Goal: Information Seeking & Learning: Learn about a topic

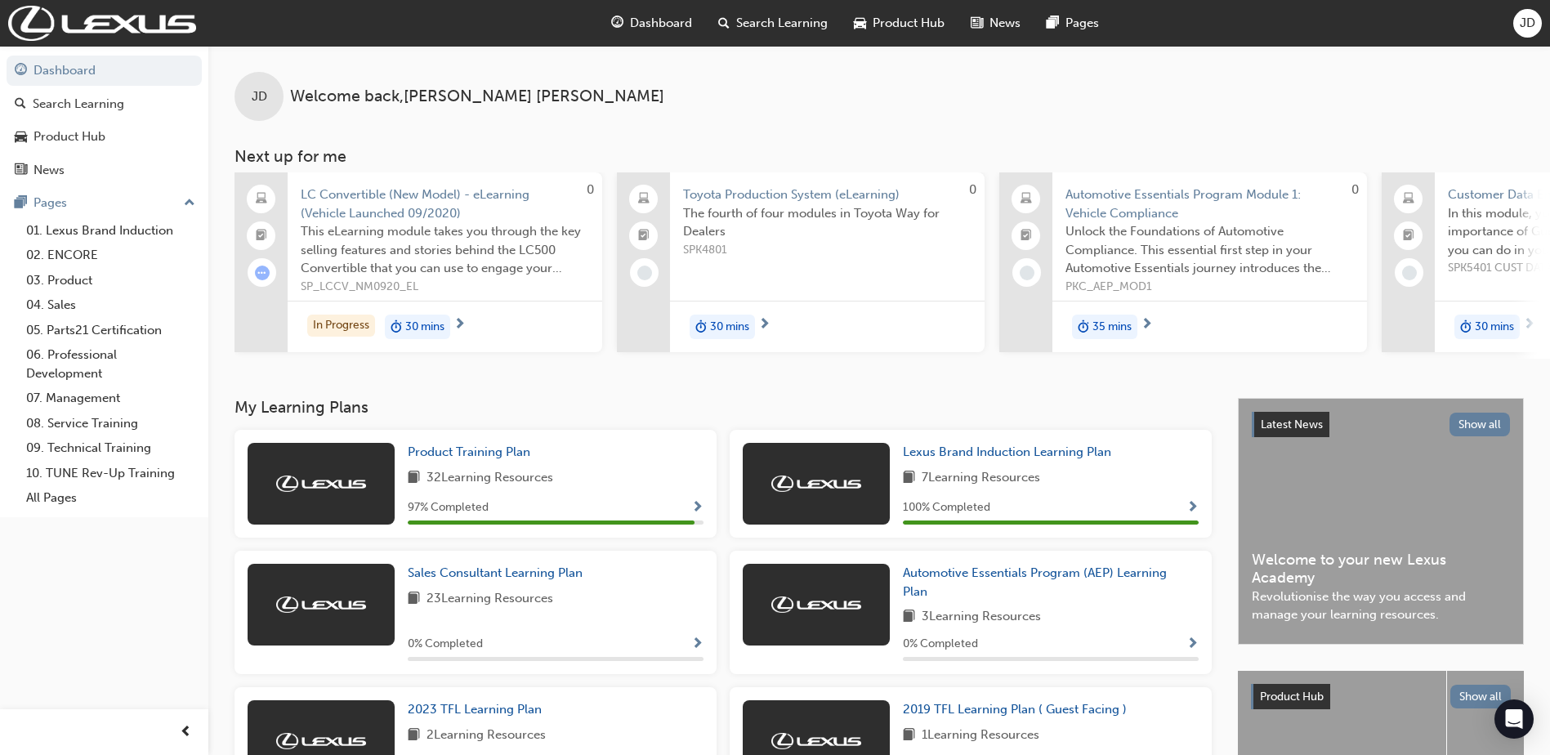
click at [394, 196] on span "LC Convertible (New Model) - eLearning (Vehicle Launched 09/2020)" at bounding box center [445, 204] width 289 height 37
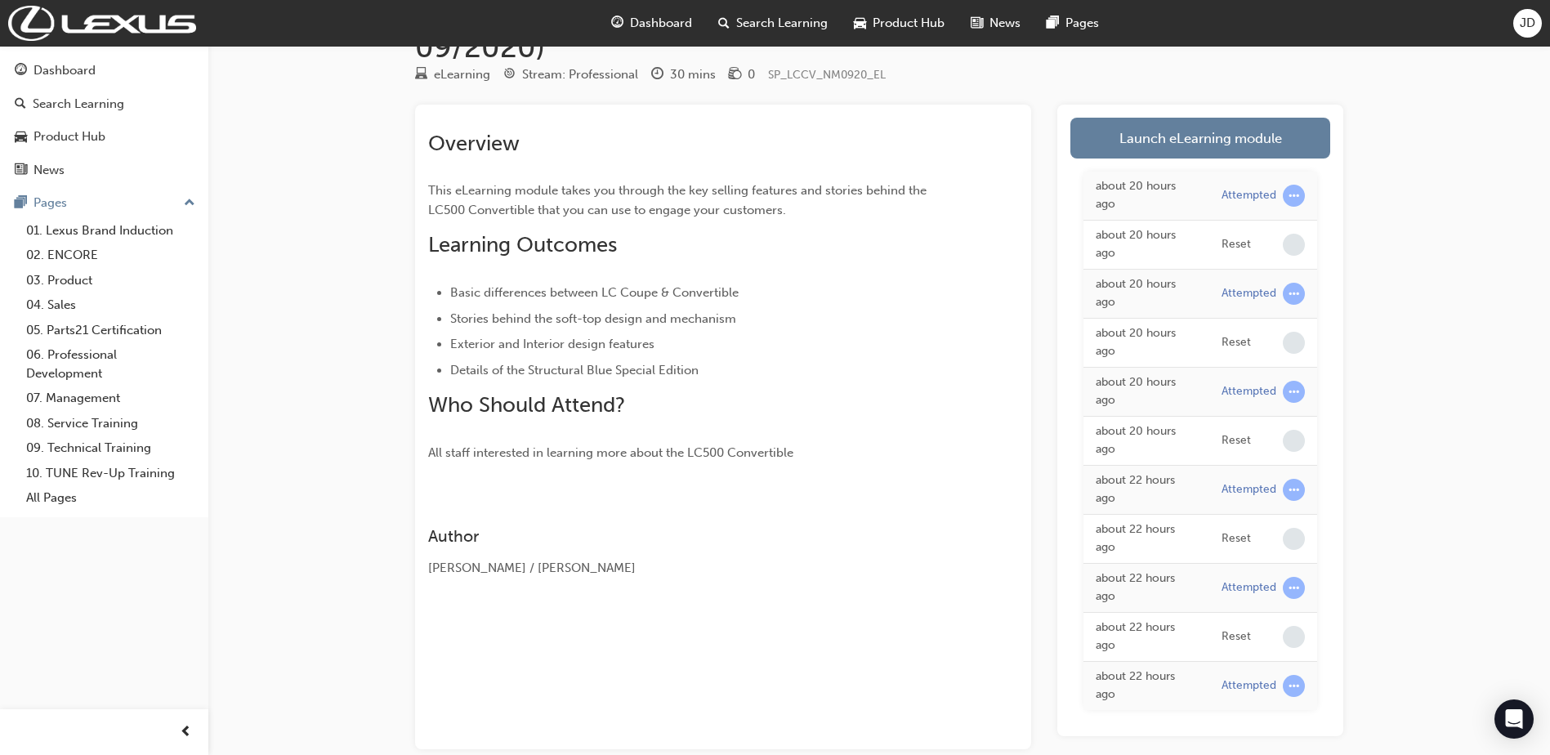
scroll to position [2, 0]
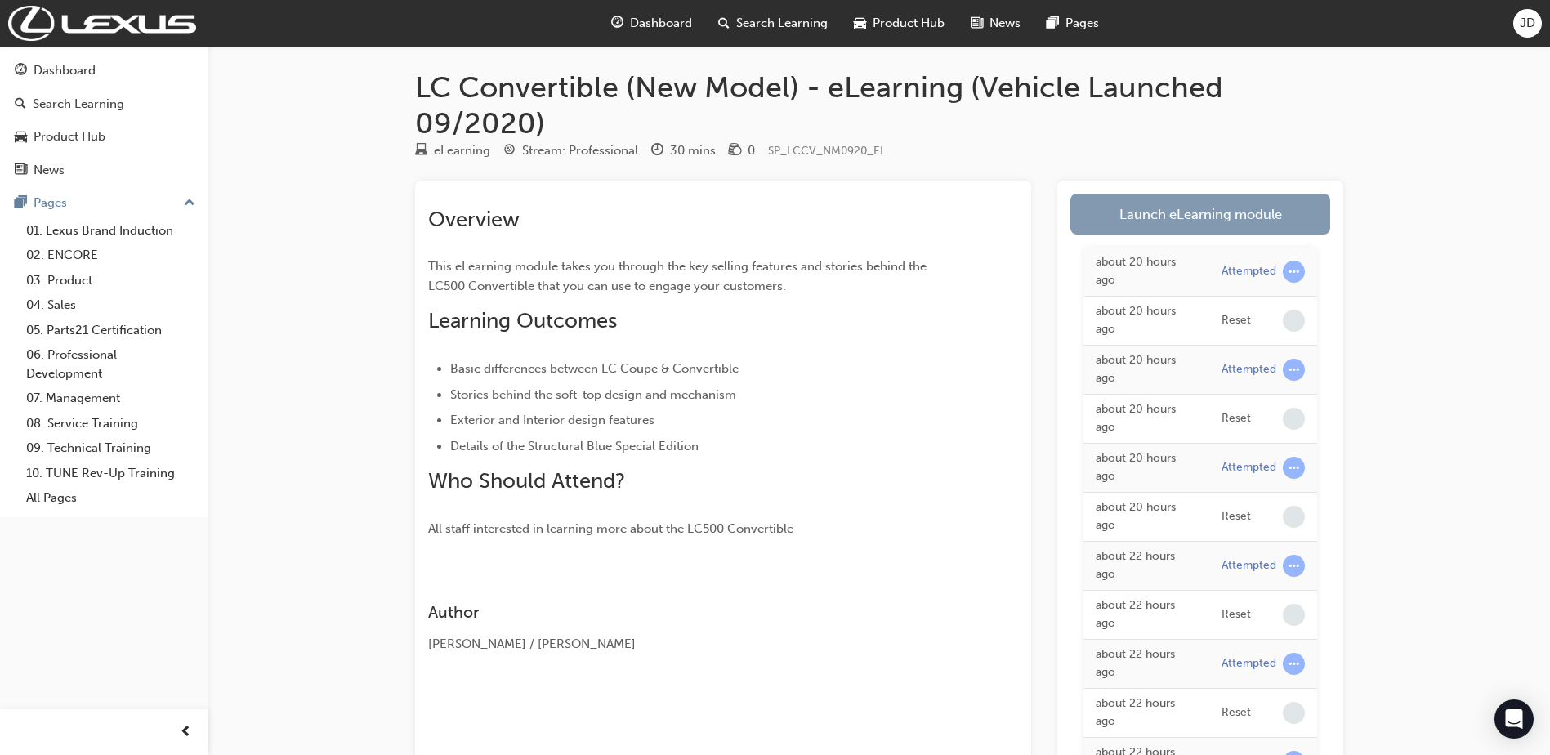
click at [1154, 212] on link "Launch eLearning module" at bounding box center [1201, 214] width 260 height 41
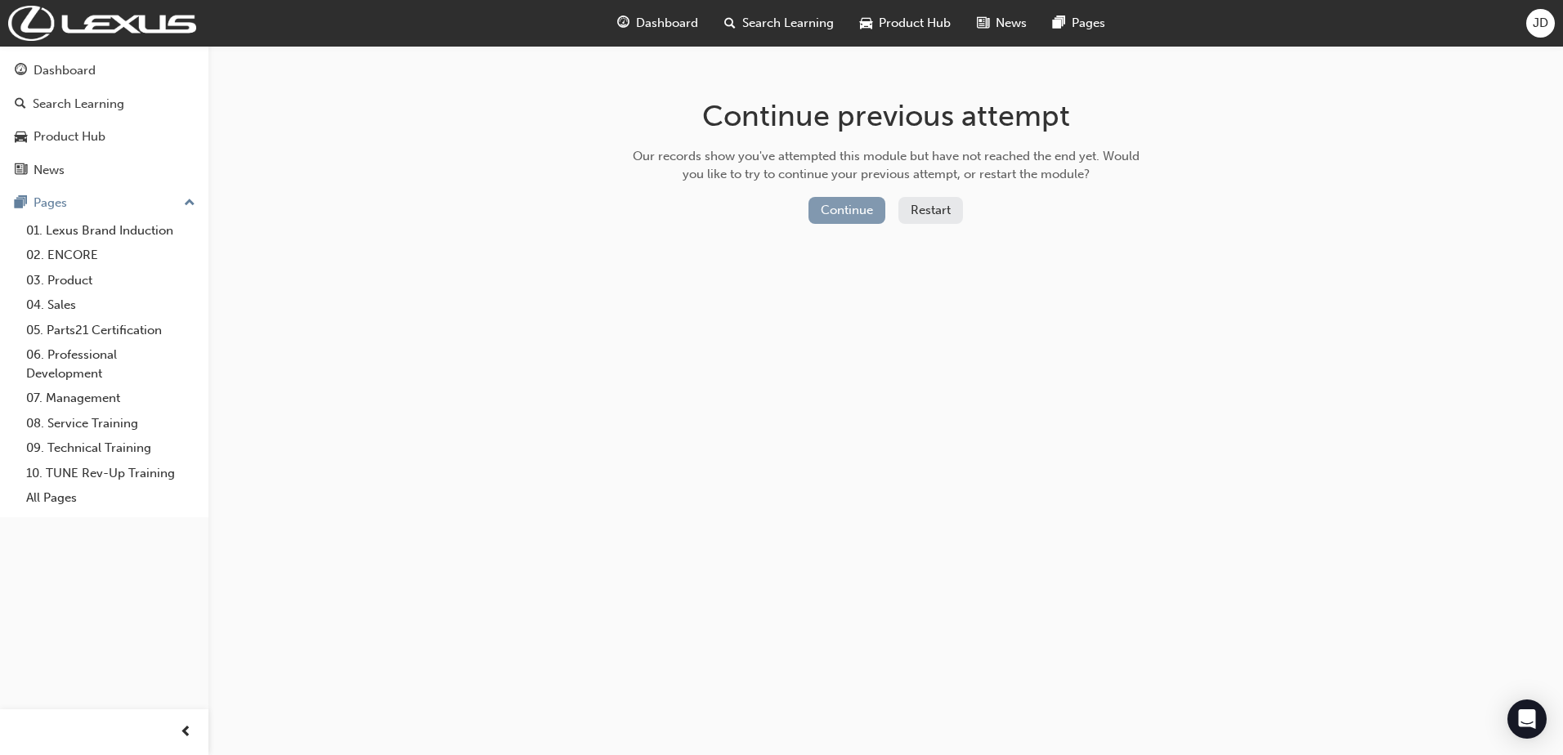
click at [856, 212] on button "Continue" at bounding box center [846, 210] width 77 height 27
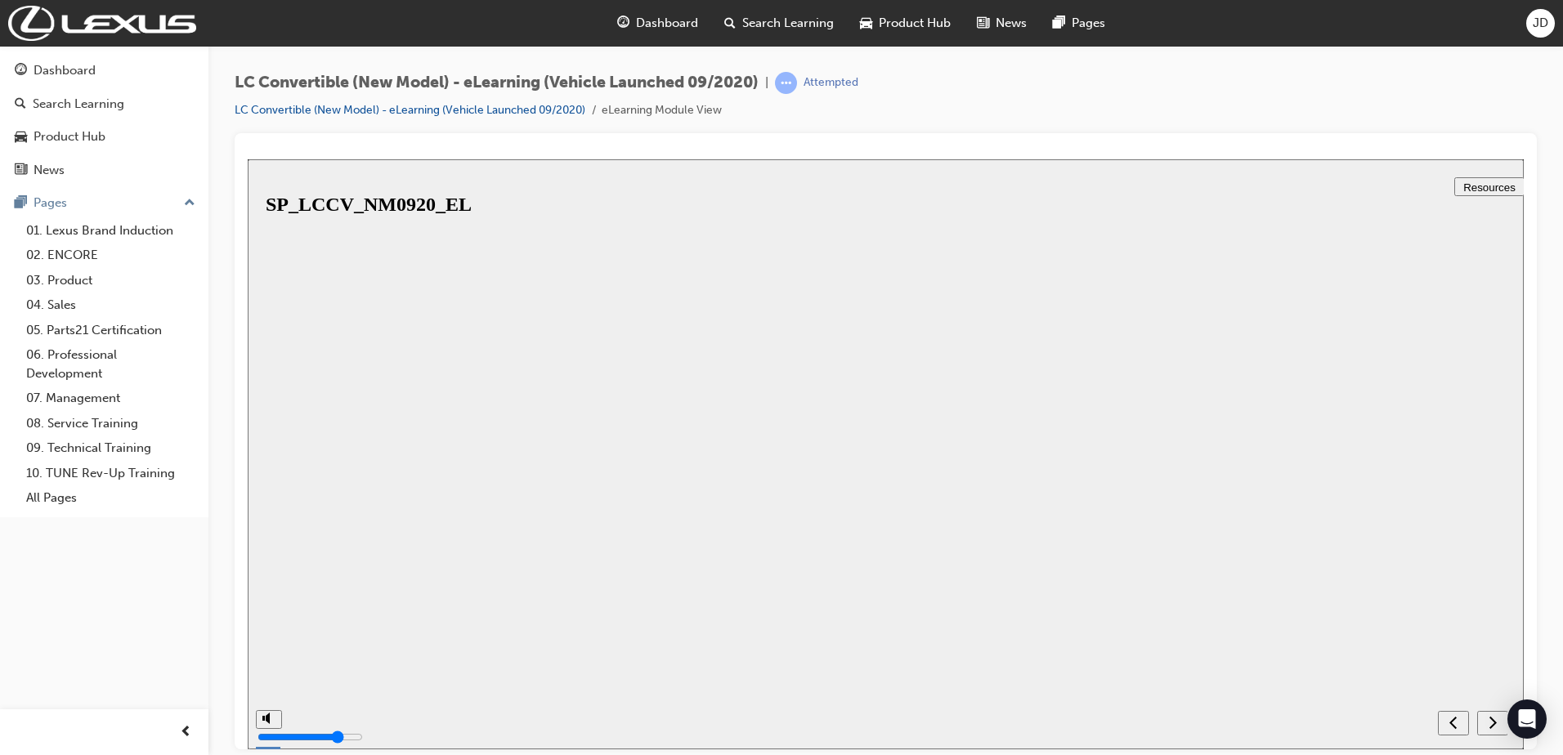
click at [302, 729] on button "Resume" at bounding box center [275, 737] width 54 height 17
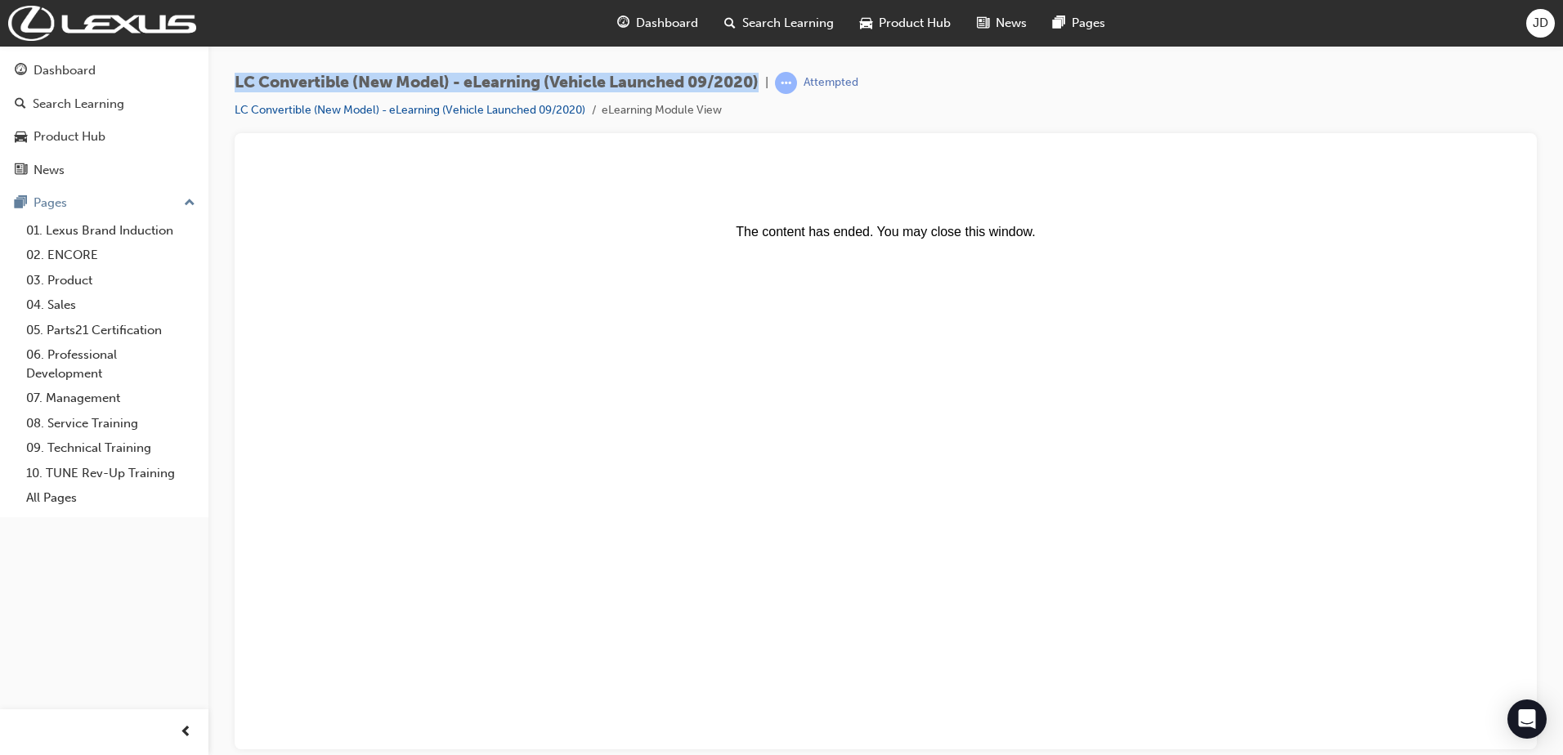
drag, startPoint x: 236, startPoint y: 78, endPoint x: 764, endPoint y: 83, distance: 528.0
click at [758, 83] on span "LC Convertible (New Model) - eLearning (Vehicle Launched 09/2020)" at bounding box center [497, 83] width 524 height 19
copy span "LC Convertible (New Model) - eLearning (Vehicle Launched 09/2020)"
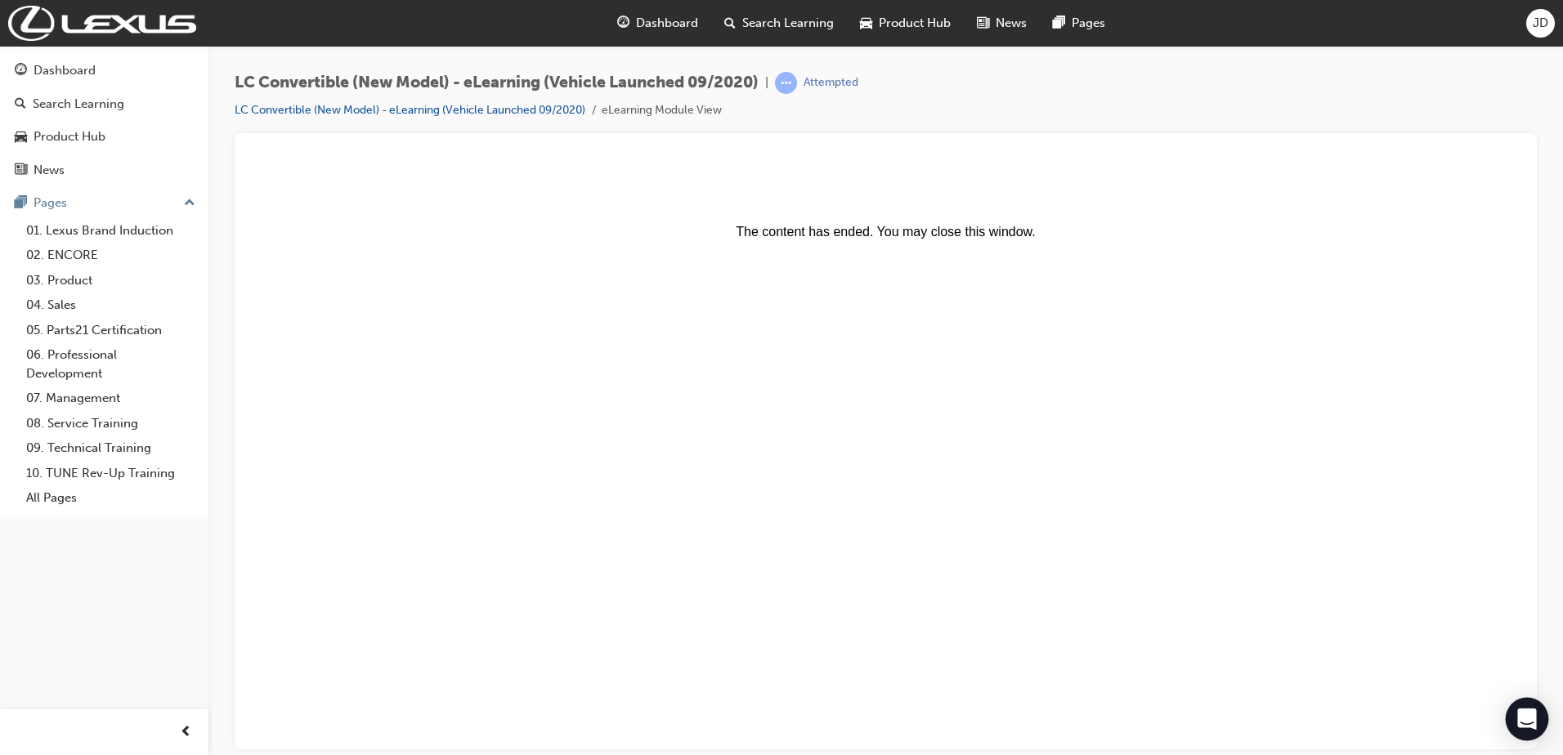
click at [1523, 714] on icon "Open Intercom Messenger" at bounding box center [1526, 719] width 19 height 21
click at [47, 72] on div "Dashboard" at bounding box center [65, 70] width 62 height 19
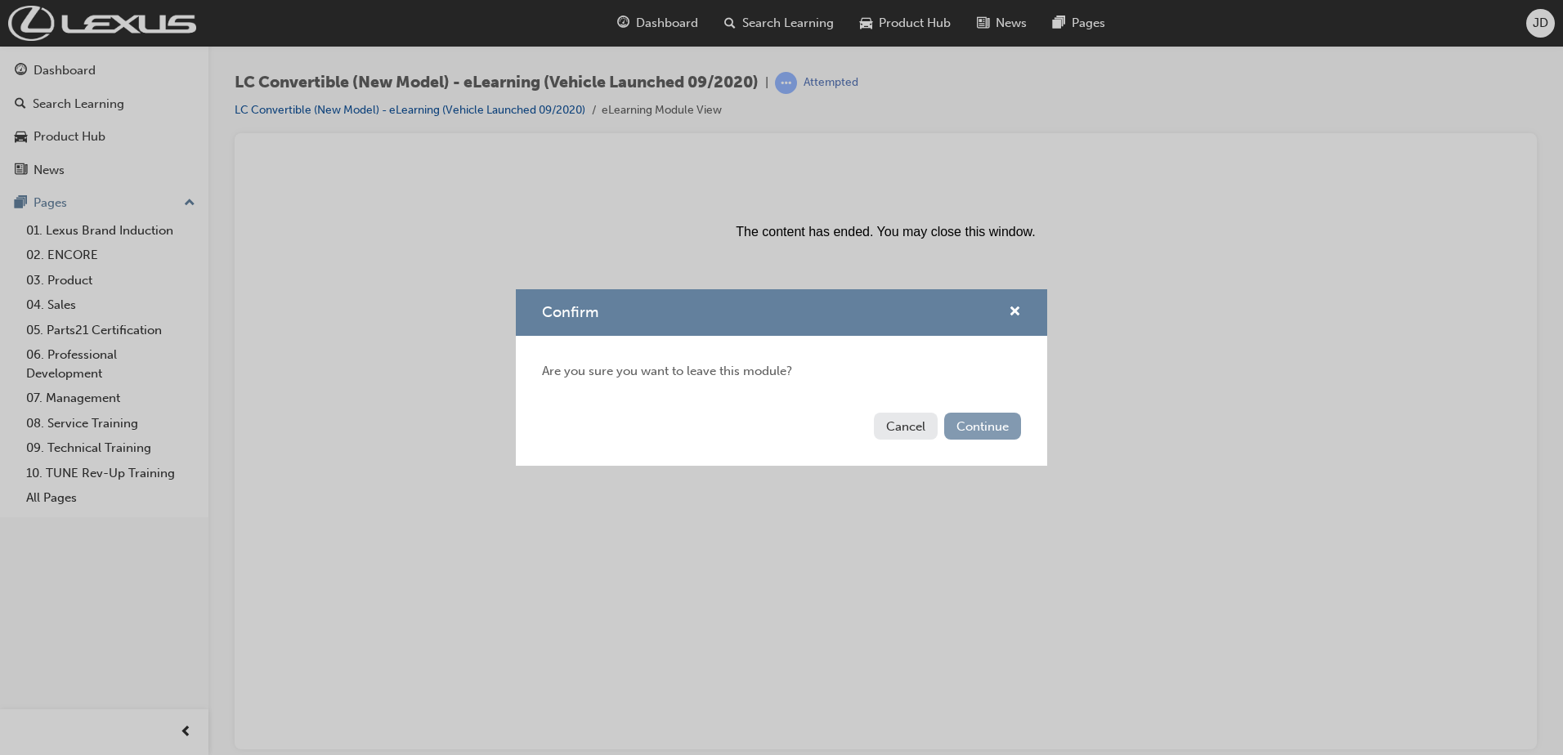
click at [985, 434] on button "Continue" at bounding box center [982, 426] width 77 height 27
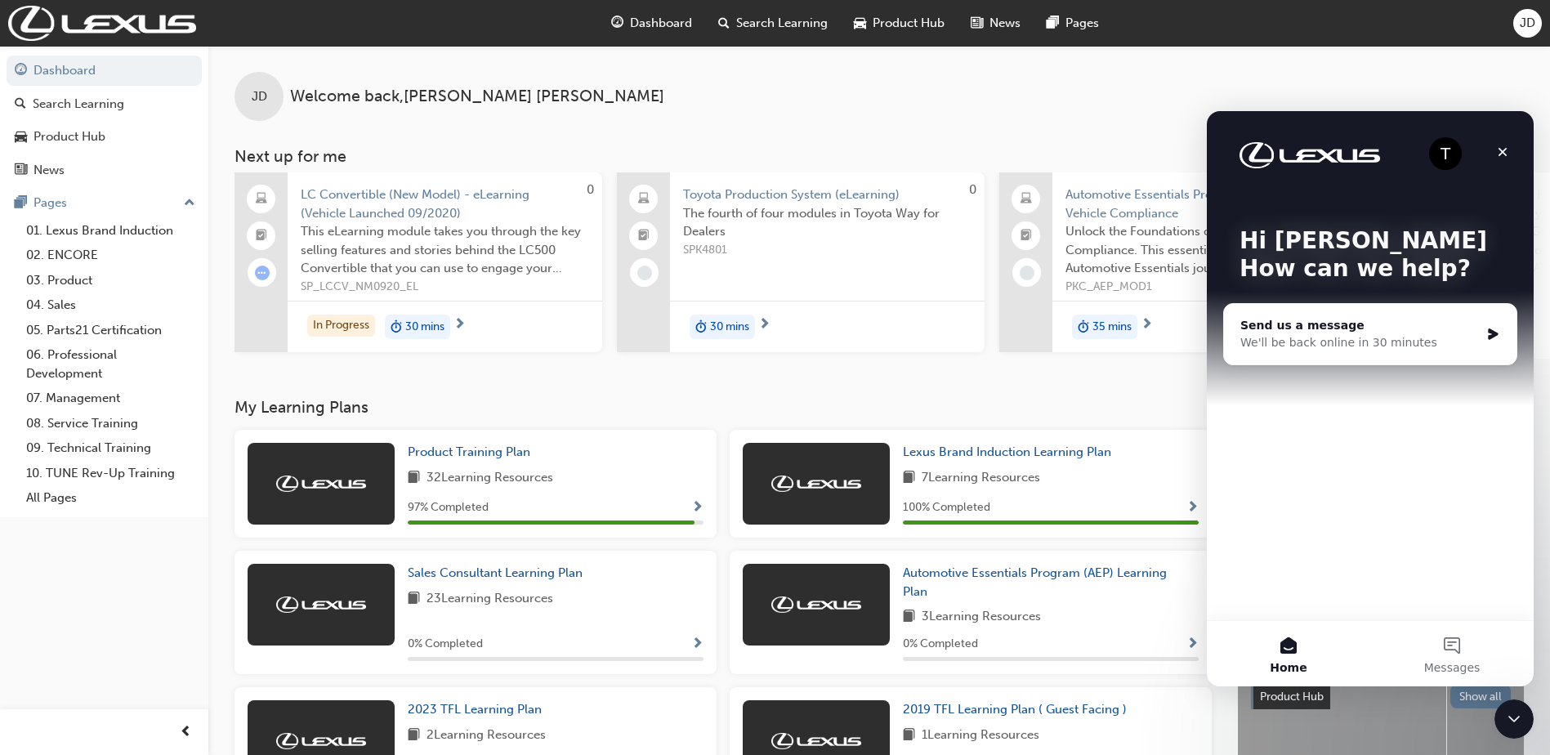
click at [1479, 342] on div "We'll be back online in 30 minutes" at bounding box center [1360, 342] width 239 height 17
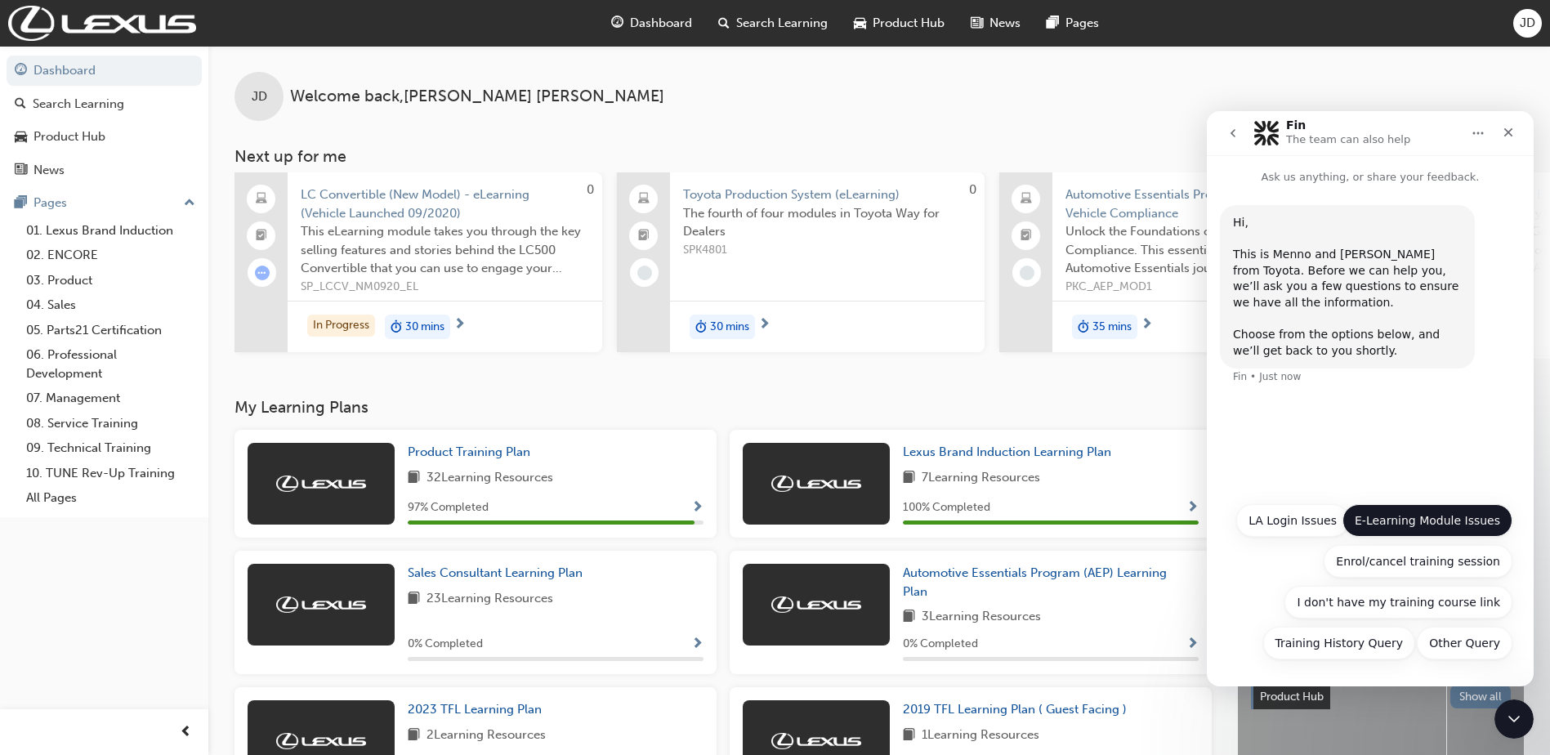
click at [1460, 509] on button "E-Learning Module Issues" at bounding box center [1428, 520] width 170 height 33
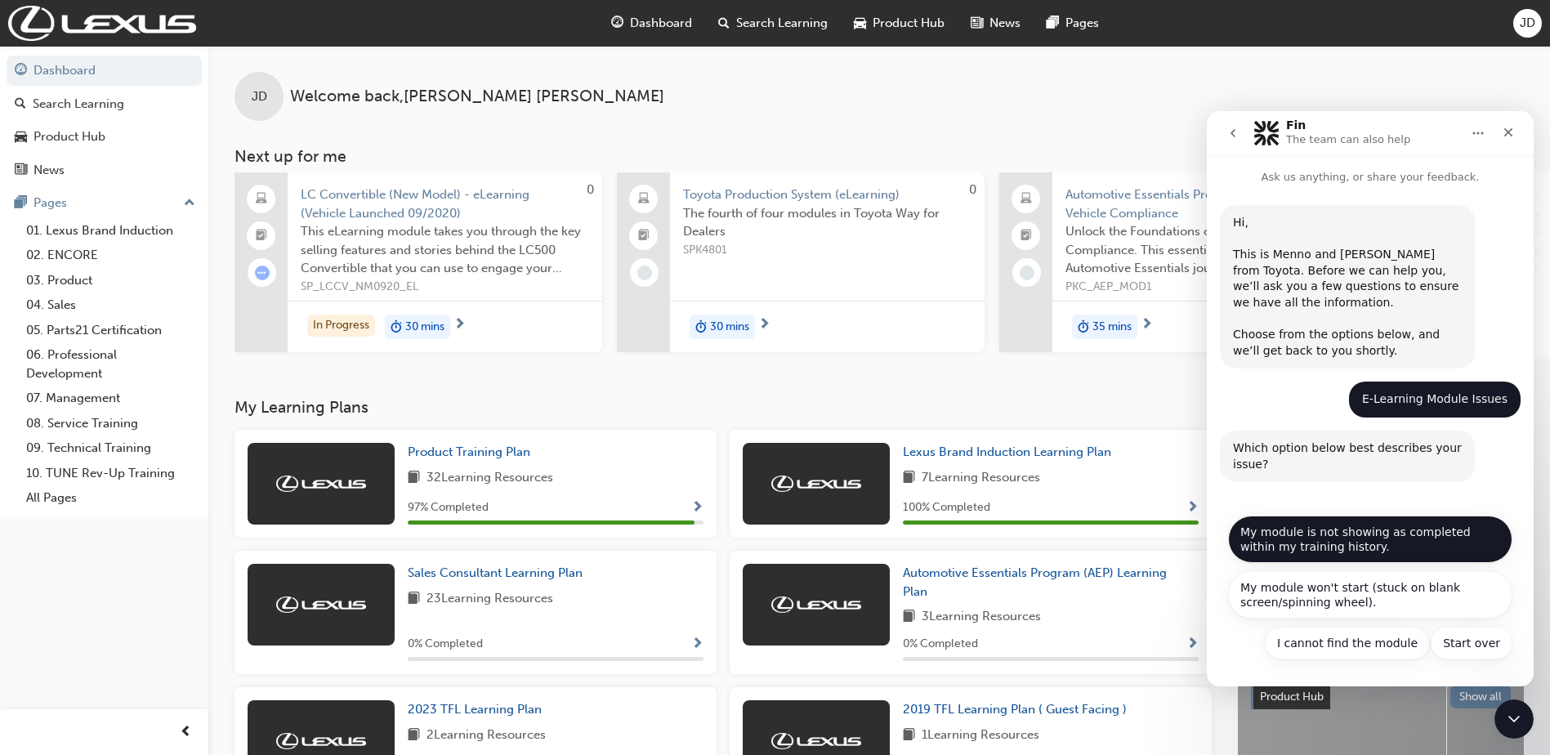
click at [1394, 544] on button "My module is not showing as completed within my training history." at bounding box center [1370, 539] width 284 height 47
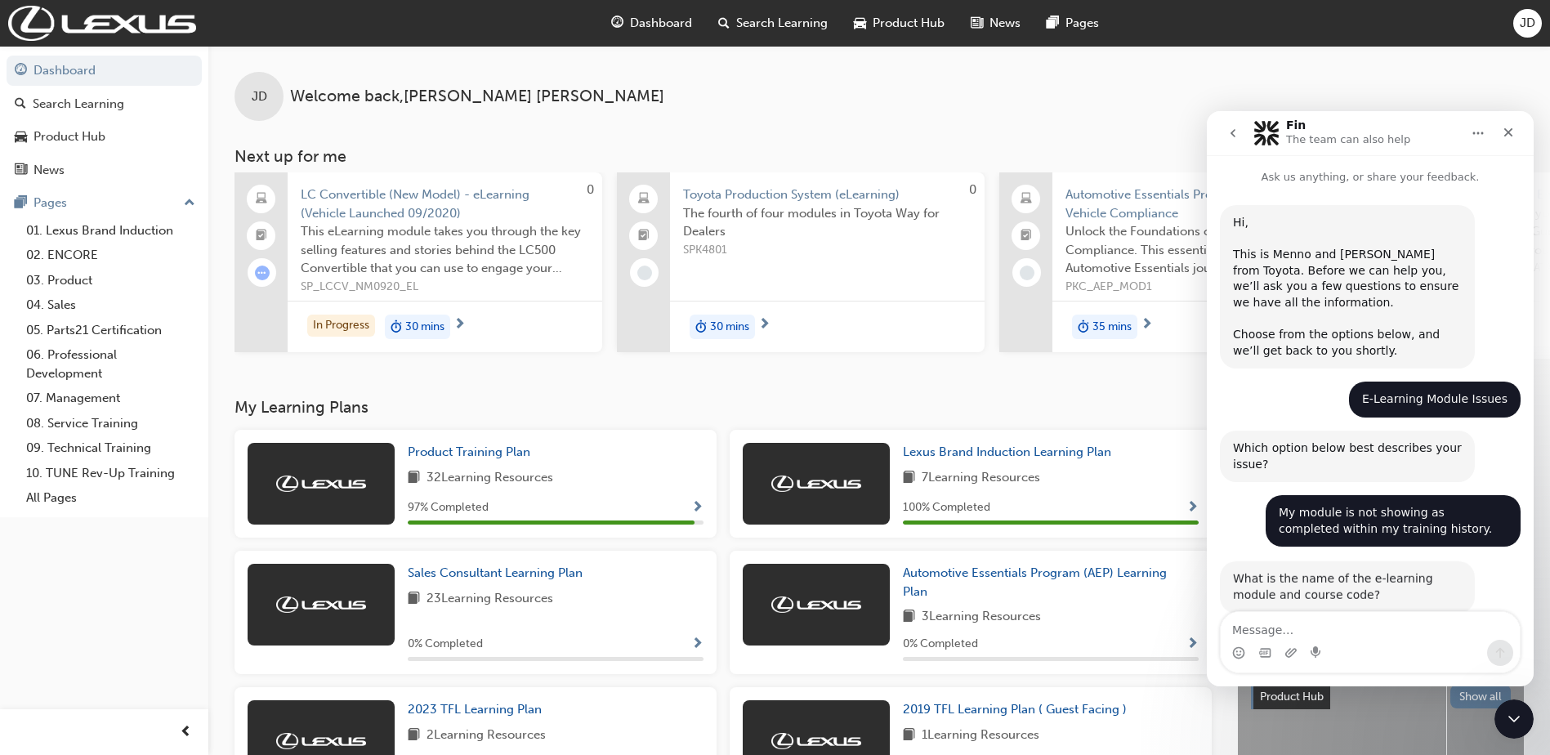
scroll to position [34, 0]
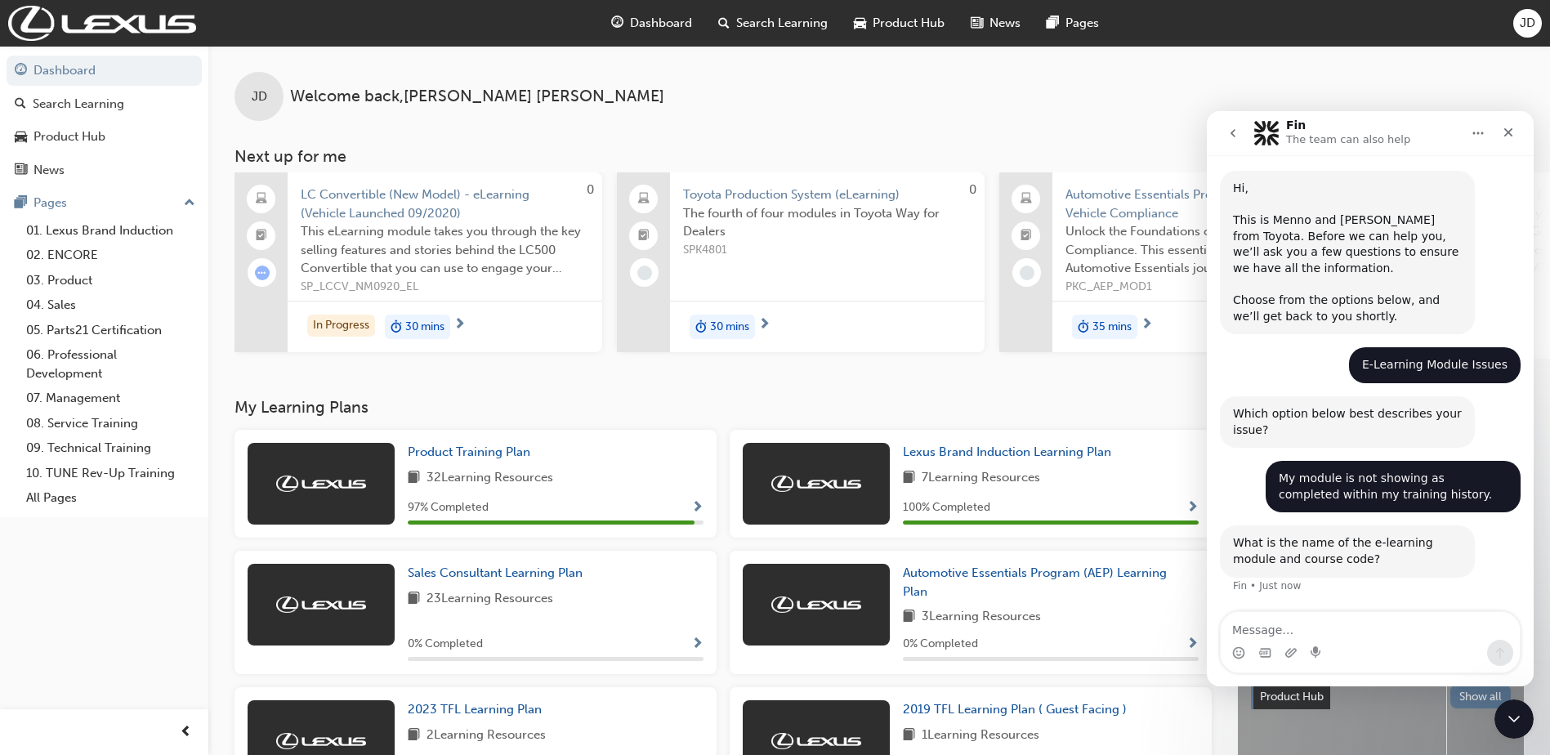
click at [1282, 620] on textarea "Message…" at bounding box center [1370, 626] width 299 height 28
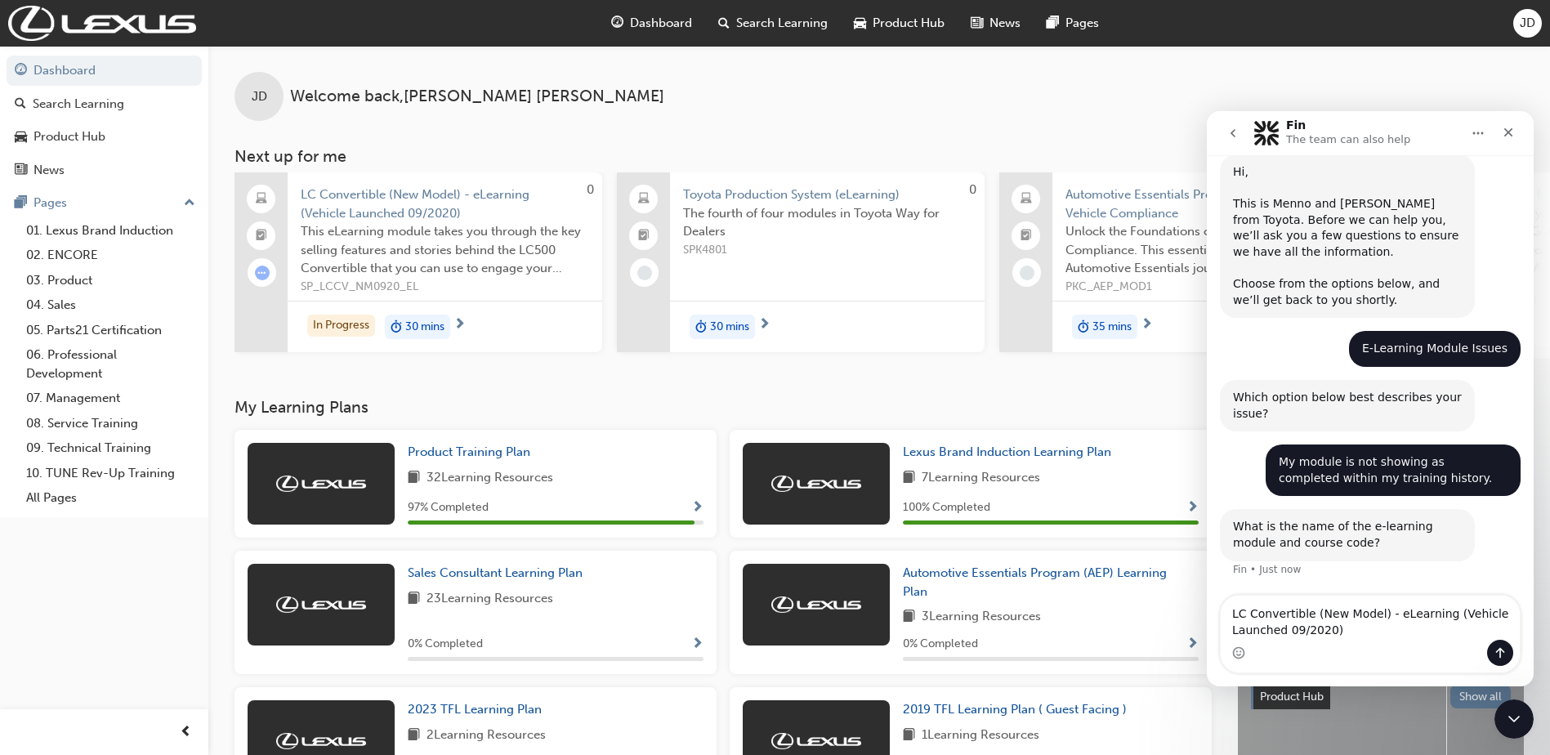
type textarea "LC Convertible (New Model) - eLearning (Vehicle Launched 09/2020)"
click at [384, 291] on span "SP_LCCV_NM0920_EL" at bounding box center [445, 287] width 289 height 19
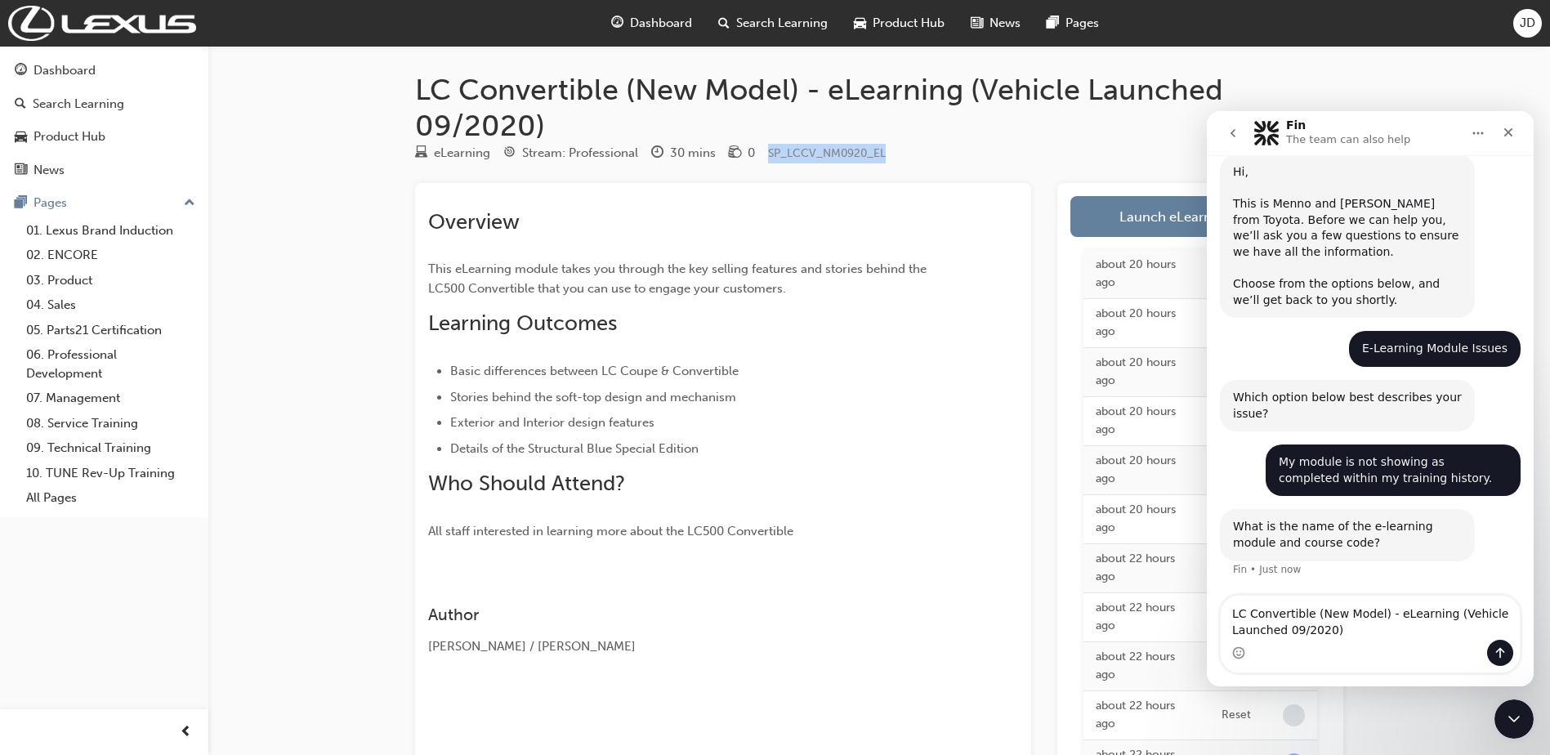
drag, startPoint x: 765, startPoint y: 154, endPoint x: 898, endPoint y: 156, distance: 133.2
click at [898, 156] on div "eLearning Stream: Professional 30 mins 0 SP_LCCV_NM0920_EL" at bounding box center [879, 156] width 928 height 27
copy span "SP_LCCV_NM0920_EL"
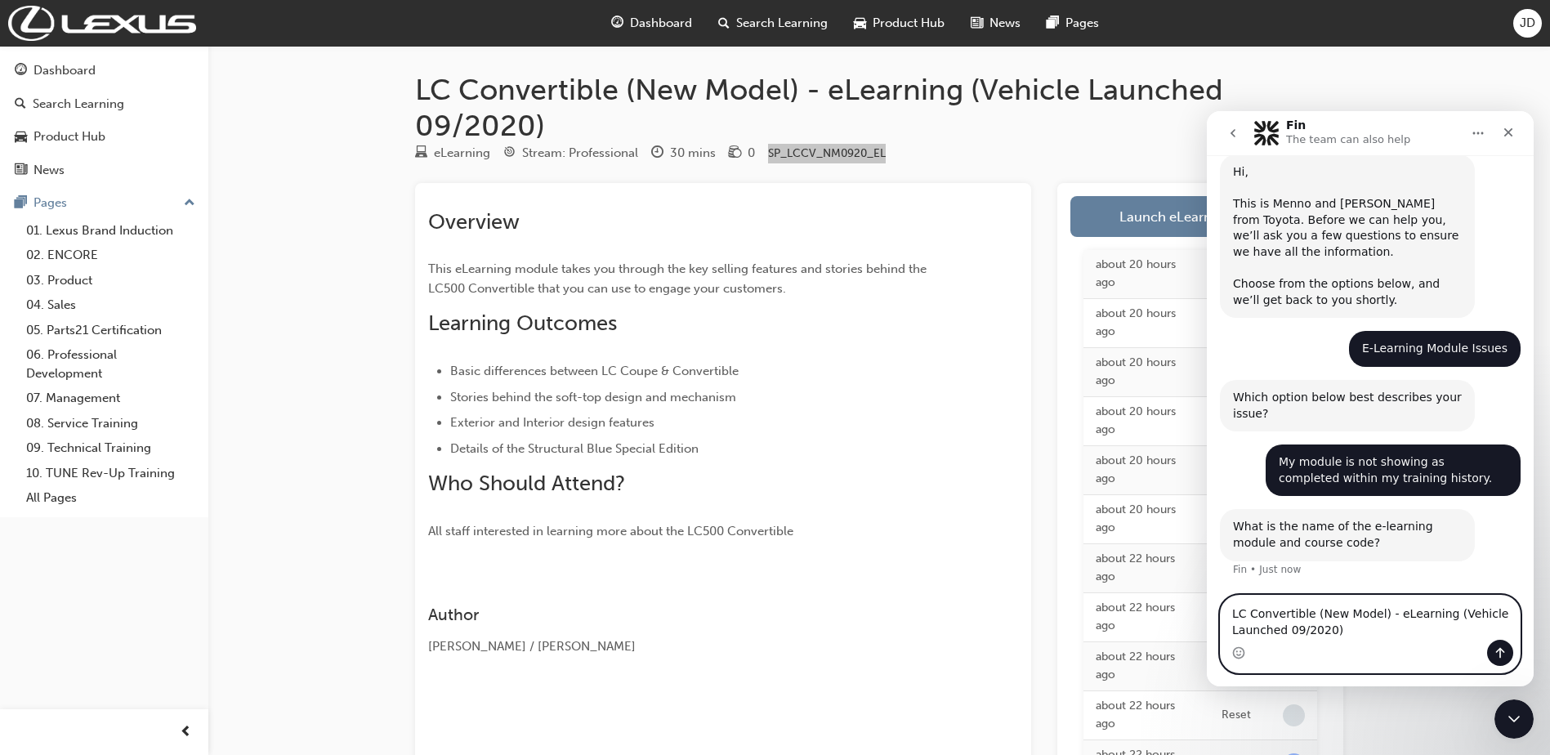
click at [1349, 634] on textarea "LC Convertible (New Model) - eLearning (Vehicle Launched 09/2020)" at bounding box center [1370, 618] width 299 height 44
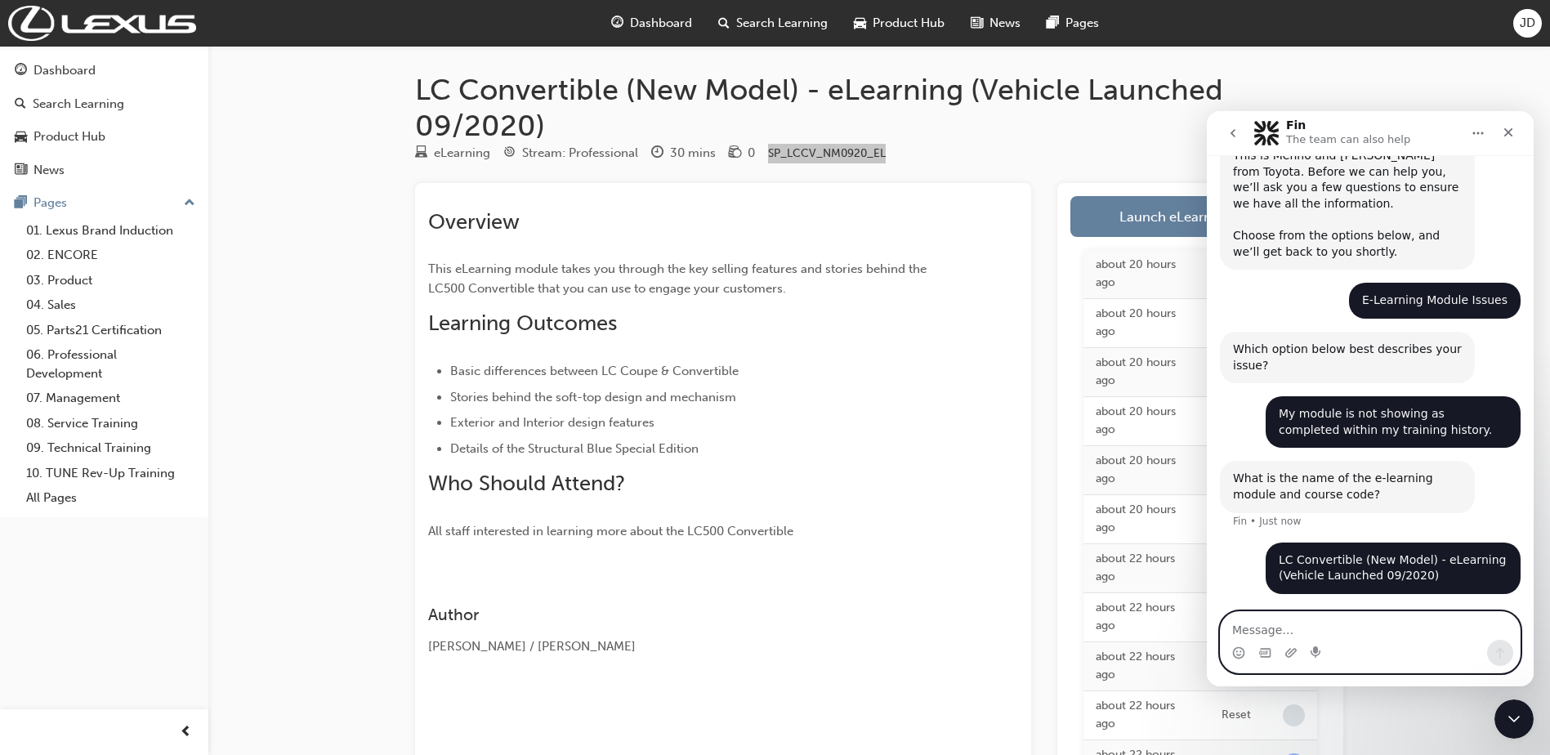
paste textarea "SP_LCCV_NM0920_EL"
type textarea "SP_LCCV_NM0920_EL"
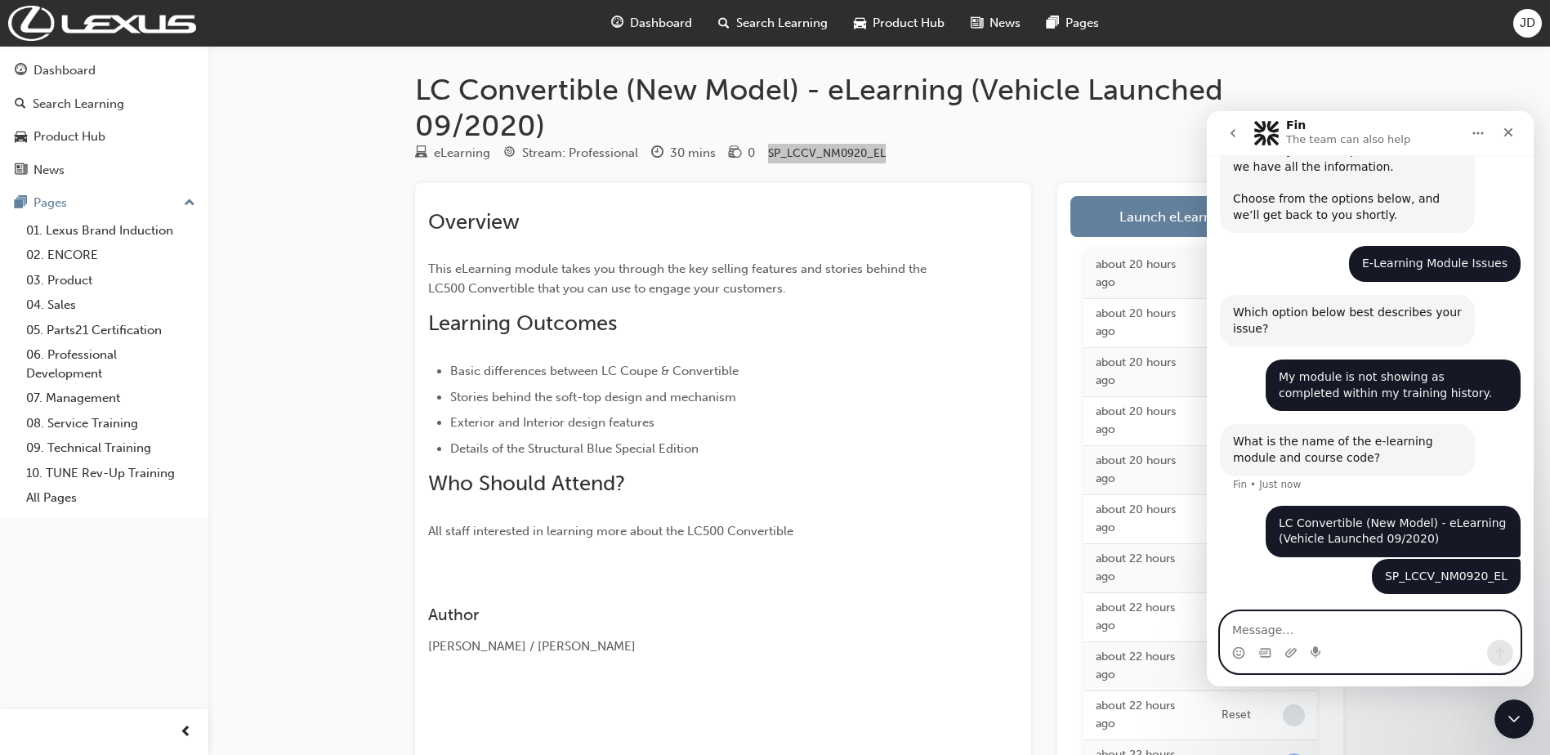
scroll to position [189, 0]
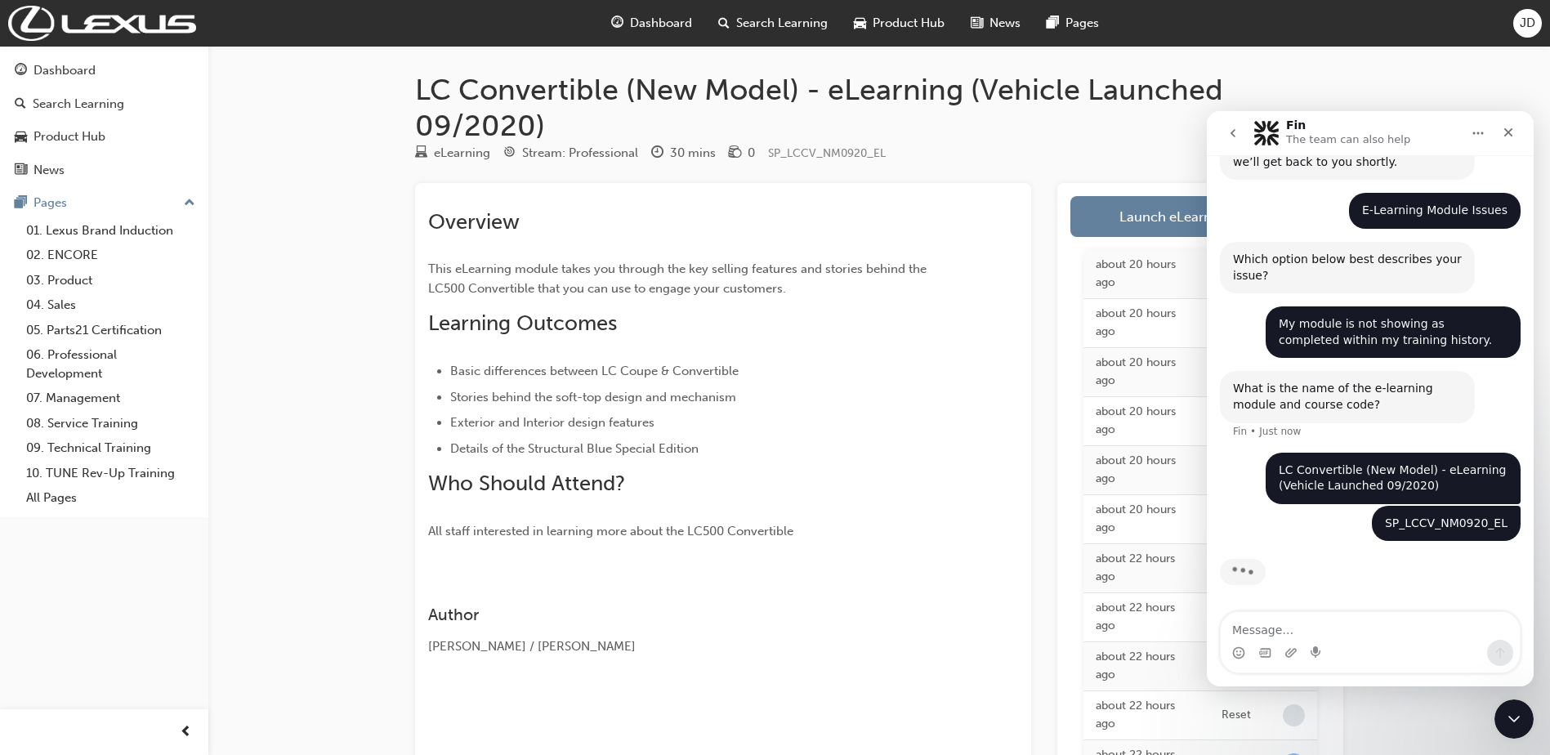
click at [840, 383] on ul "Basic differences between LC Coupe & Convertible Stories behind the soft-top de…" at bounding box center [693, 409] width 531 height 97
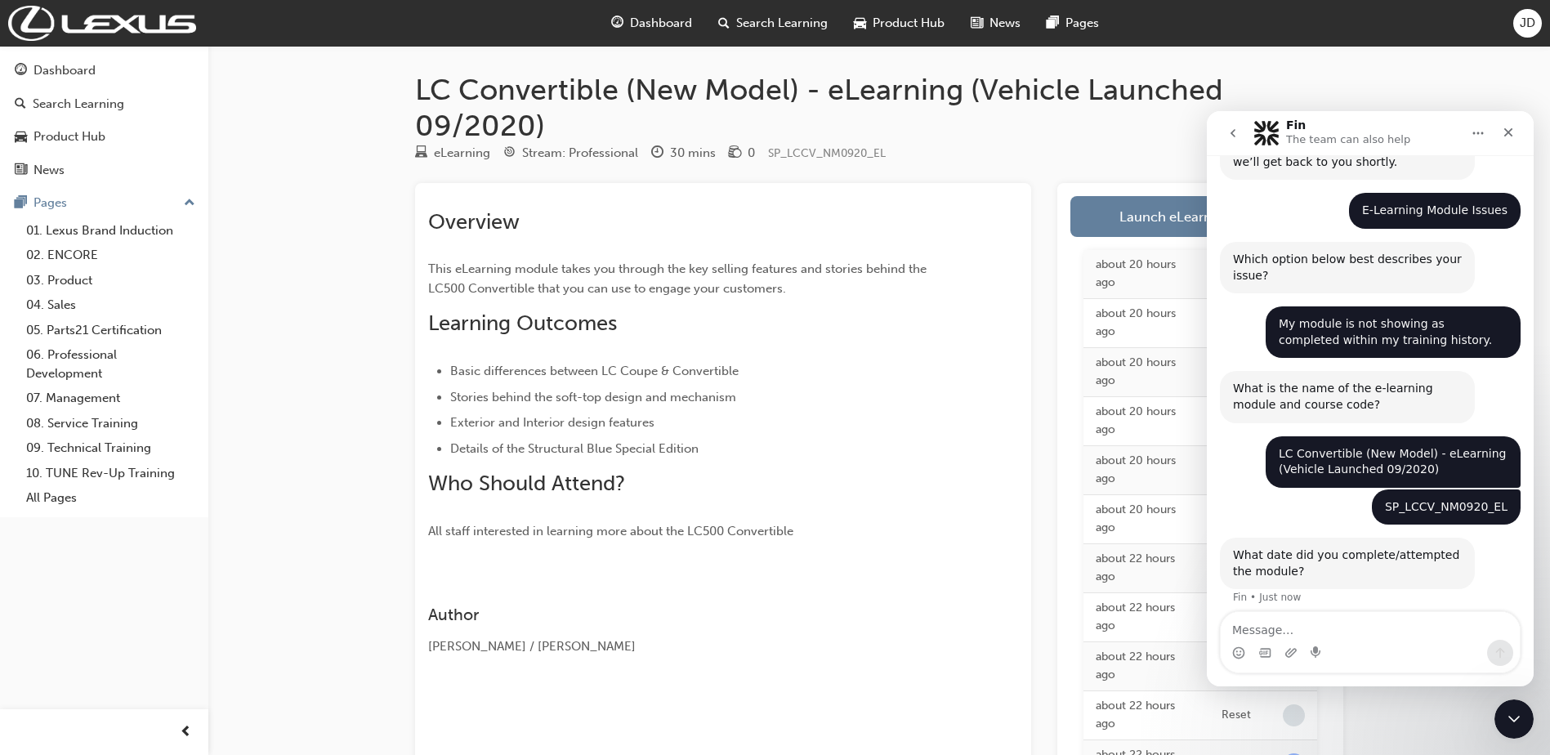
scroll to position [200, 0]
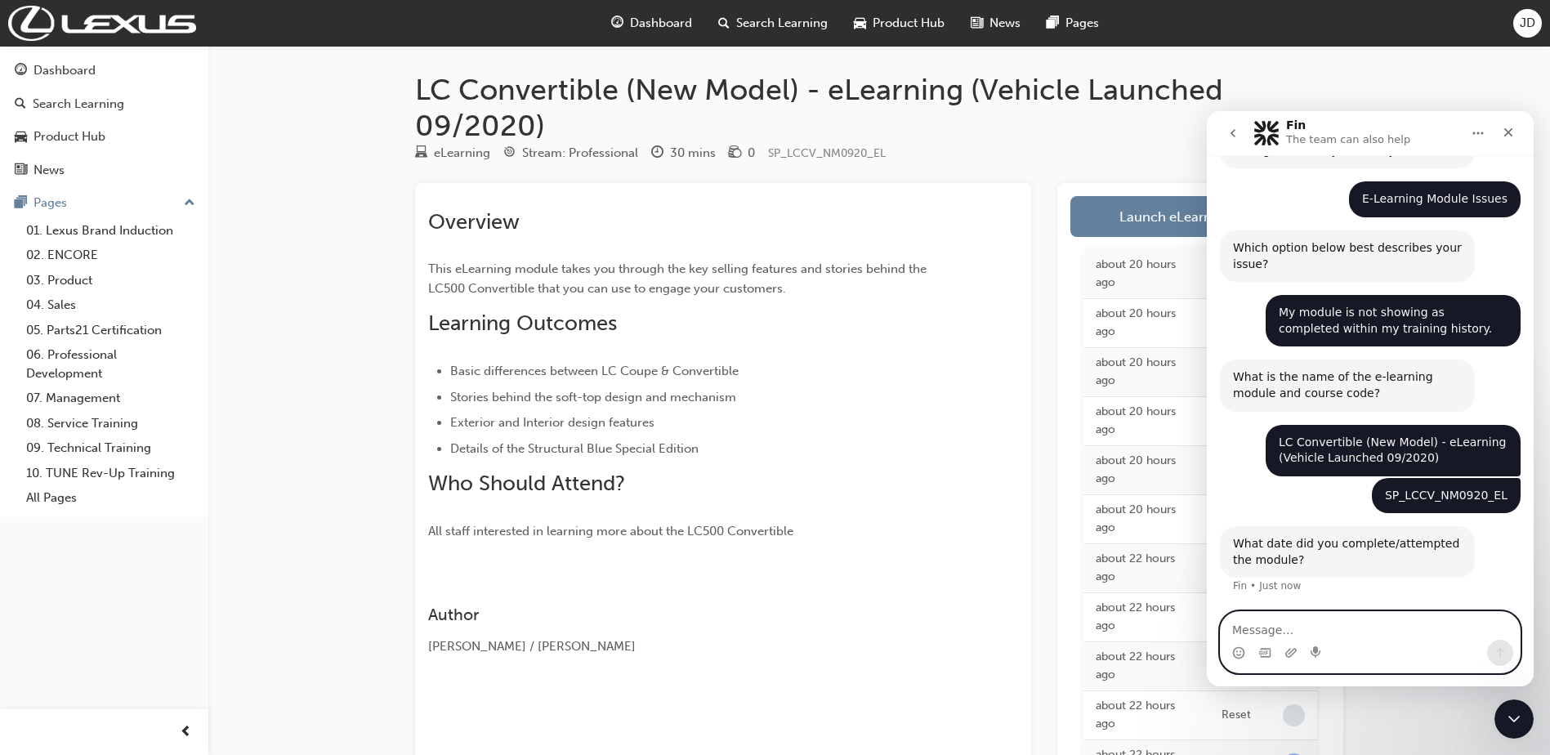
click at [1264, 633] on textarea "Message…" at bounding box center [1370, 626] width 299 height 28
type textarea "[DATE]"
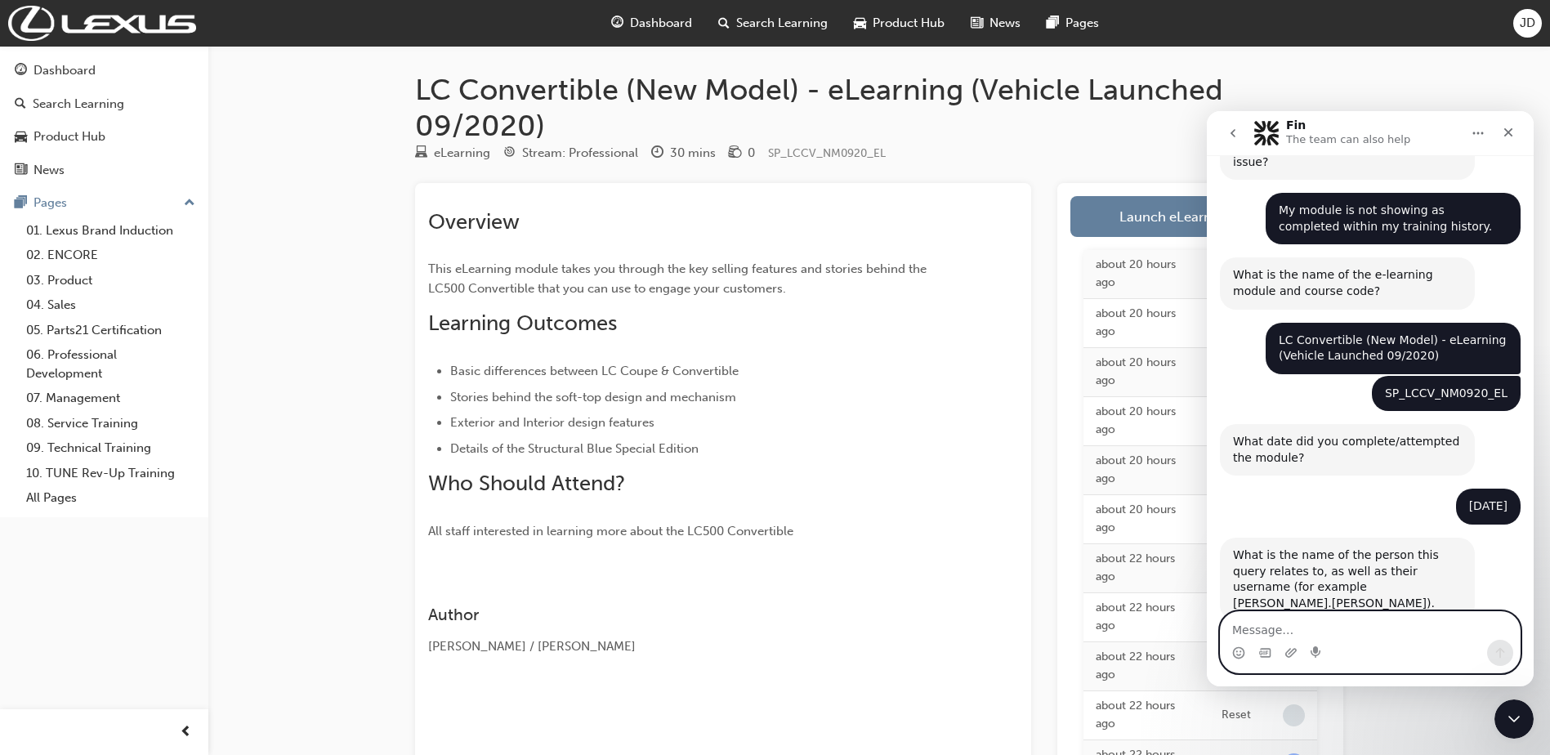
scroll to position [330, 0]
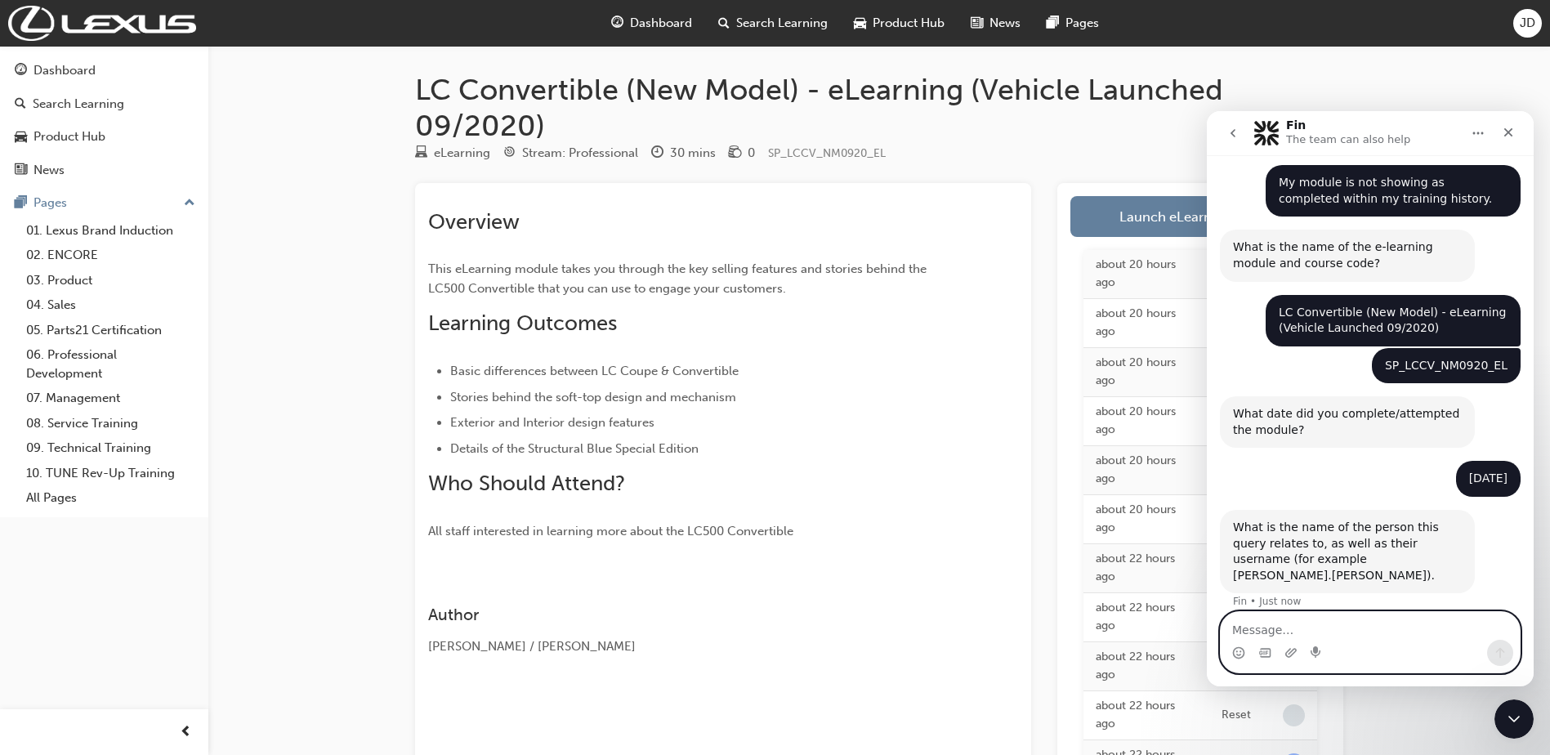
click at [1288, 630] on textarea "Message…" at bounding box center [1370, 626] width 299 height 28
type textarea "[PERSON_NAME]"
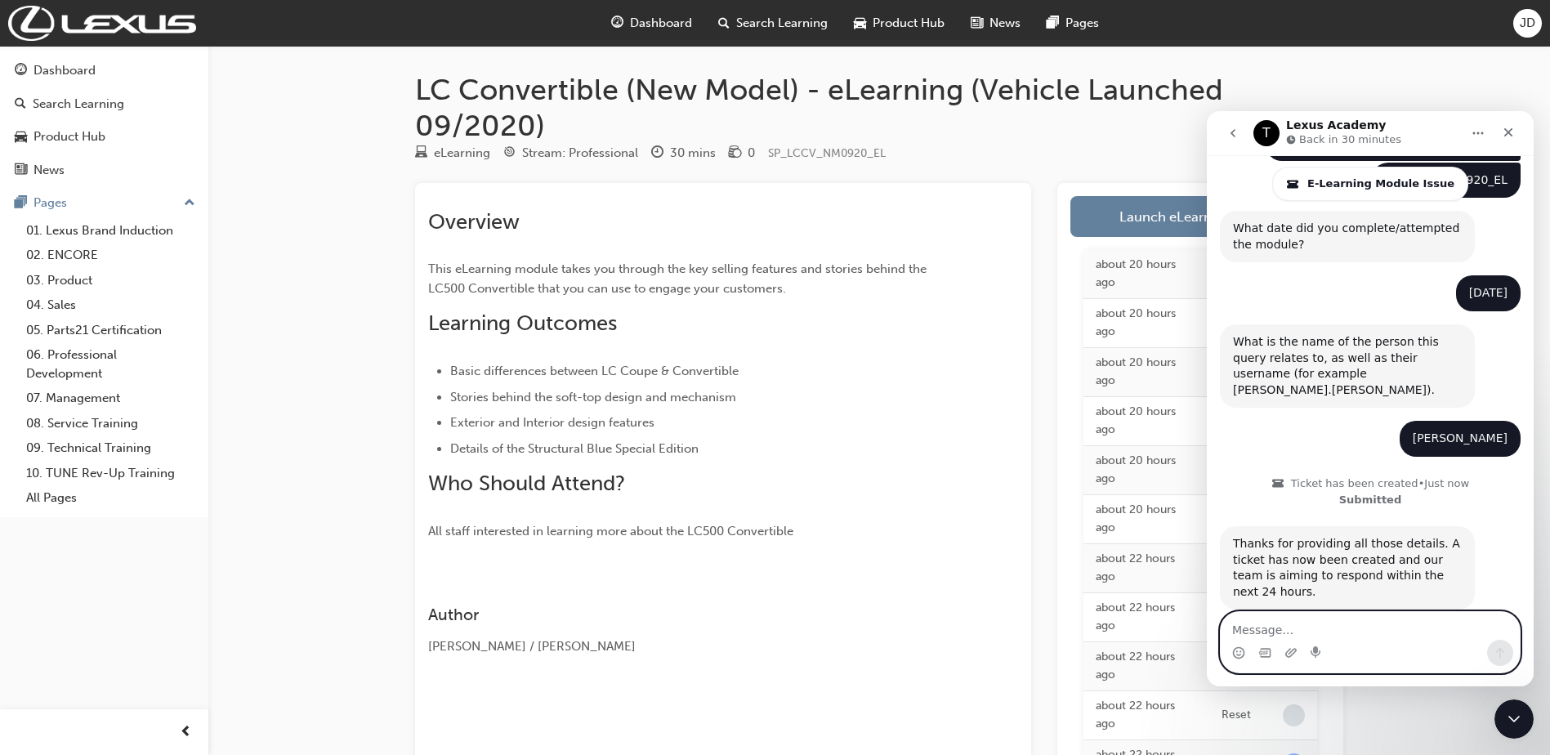
scroll to position [607, 0]
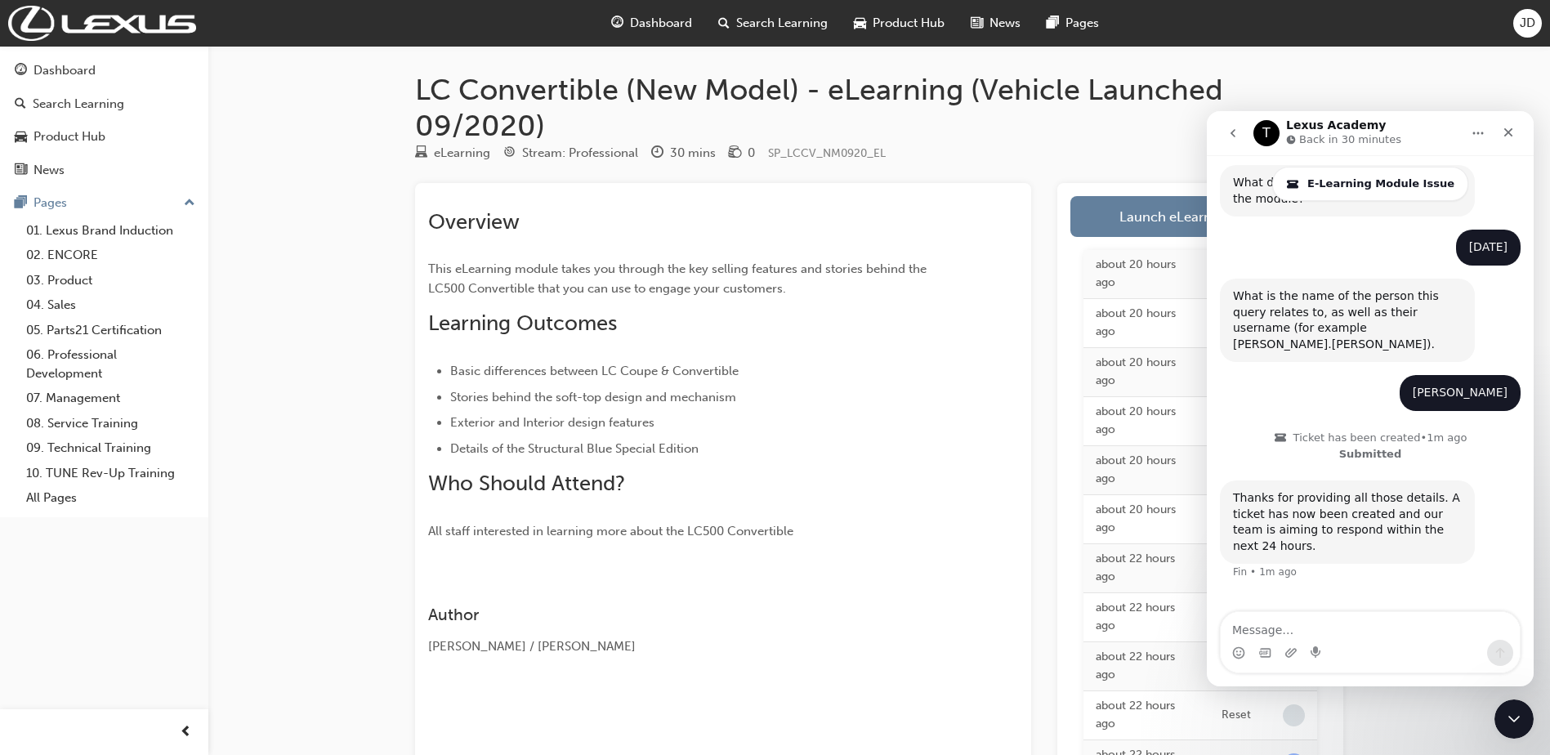
click at [720, 478] on h2 "Who Should Attend?" at bounding box center [693, 484] width 531 height 26
click at [667, 15] on span "Dashboard" at bounding box center [661, 23] width 62 height 19
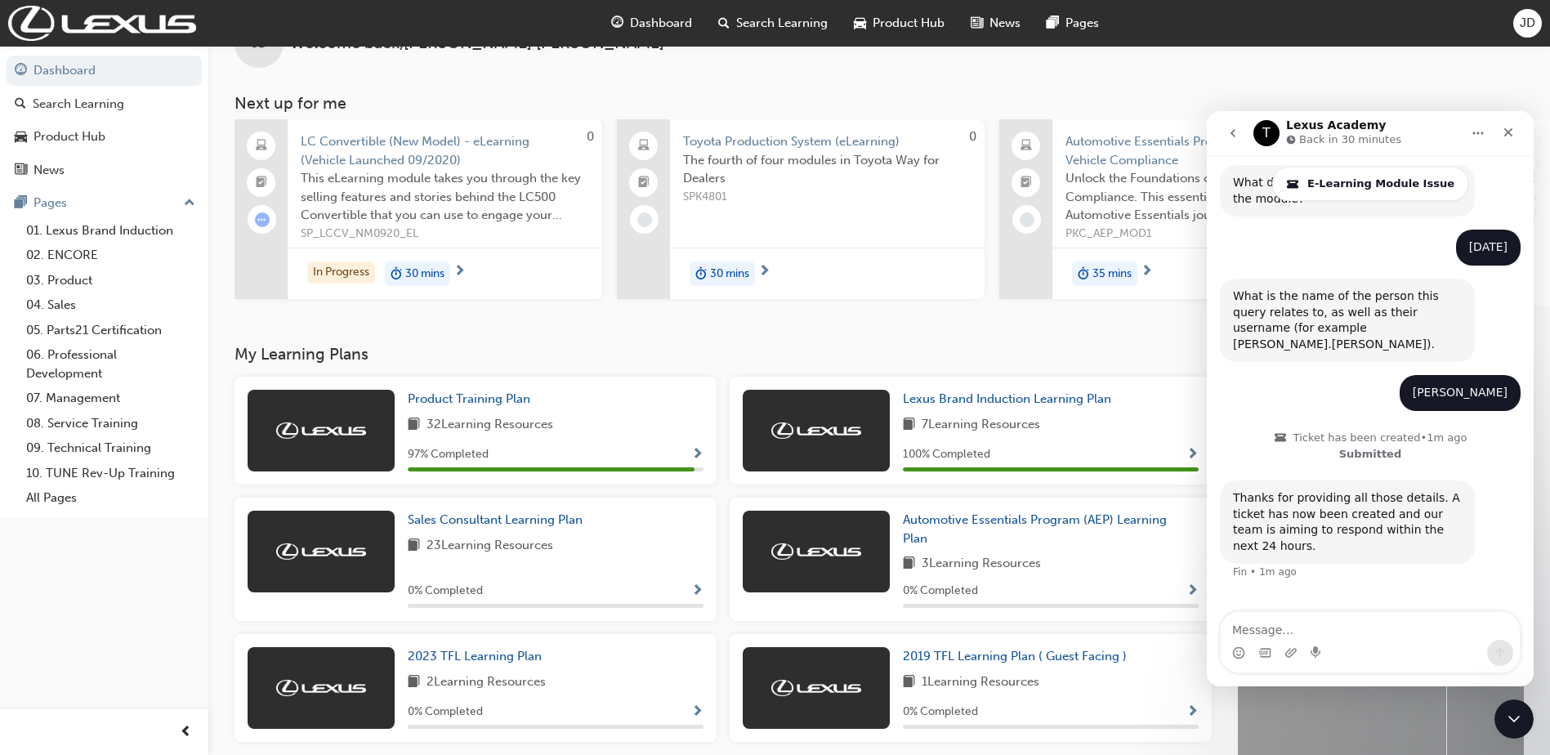
scroll to position [82, 0]
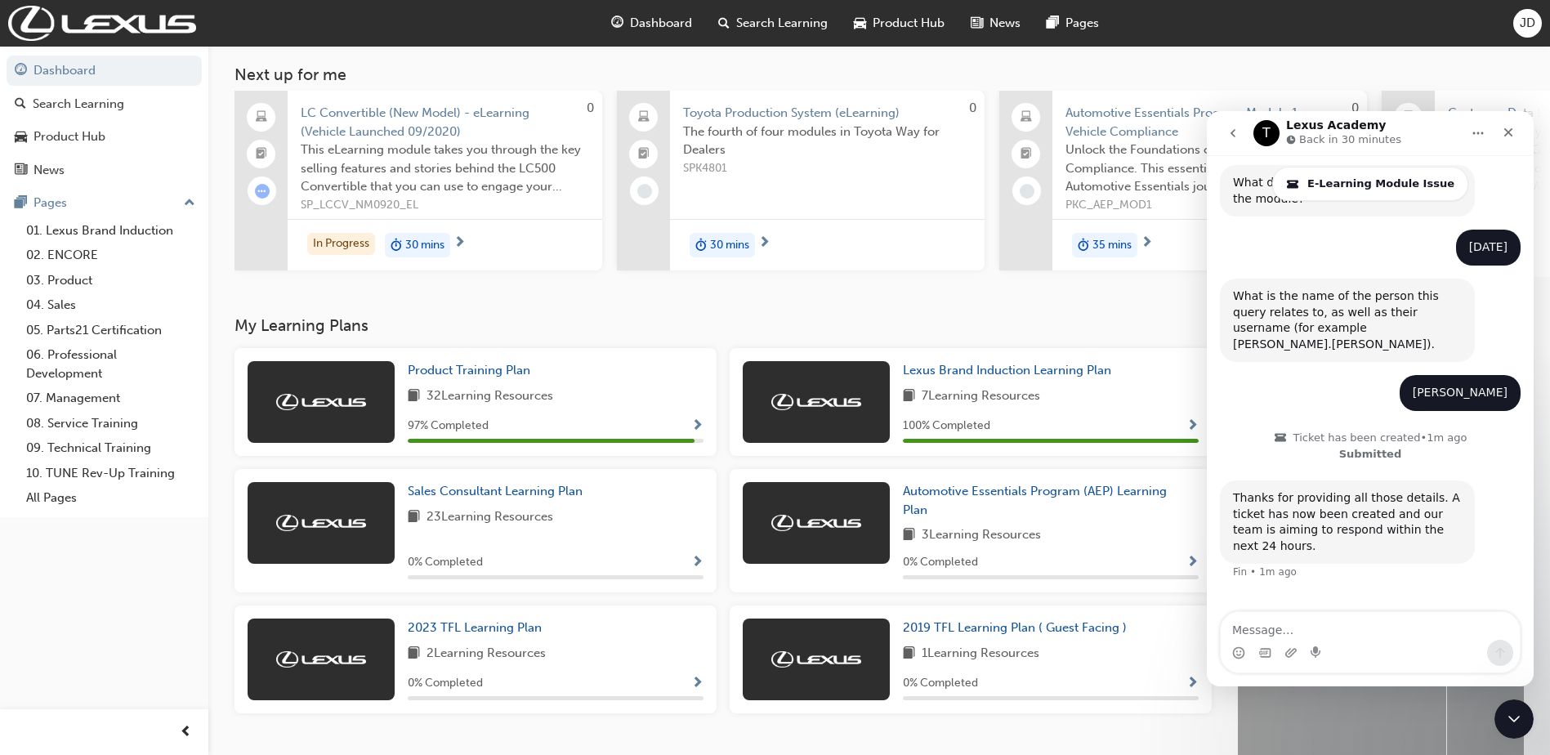
click at [969, 299] on div "JD Welcome back , James DaSilva Next up for me 0 LC Convertible (New Model) - e…" at bounding box center [879, 140] width 1342 height 352
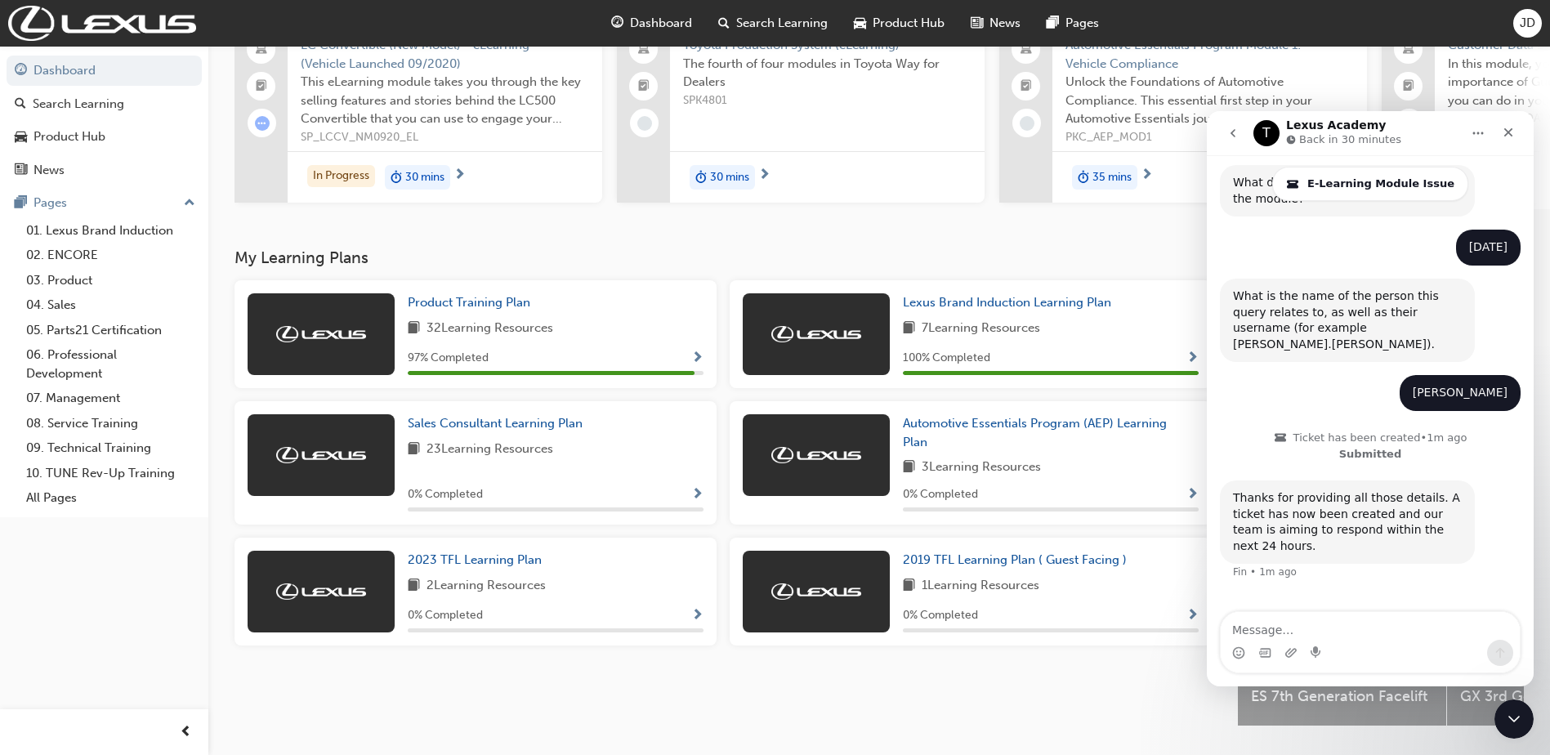
scroll to position [204, 0]
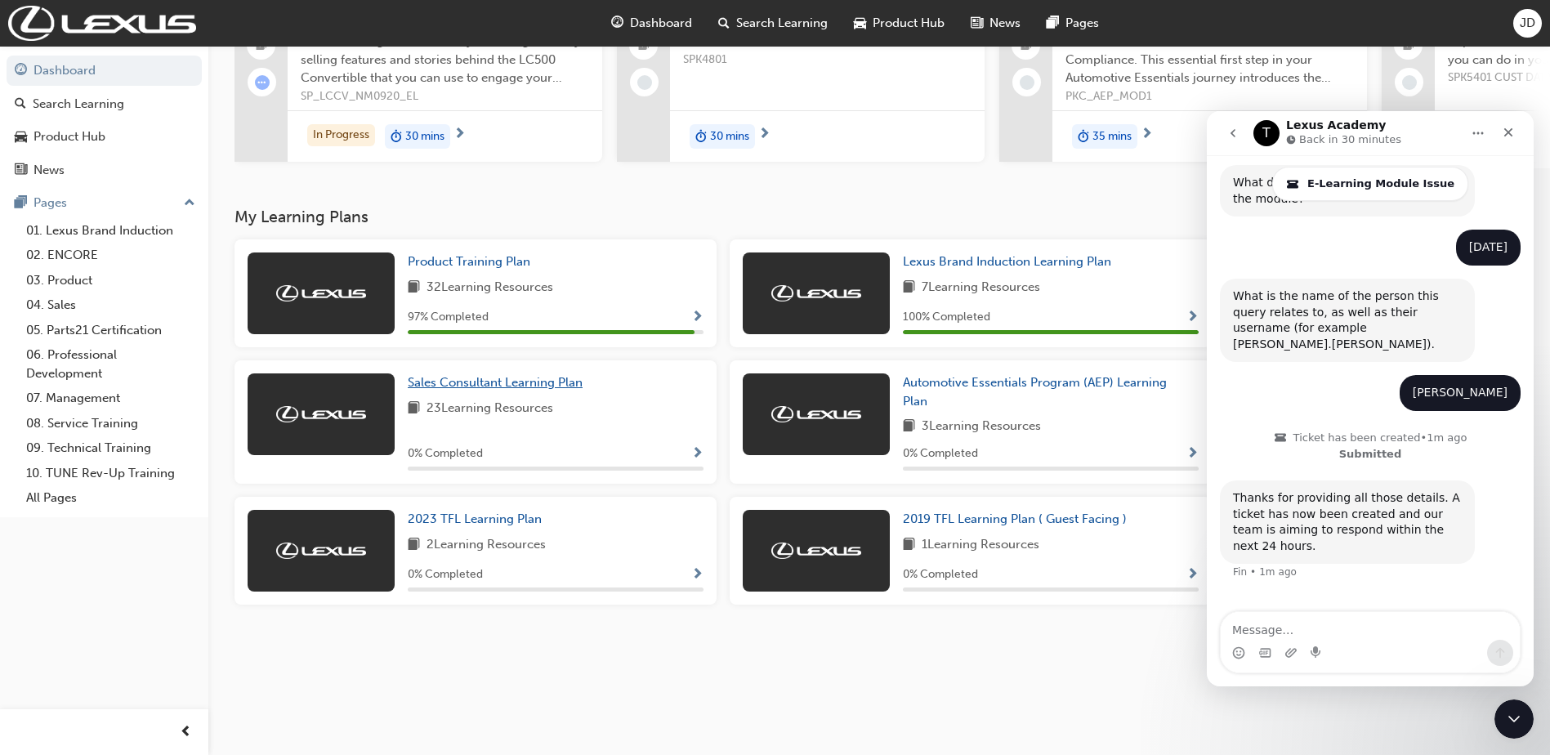
click at [506, 375] on span "Sales Consultant Learning Plan" at bounding box center [495, 382] width 175 height 15
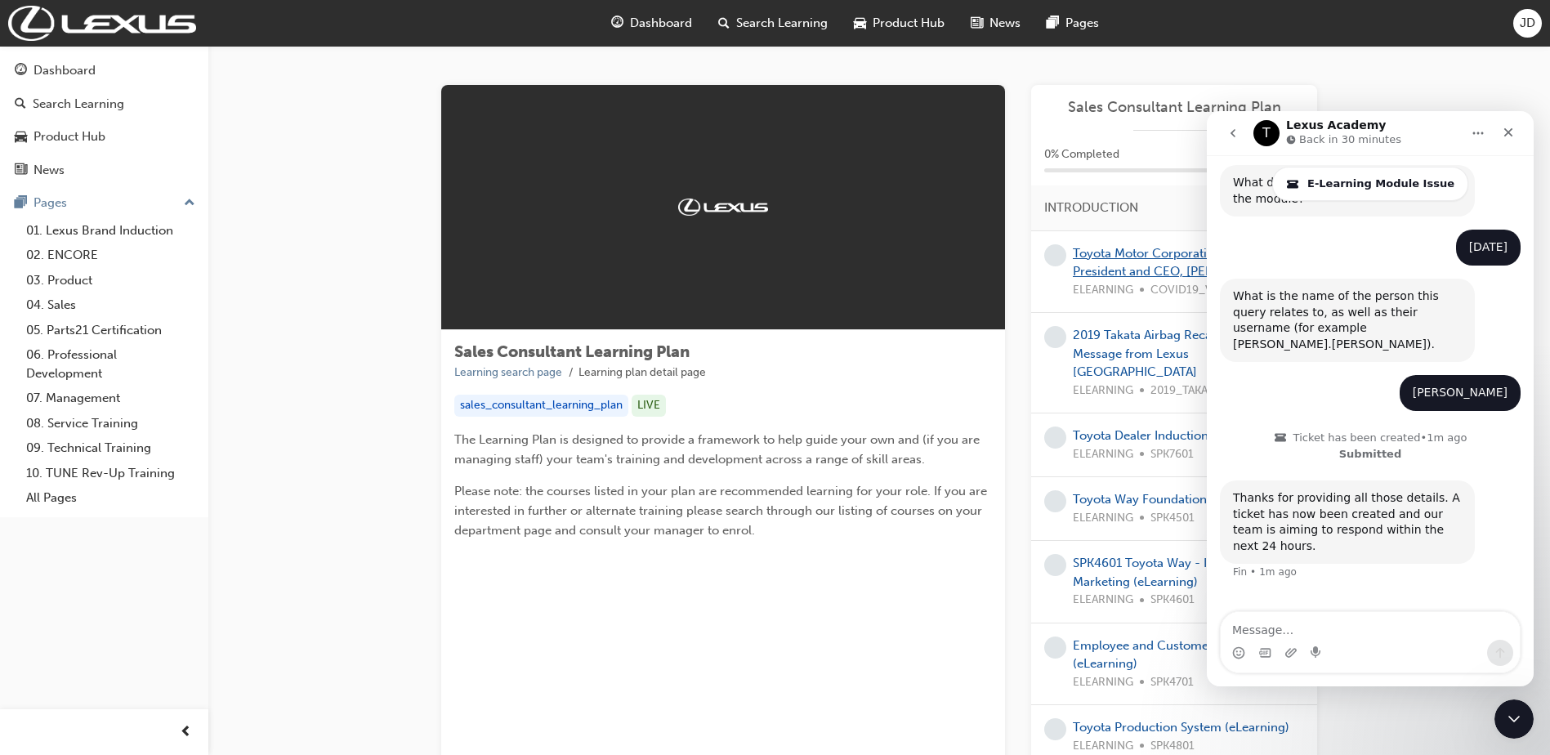
click at [1134, 257] on link "Toyota Motor Corporation Australia President and CEO, Matthew Callachor" at bounding box center [1179, 263] width 212 height 34
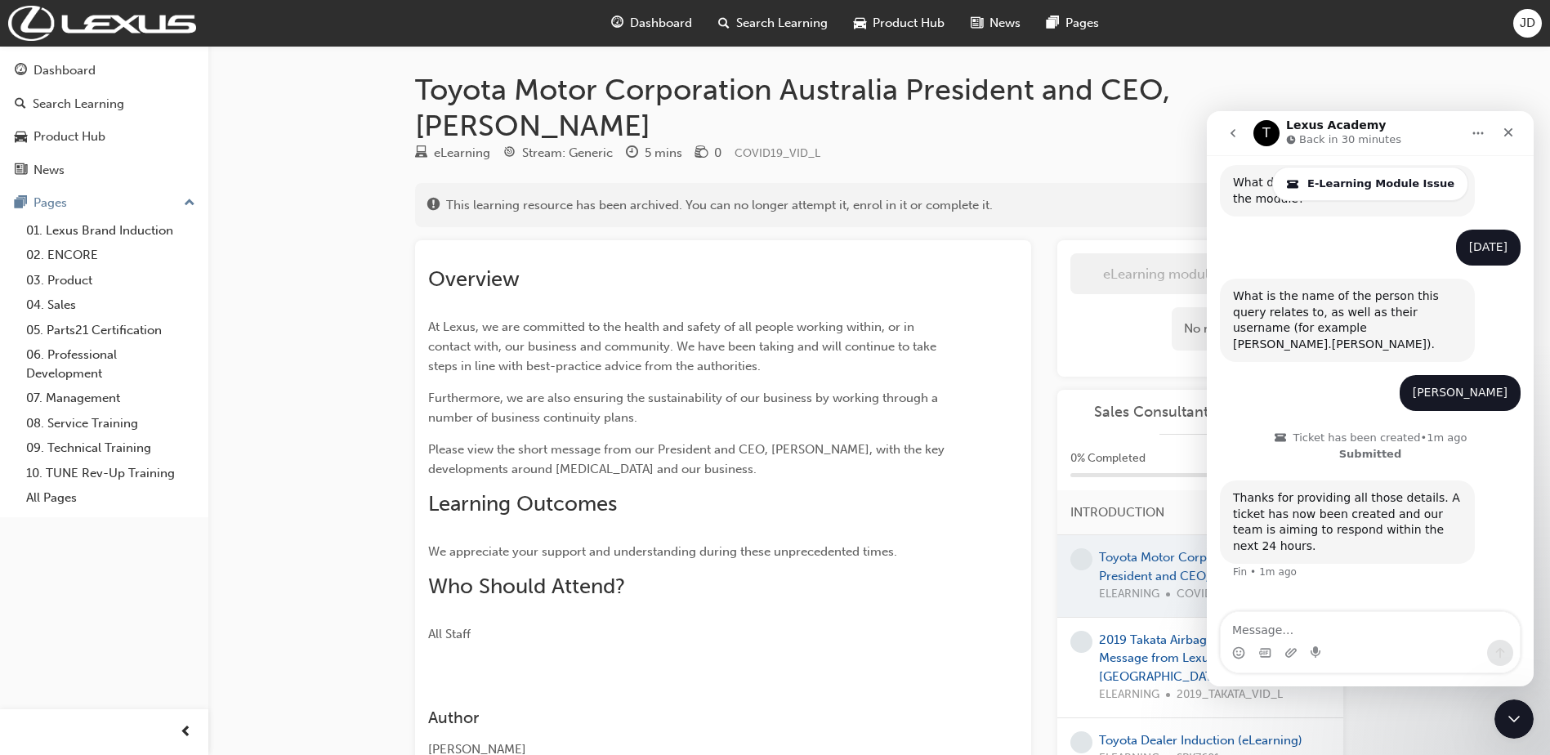
click at [1475, 96] on div "Toyota Motor Corporation Australia President and CEO, Matthew Callachor eLearni…" at bounding box center [775, 455] width 1550 height 910
click at [1523, 148] on div "Intercom messenger" at bounding box center [1508, 133] width 29 height 31
click at [1514, 135] on icon "Close" at bounding box center [1508, 132] width 13 height 13
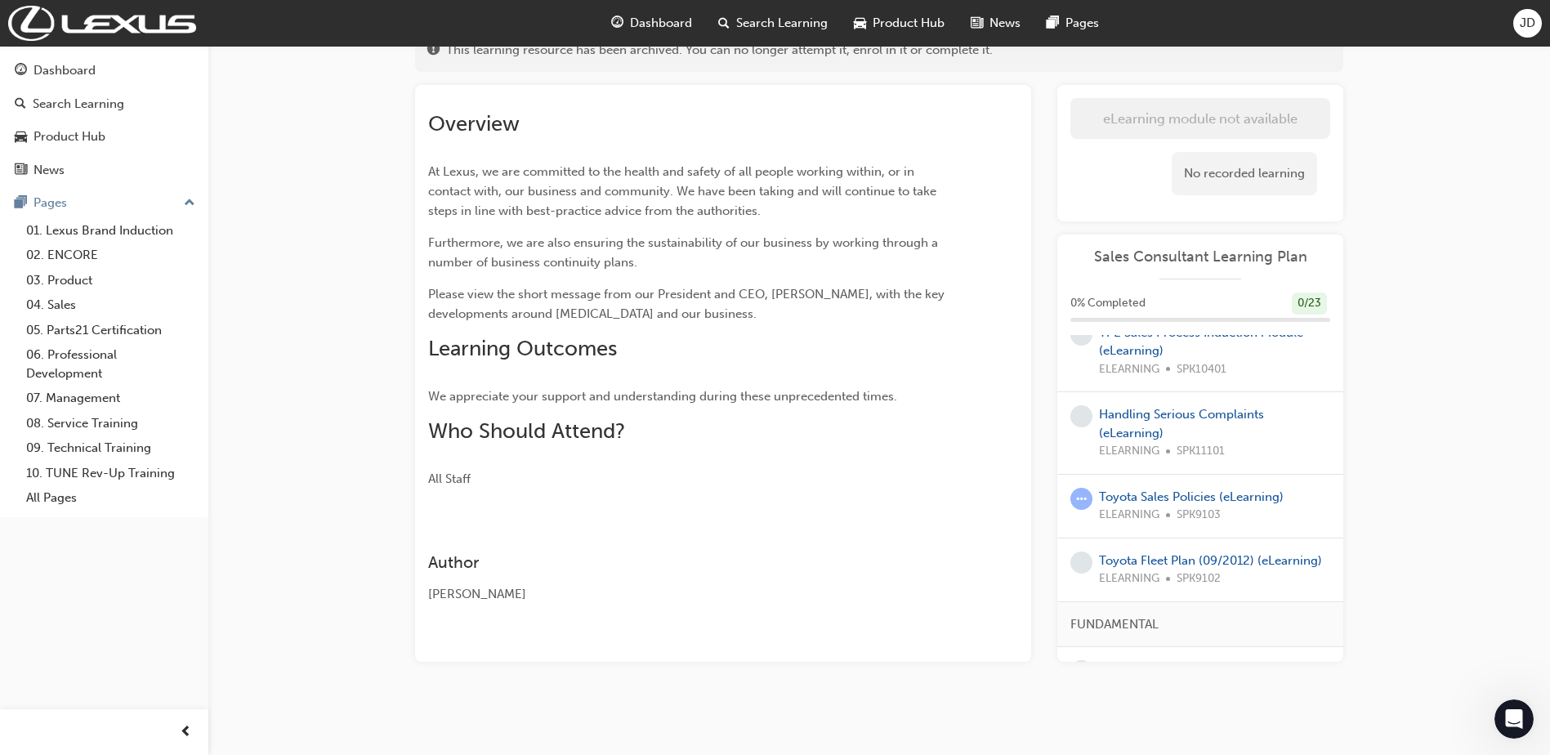
scroll to position [163, 0]
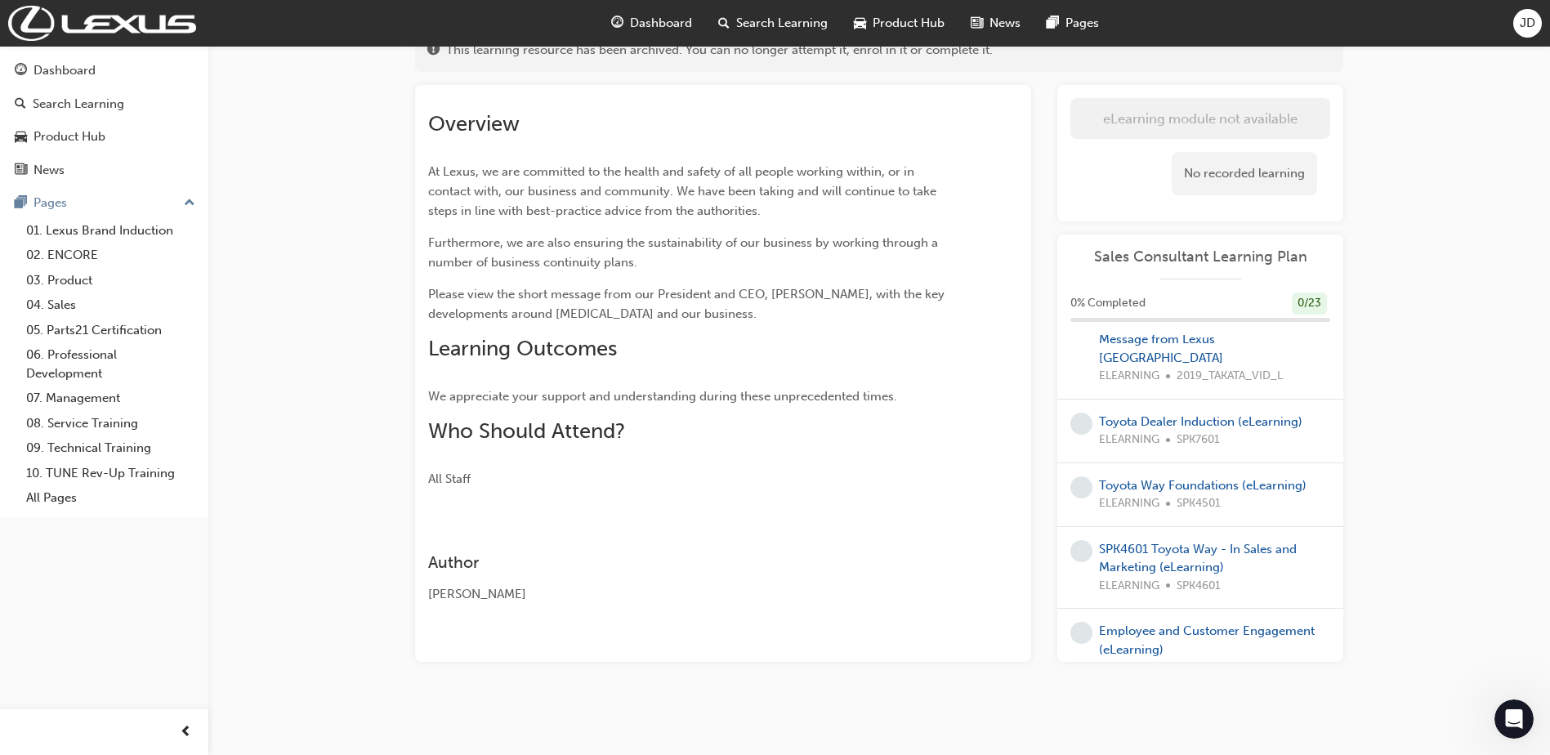
click at [647, 31] on span "Dashboard" at bounding box center [661, 23] width 62 height 19
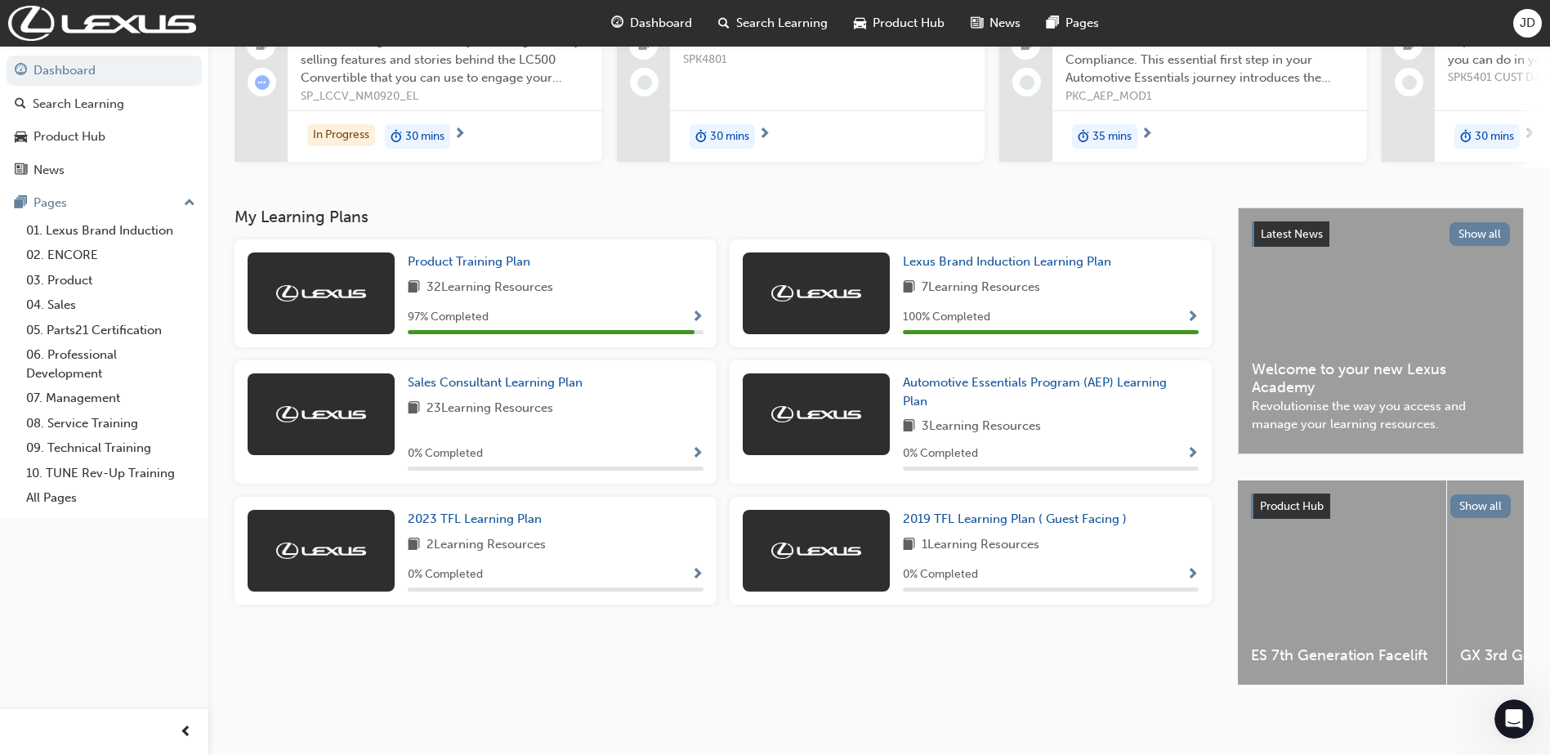
scroll to position [204, 0]
click at [463, 374] on link "Sales Consultant Learning Plan" at bounding box center [498, 383] width 181 height 19
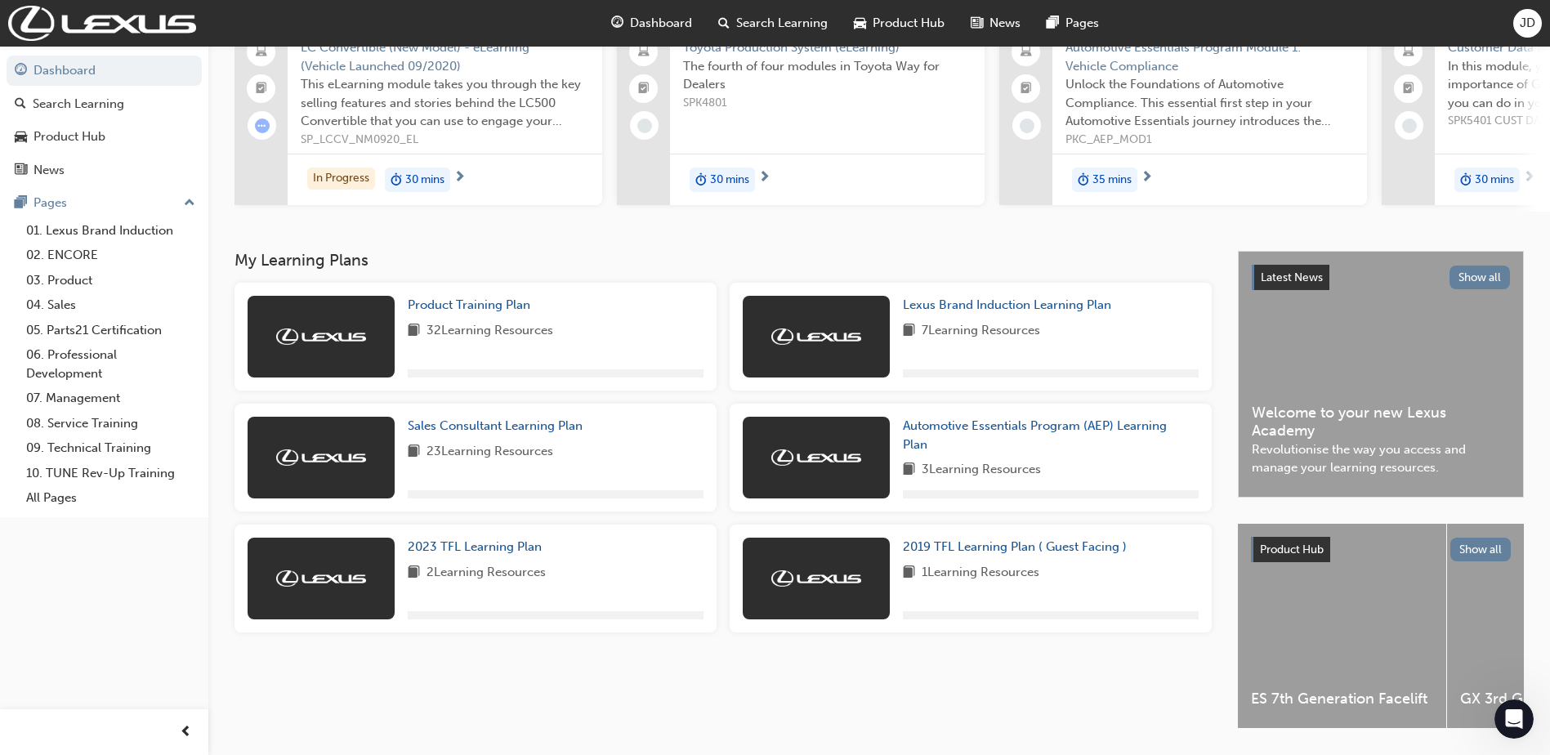
scroll to position [163, 0]
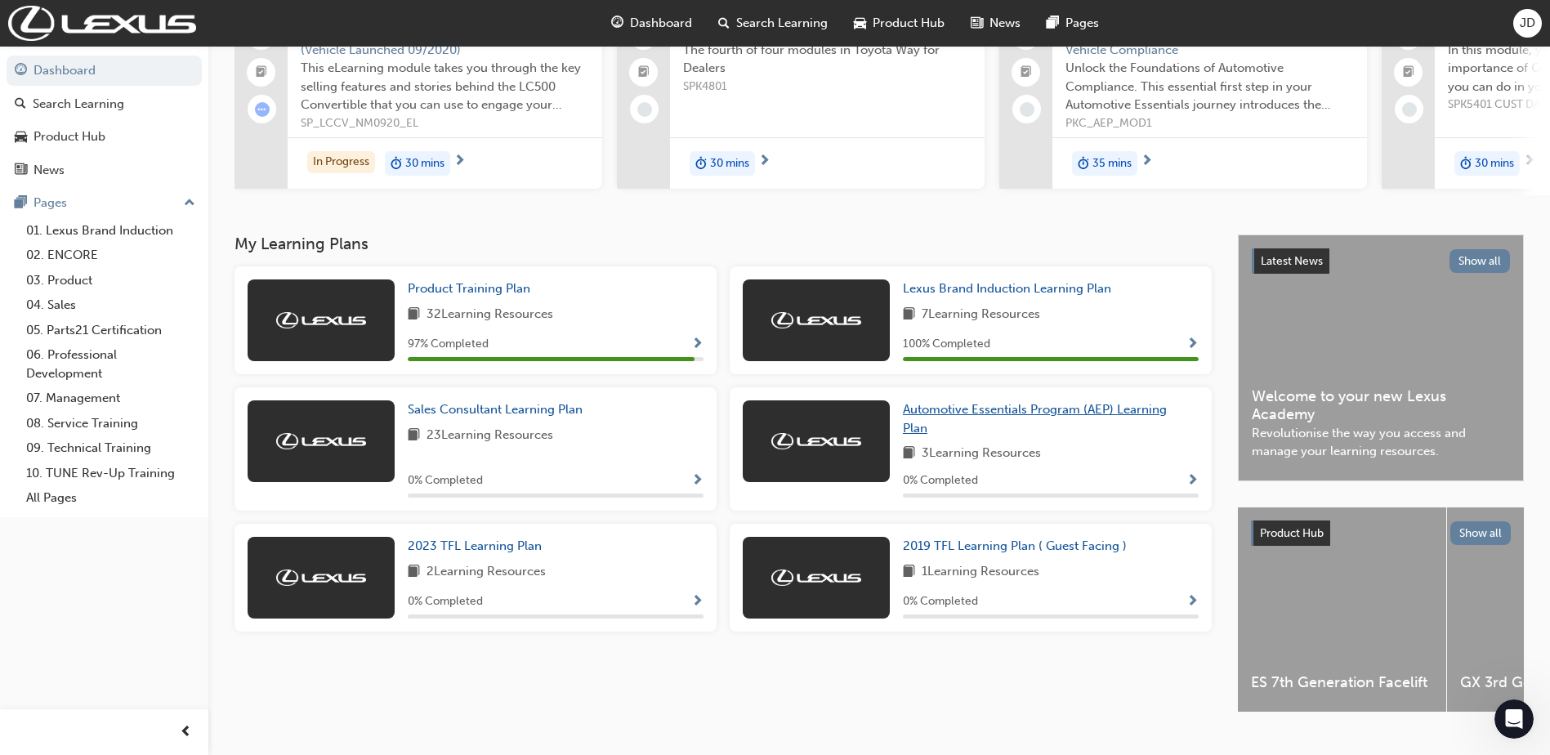
click at [1018, 421] on span "Automotive Essentials Program (AEP) Learning Plan" at bounding box center [1035, 419] width 264 height 34
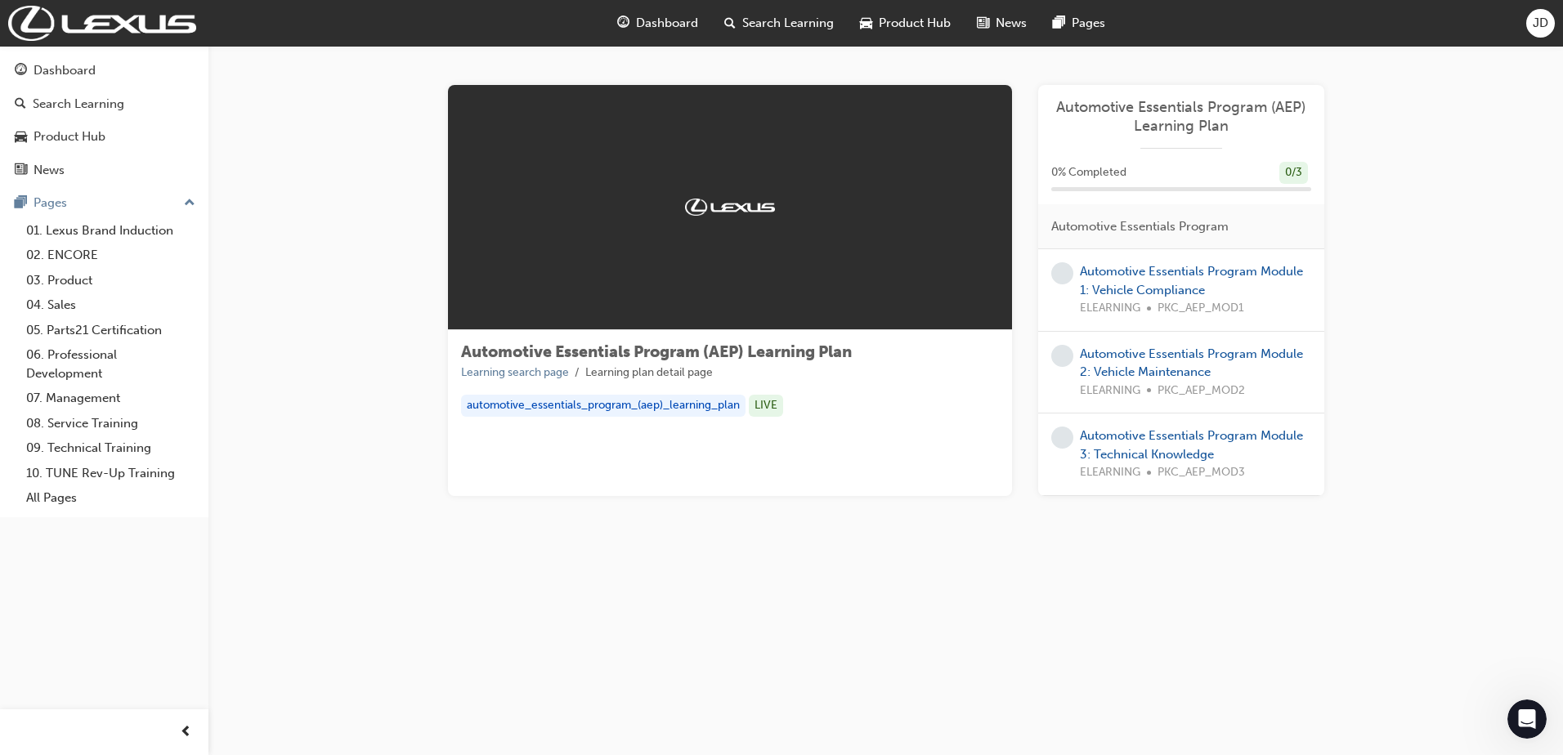
click at [1172, 298] on div "Automotive Essentials Program Module 1: Vehicle Compliance ELEARNING PKC_AEP_MO…" at bounding box center [1195, 290] width 231 height 56
click at [1170, 285] on link "Automotive Essentials Program Module 1: Vehicle Compliance" at bounding box center [1191, 281] width 223 height 34
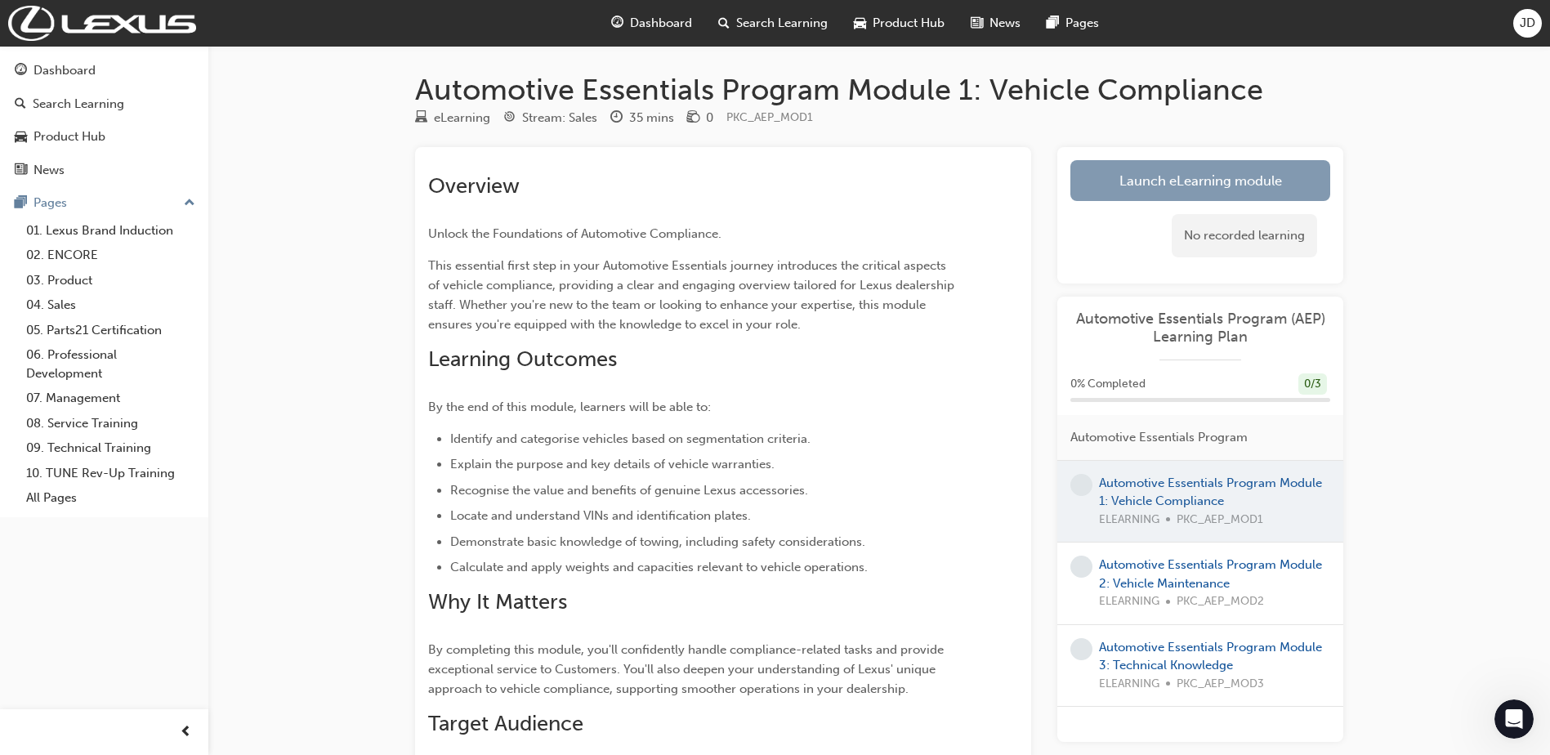
click at [1180, 182] on link "Launch eLearning module" at bounding box center [1201, 180] width 260 height 41
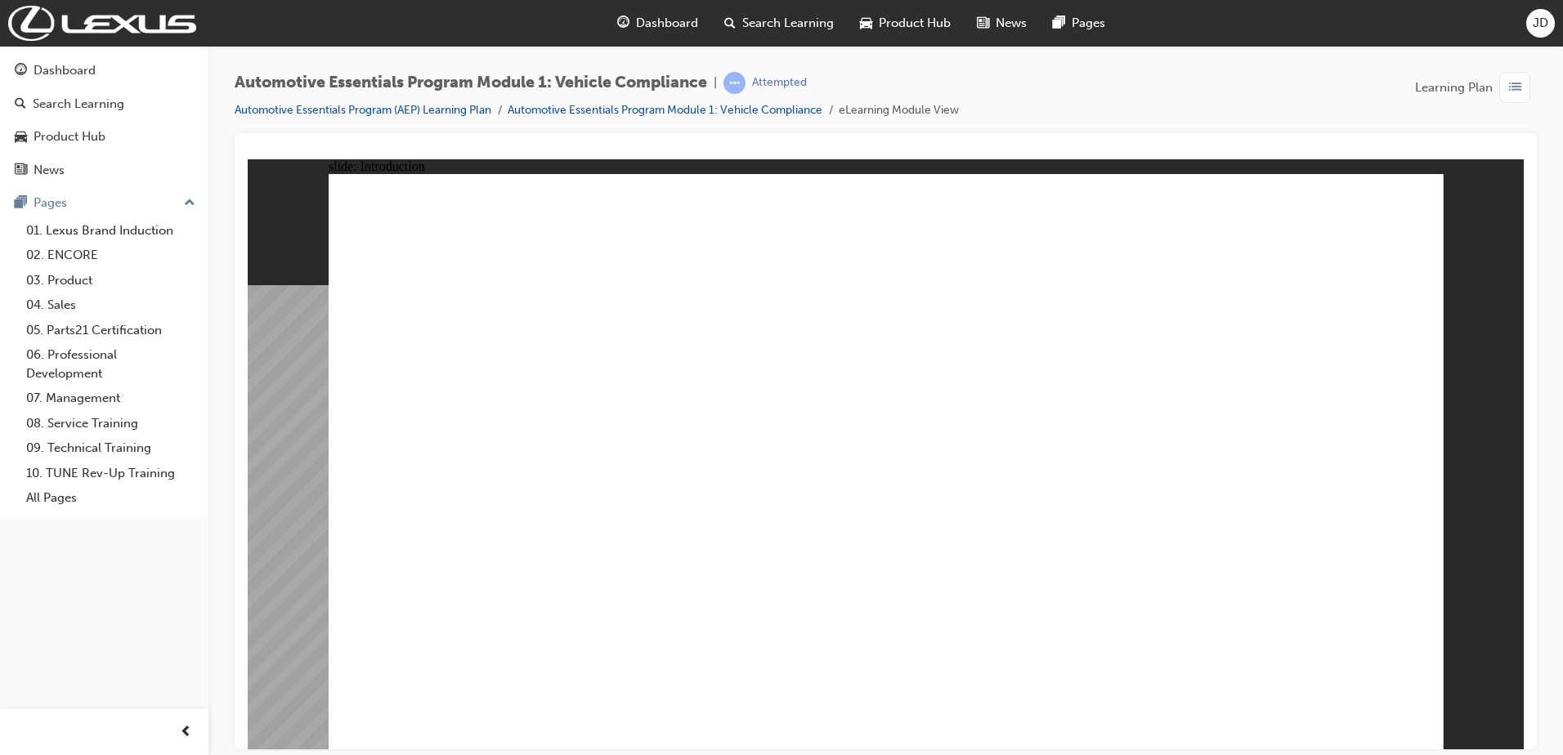
drag, startPoint x: 601, startPoint y: 535, endPoint x: 539, endPoint y: 534, distance: 62.1
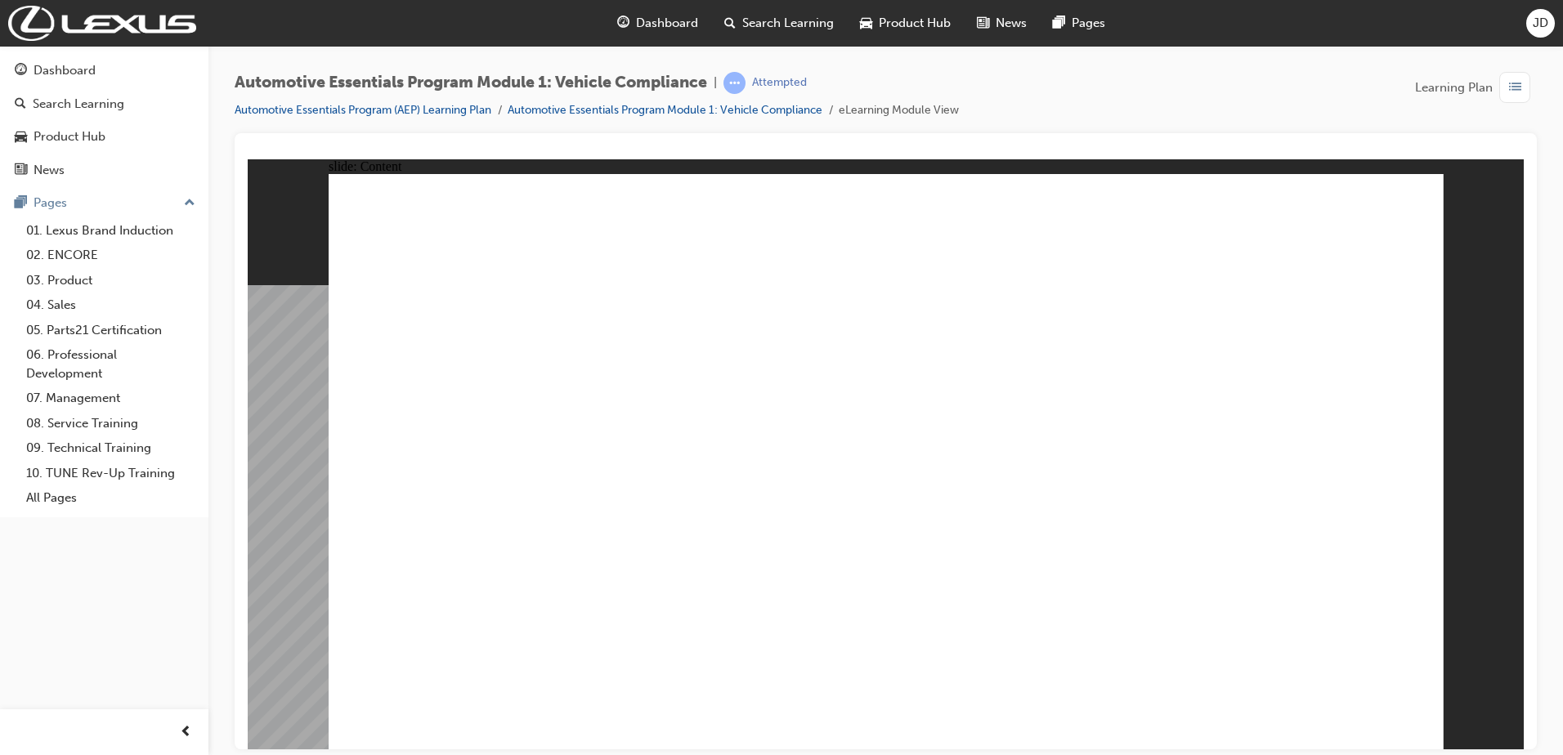
click at [662, 25] on span "Dashboard" at bounding box center [667, 23] width 62 height 19
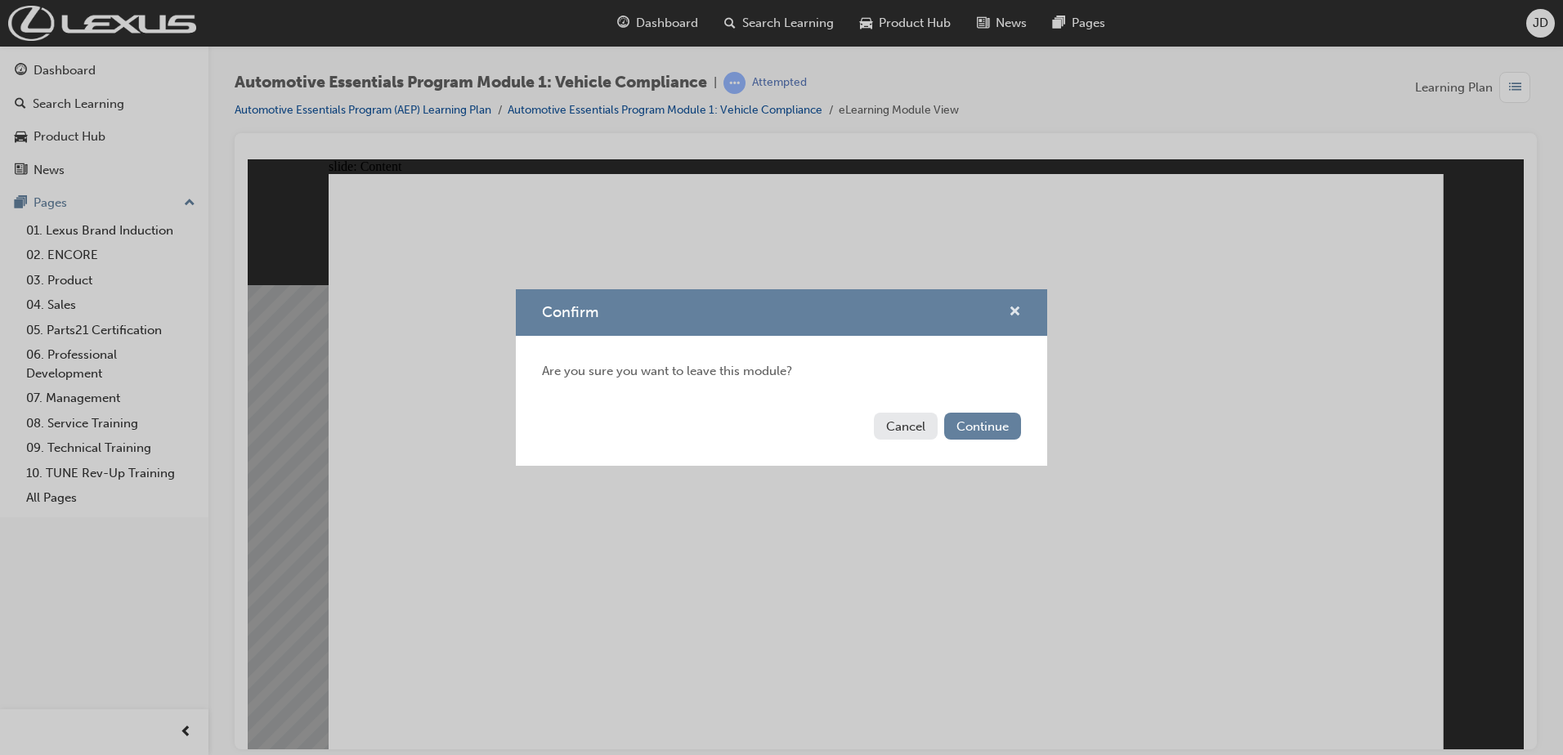
click at [1017, 312] on span "cross-icon" at bounding box center [1015, 313] width 12 height 15
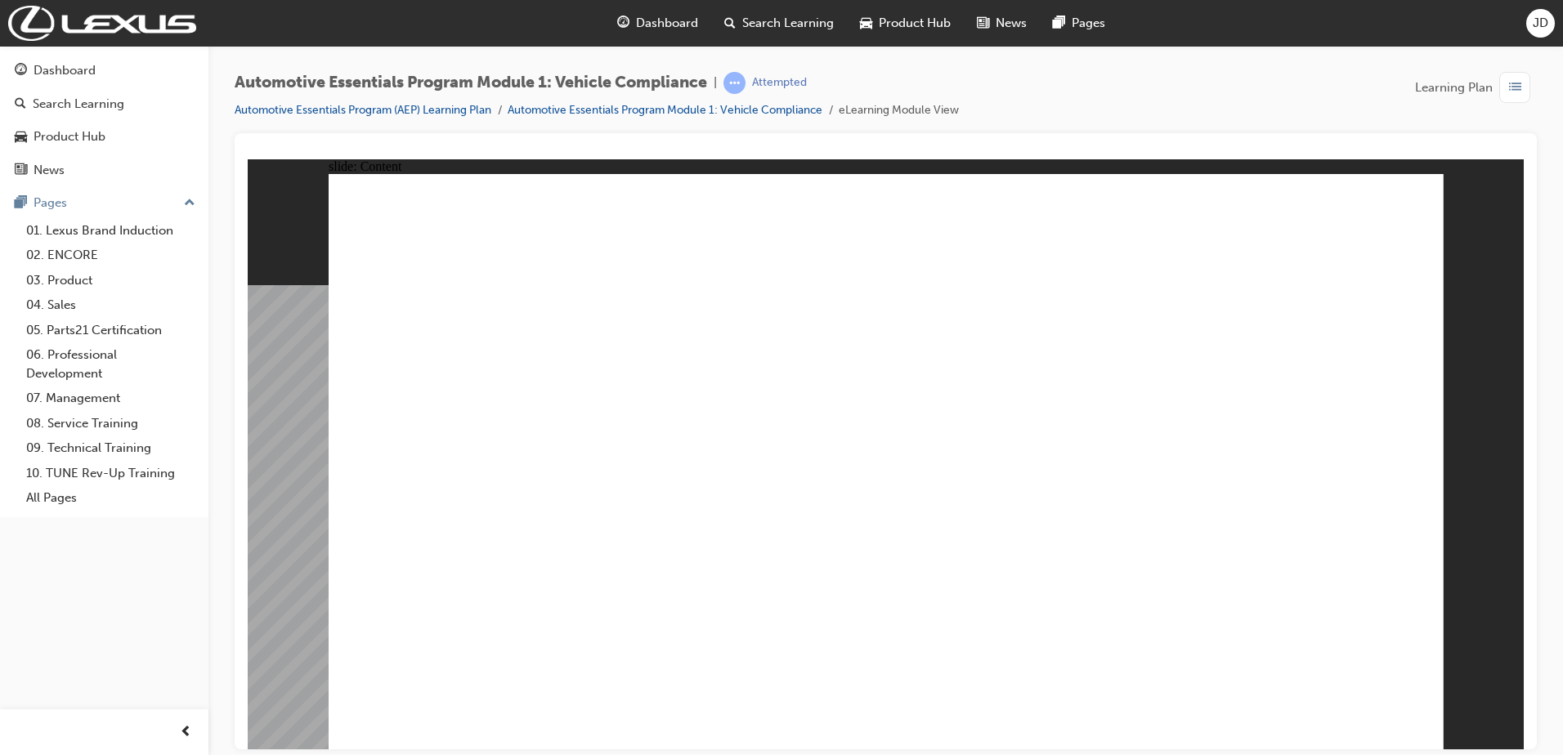
drag, startPoint x: 830, startPoint y: 418, endPoint x: 658, endPoint y: 459, distance: 177.2
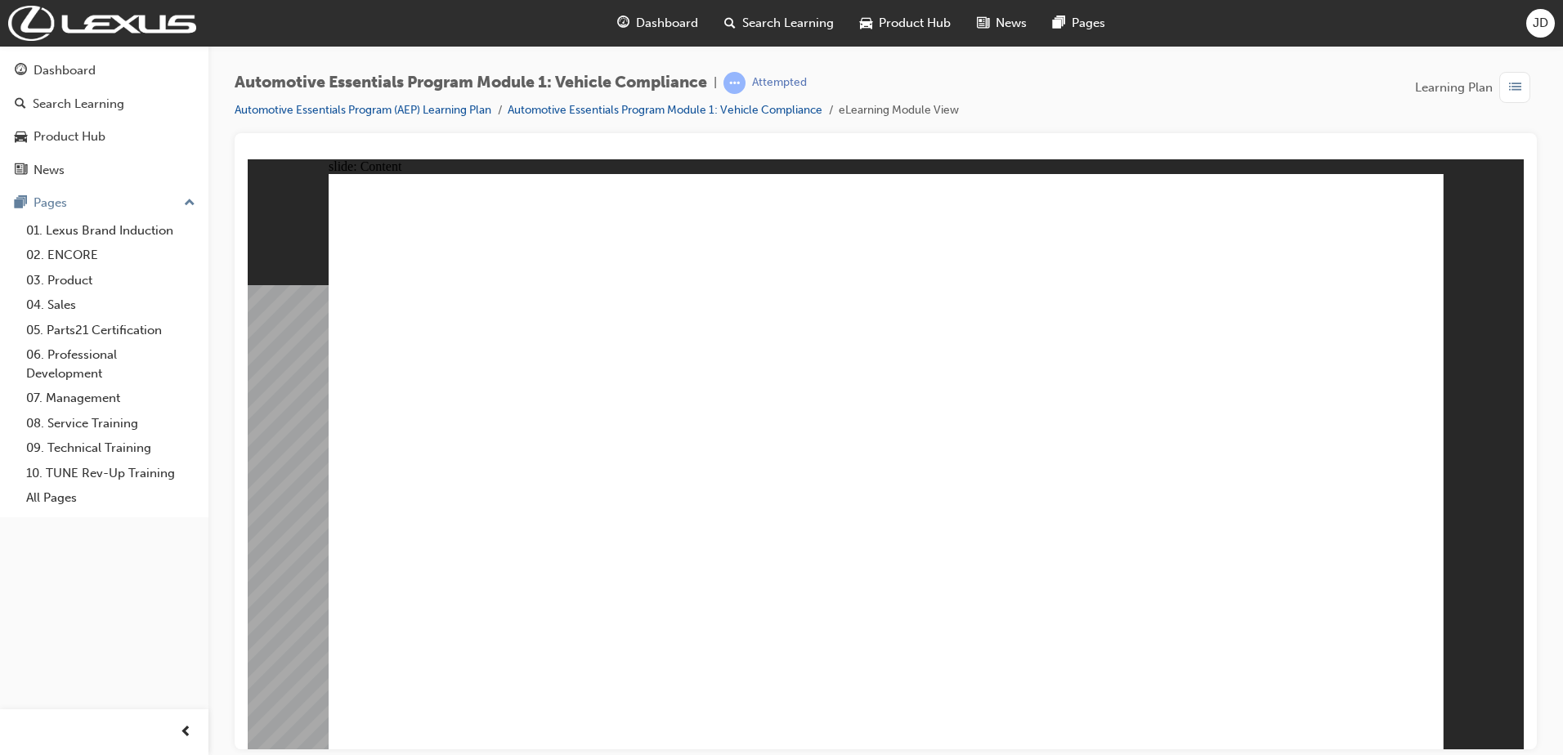
drag, startPoint x: 453, startPoint y: 503, endPoint x: 492, endPoint y: 517, distance: 41.6
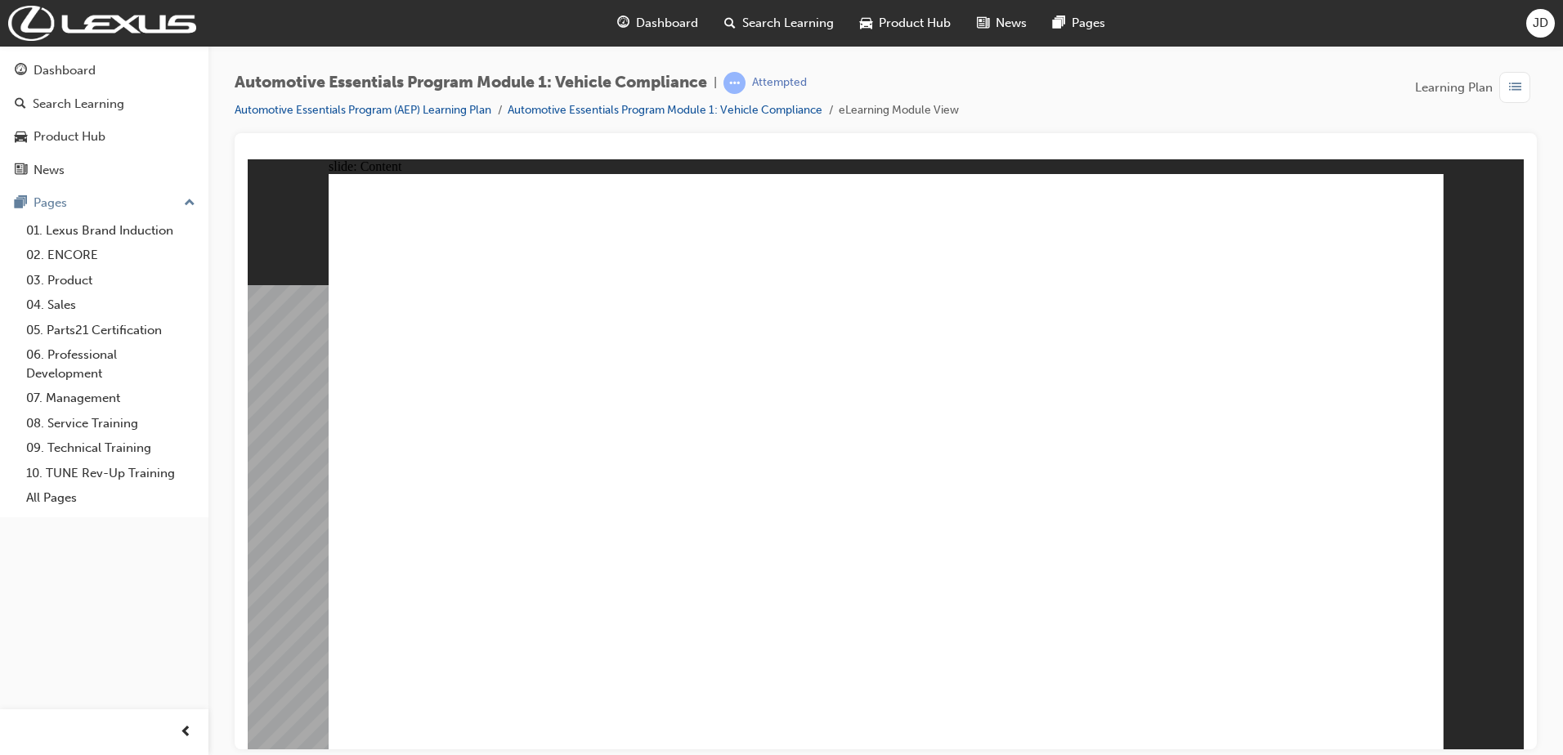
radio input "true"
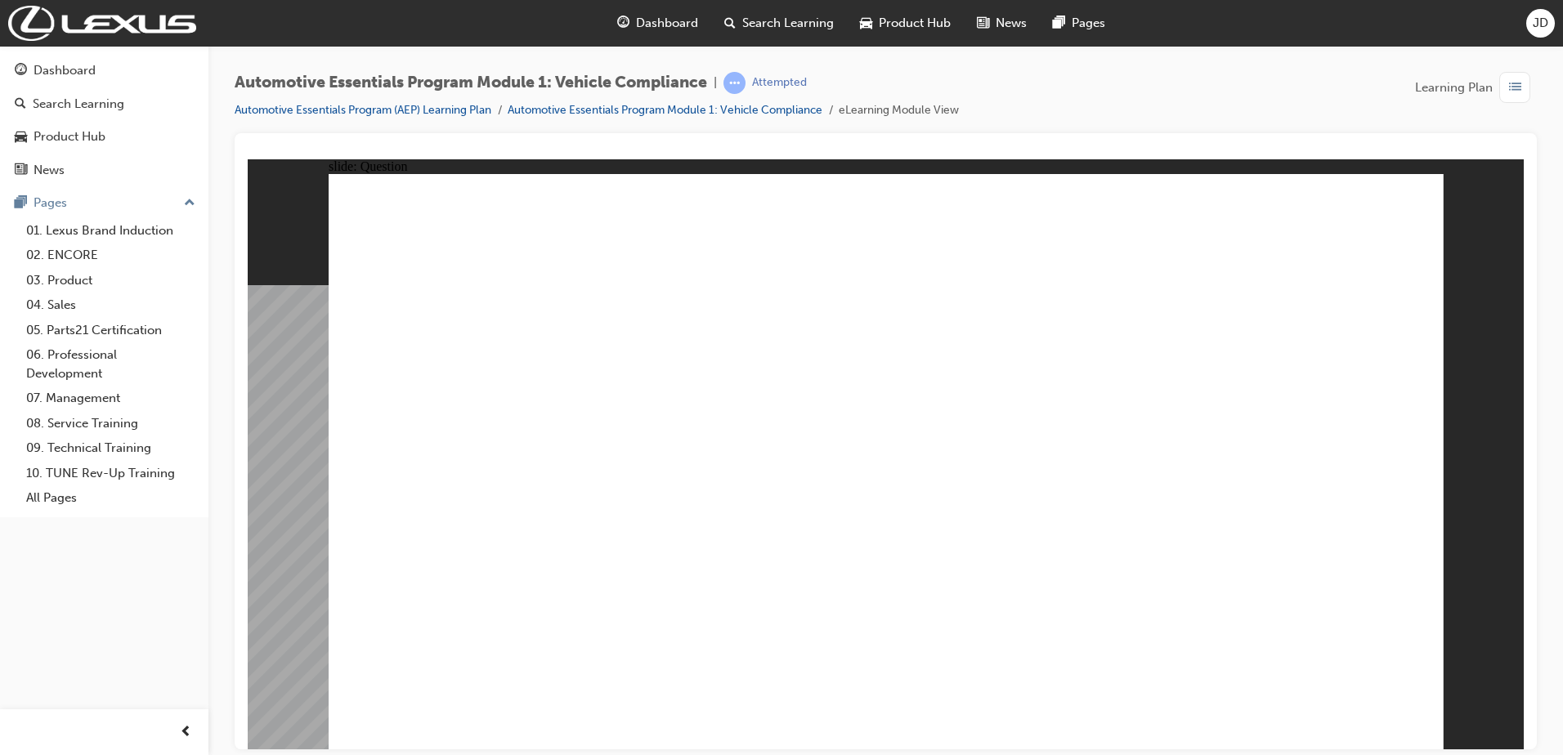
radio input "true"
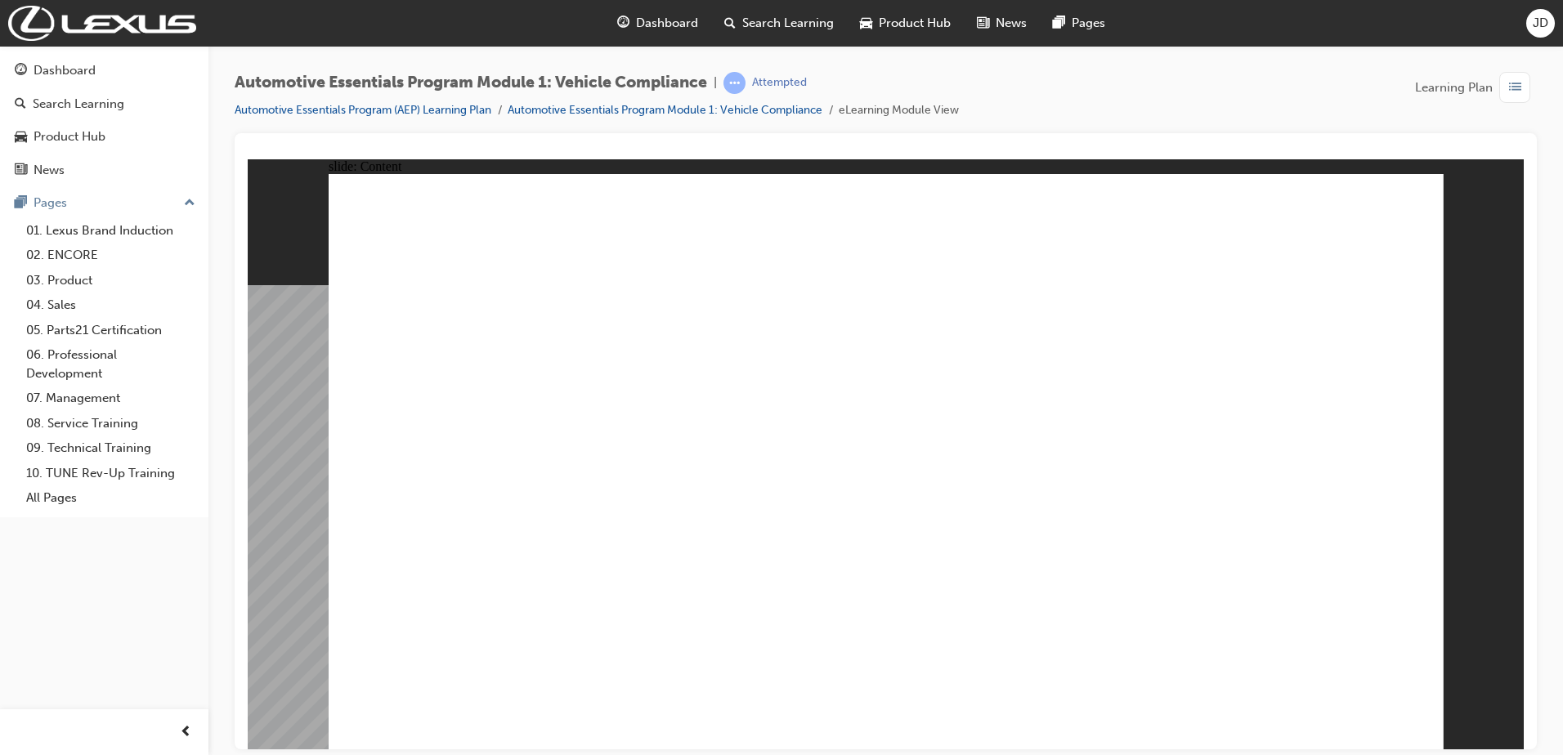
drag, startPoint x: 510, startPoint y: 599, endPoint x: 557, endPoint y: 613, distance: 49.4
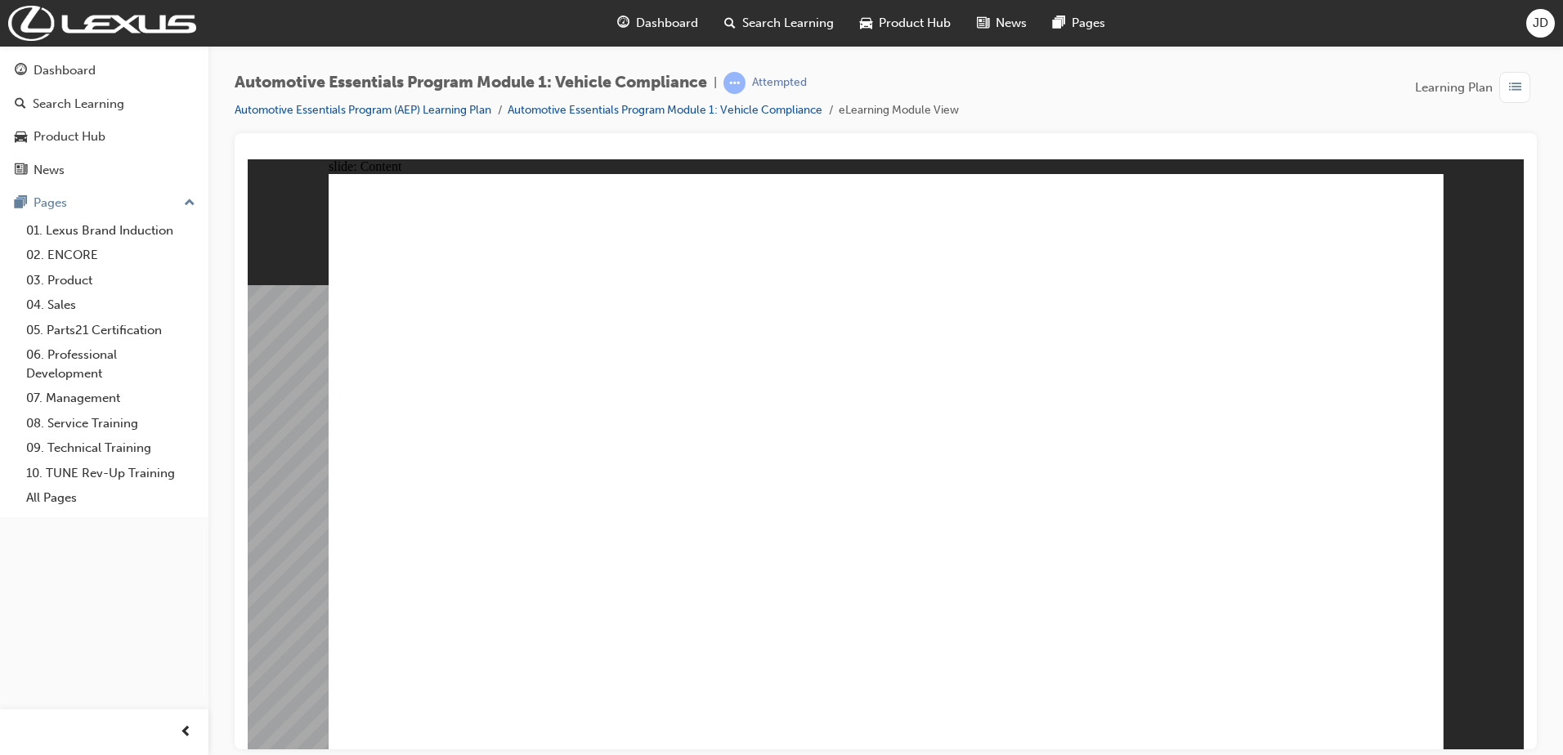
drag, startPoint x: 554, startPoint y: 615, endPoint x: 559, endPoint y: 697, distance: 81.9
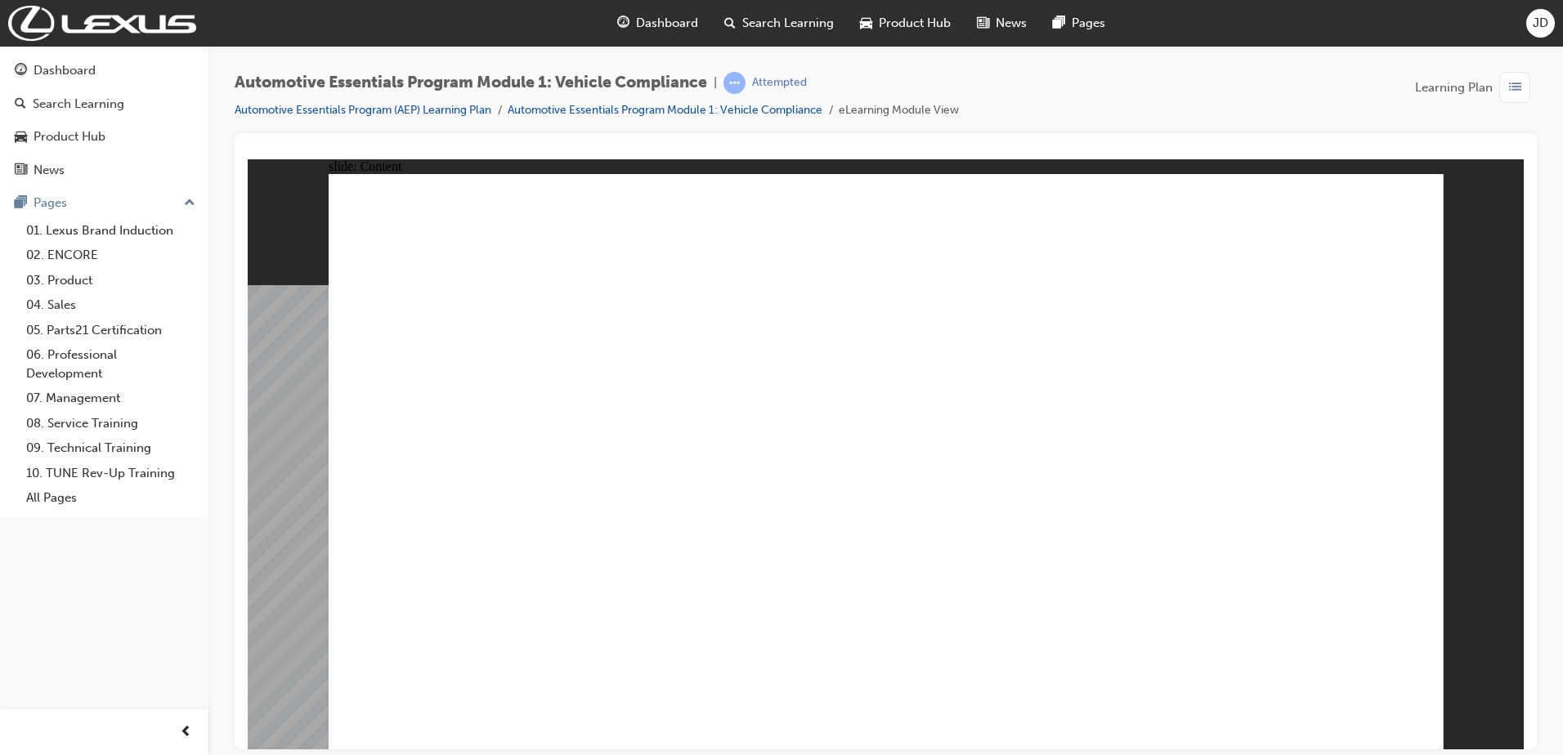
drag, startPoint x: 550, startPoint y: 676, endPoint x: 650, endPoint y: 678, distance: 99.7
drag, startPoint x: 659, startPoint y: 678, endPoint x: 724, endPoint y: 691, distance: 66.7
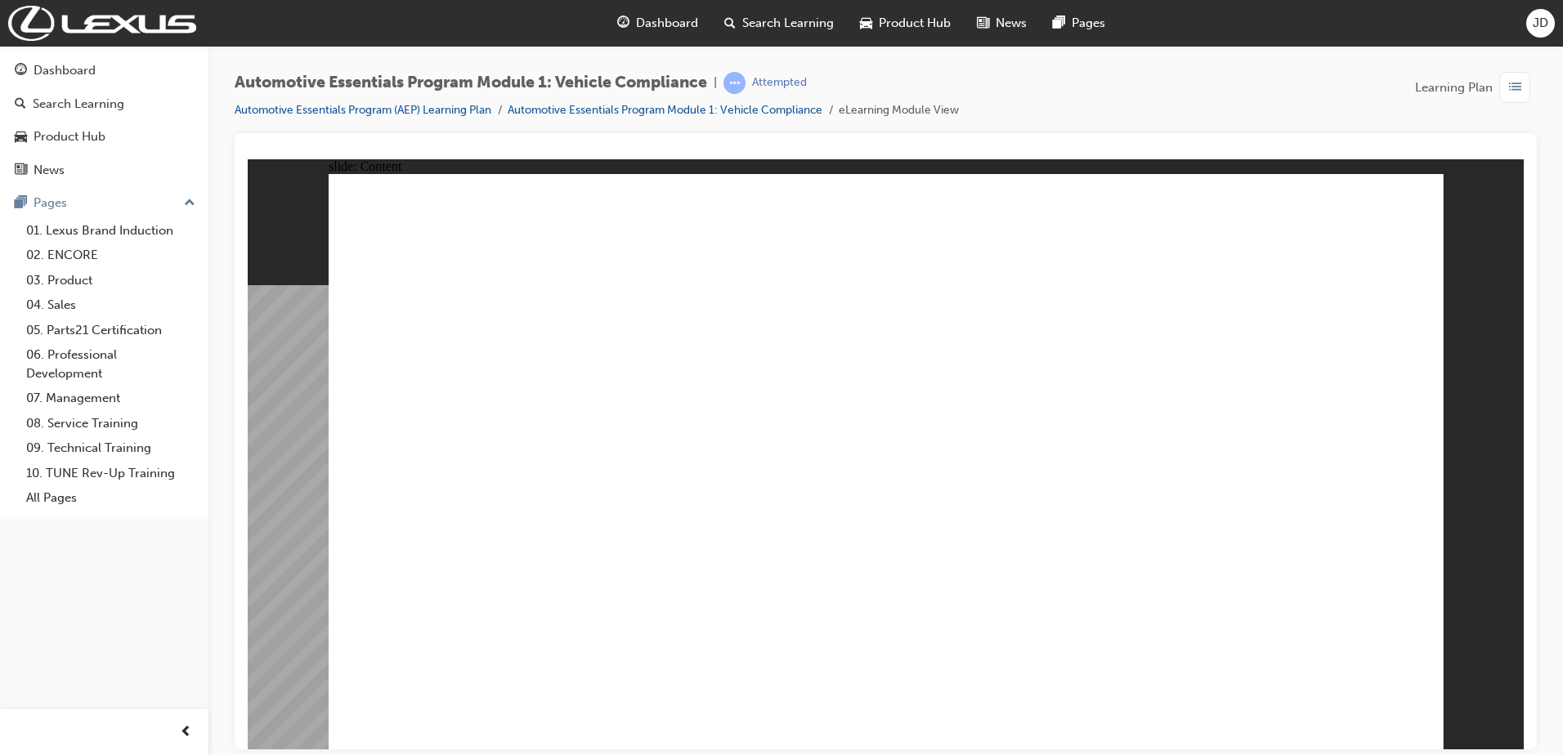
drag, startPoint x: 744, startPoint y: 687, endPoint x: 819, endPoint y: 691, distance: 75.3
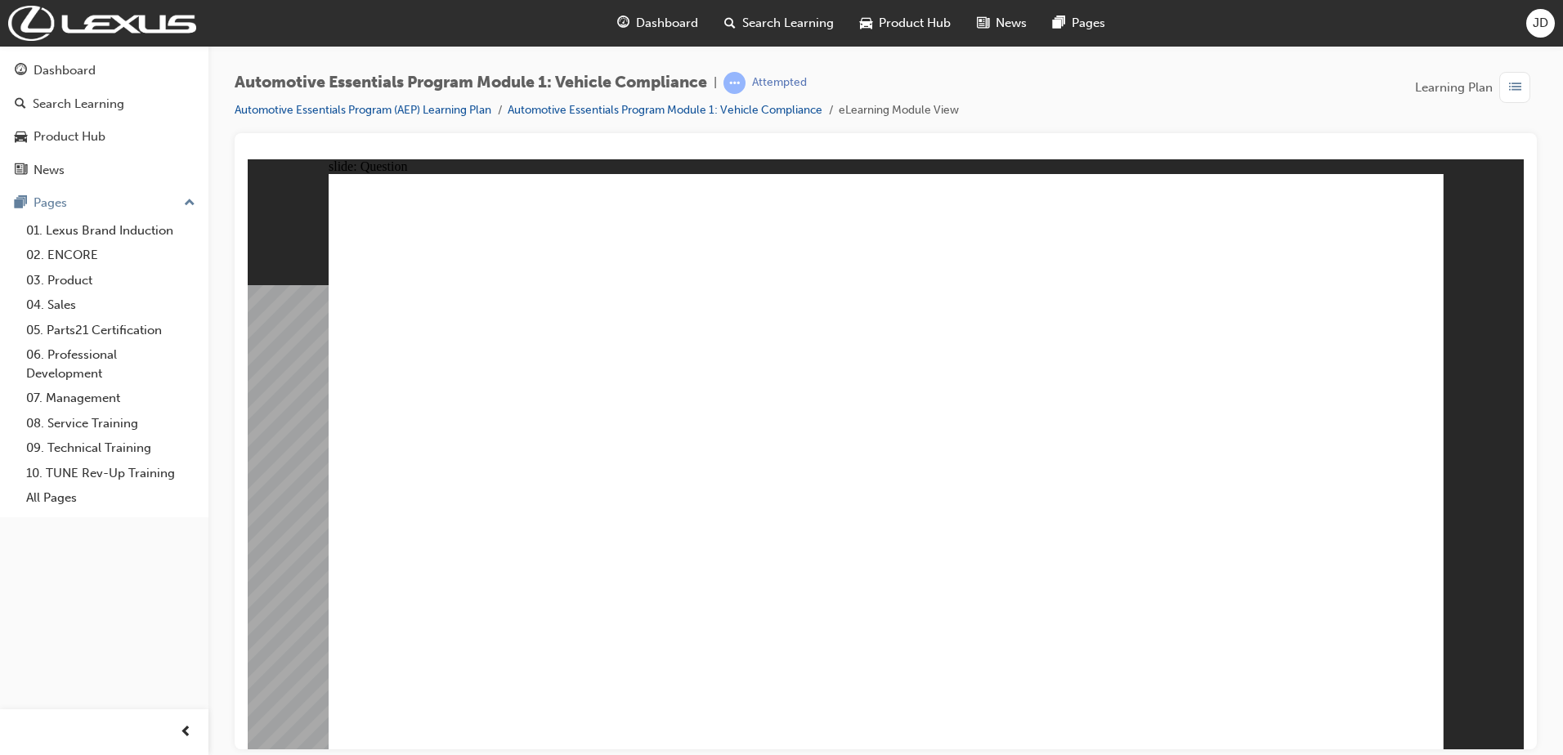
radio input "true"
drag, startPoint x: 1060, startPoint y: 510, endPoint x: 1089, endPoint y: 529, distance: 34.9
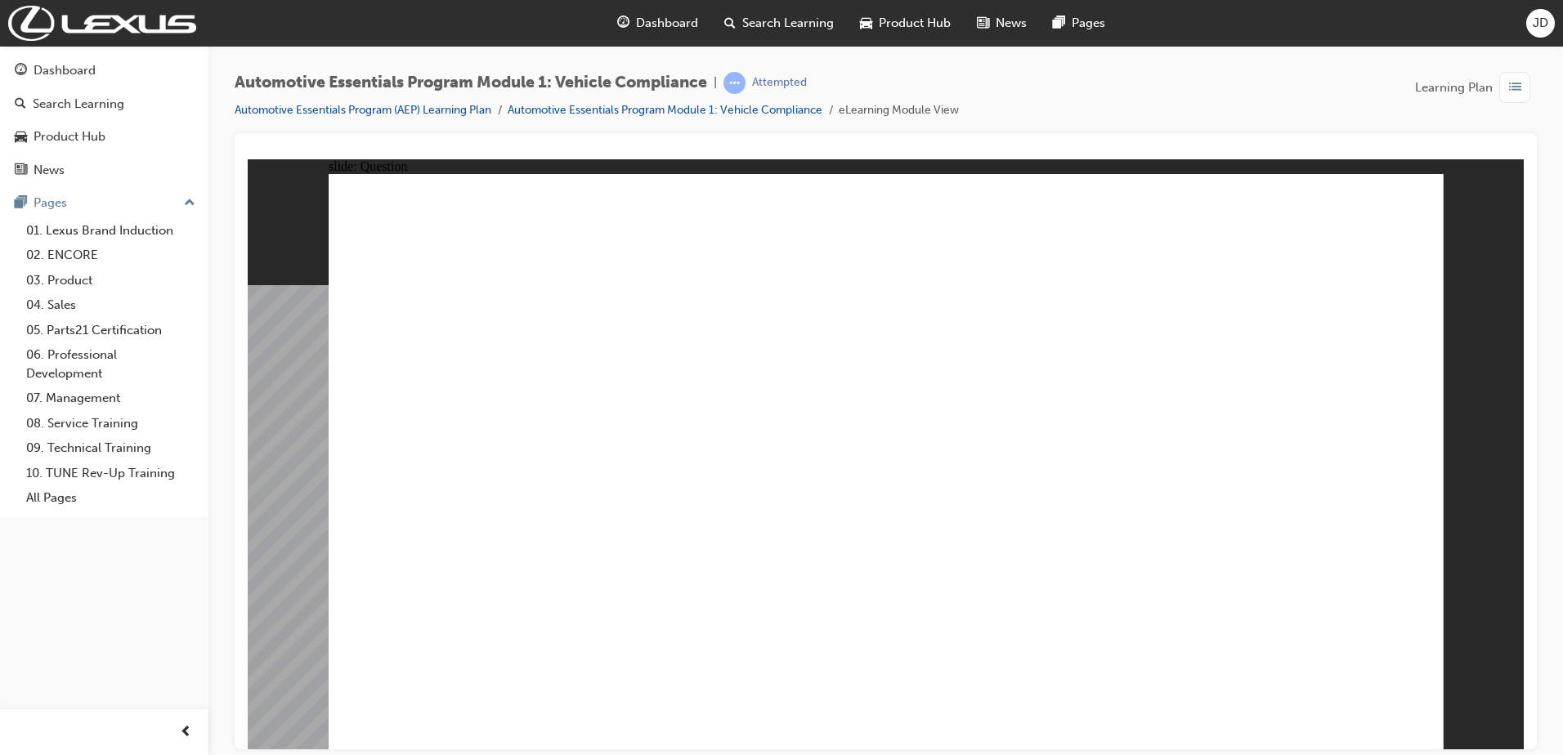
radio input "true"
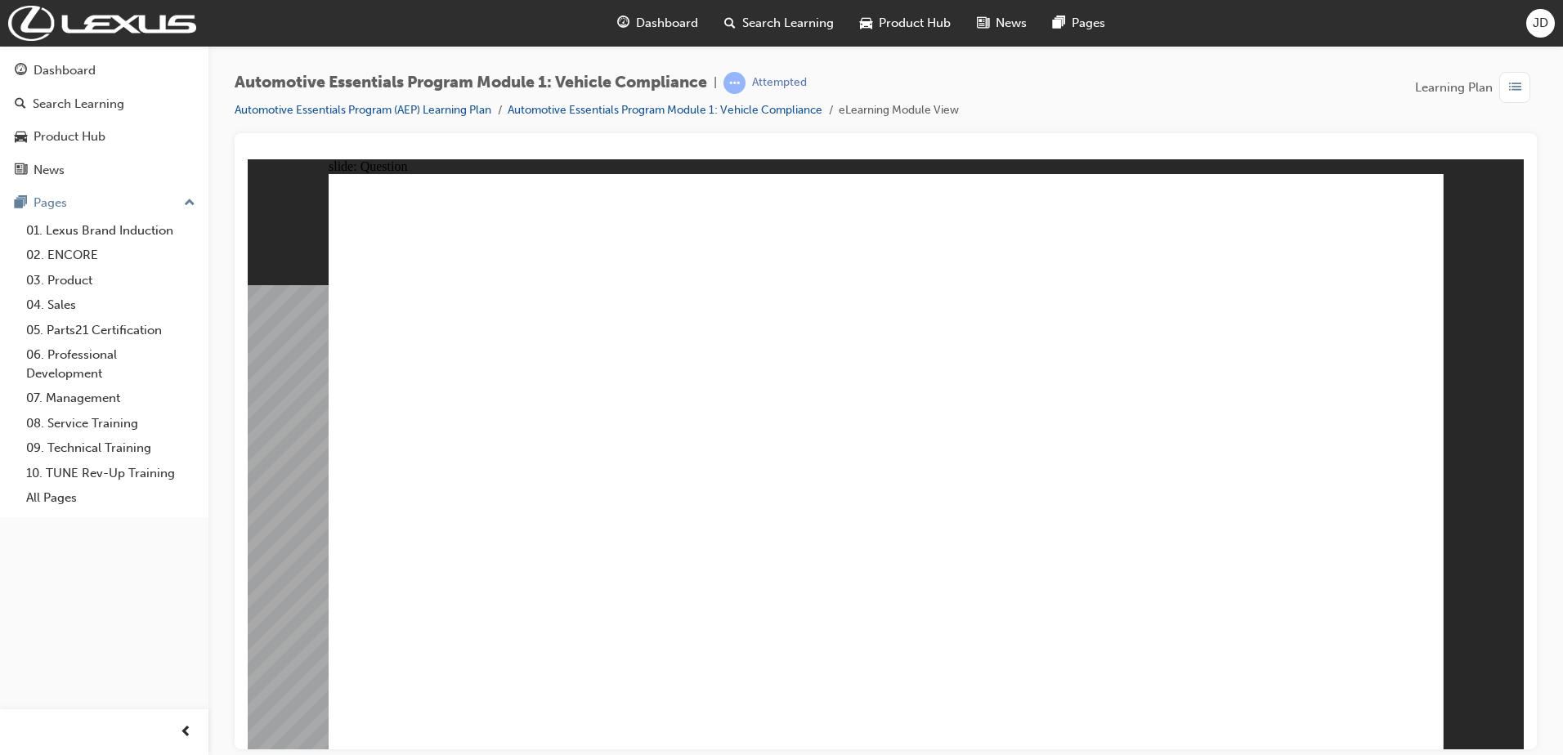
radio input "true"
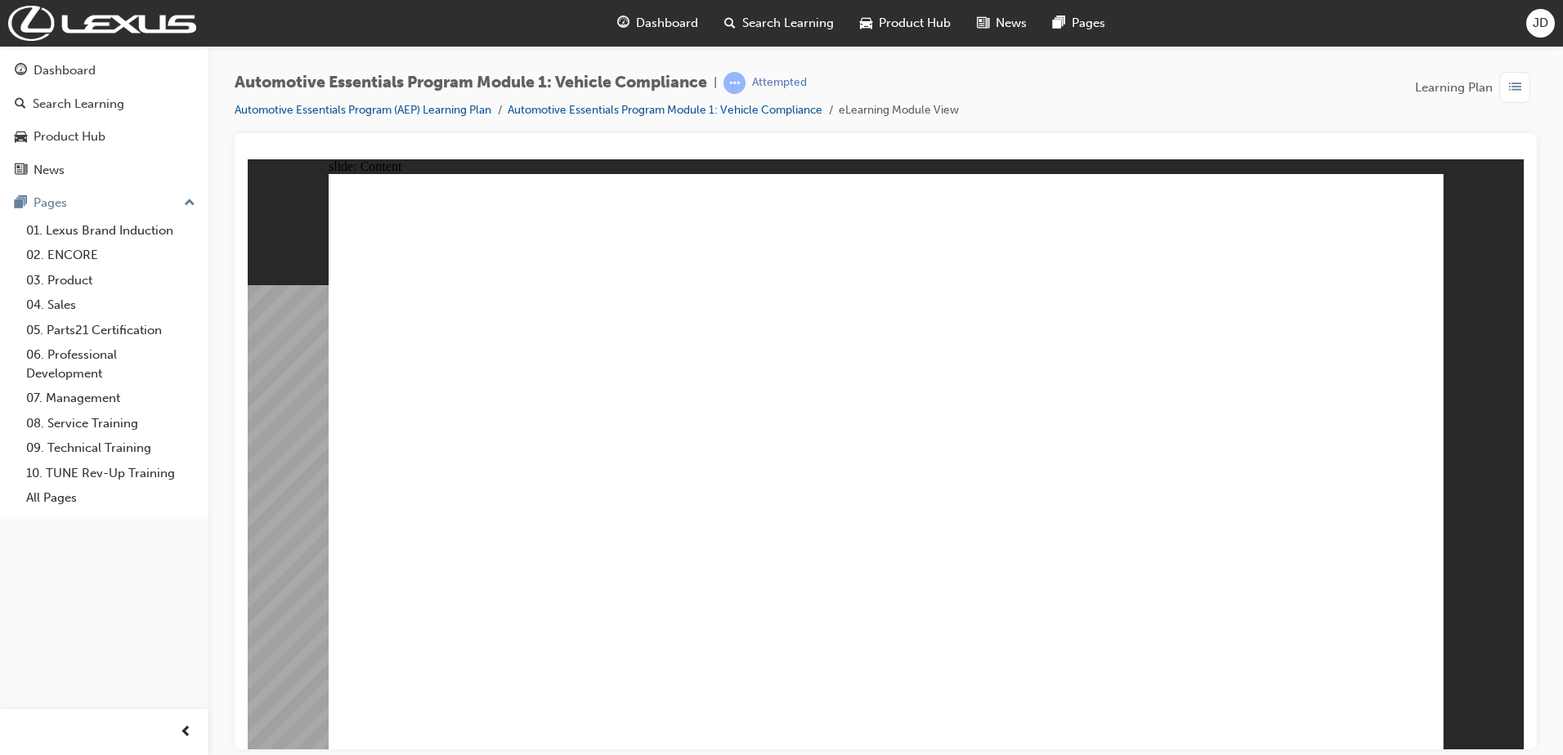
drag, startPoint x: 1398, startPoint y: 208, endPoint x: 1358, endPoint y: 252, distance: 59.0
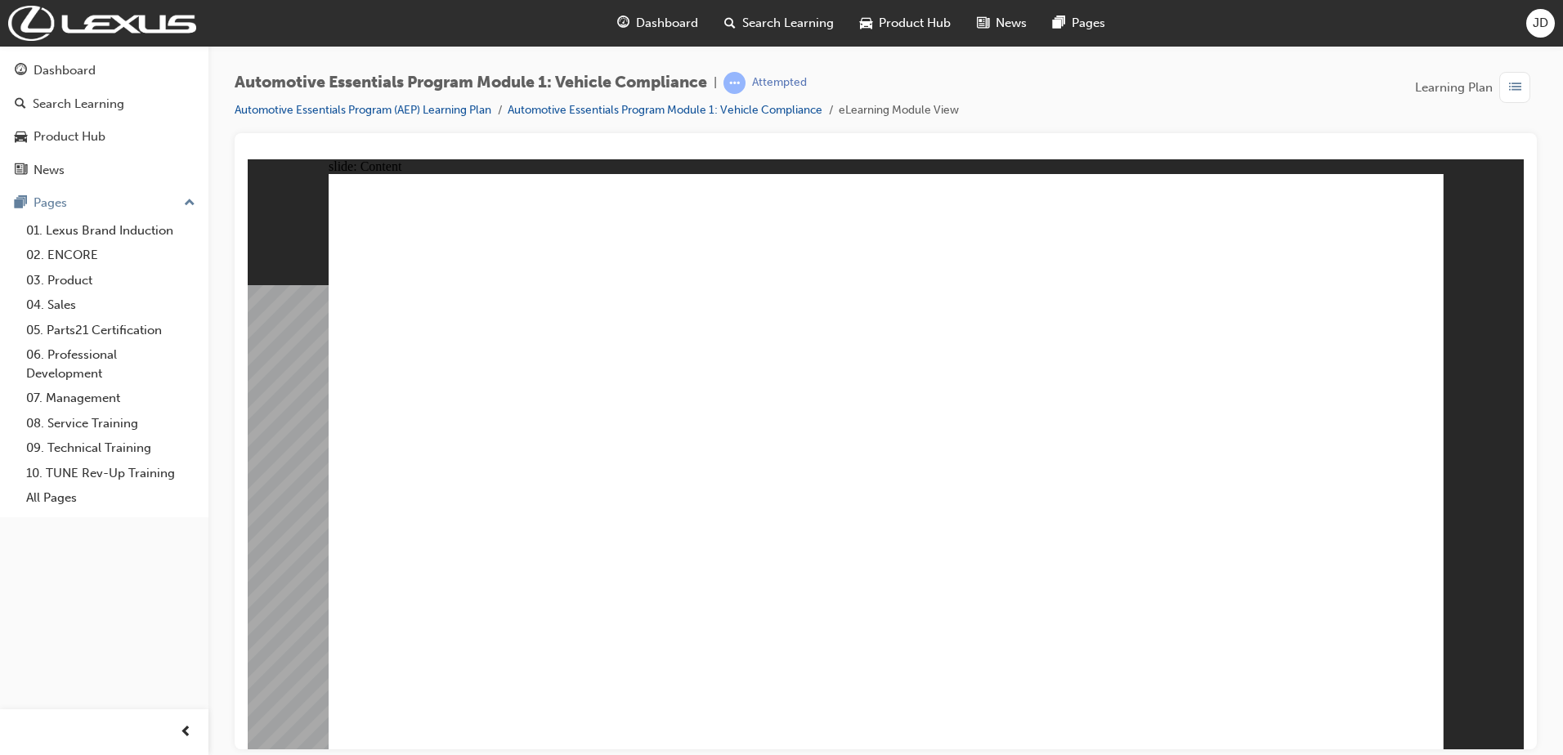
drag, startPoint x: 981, startPoint y: 284, endPoint x: 1020, endPoint y: 283, distance: 39.2
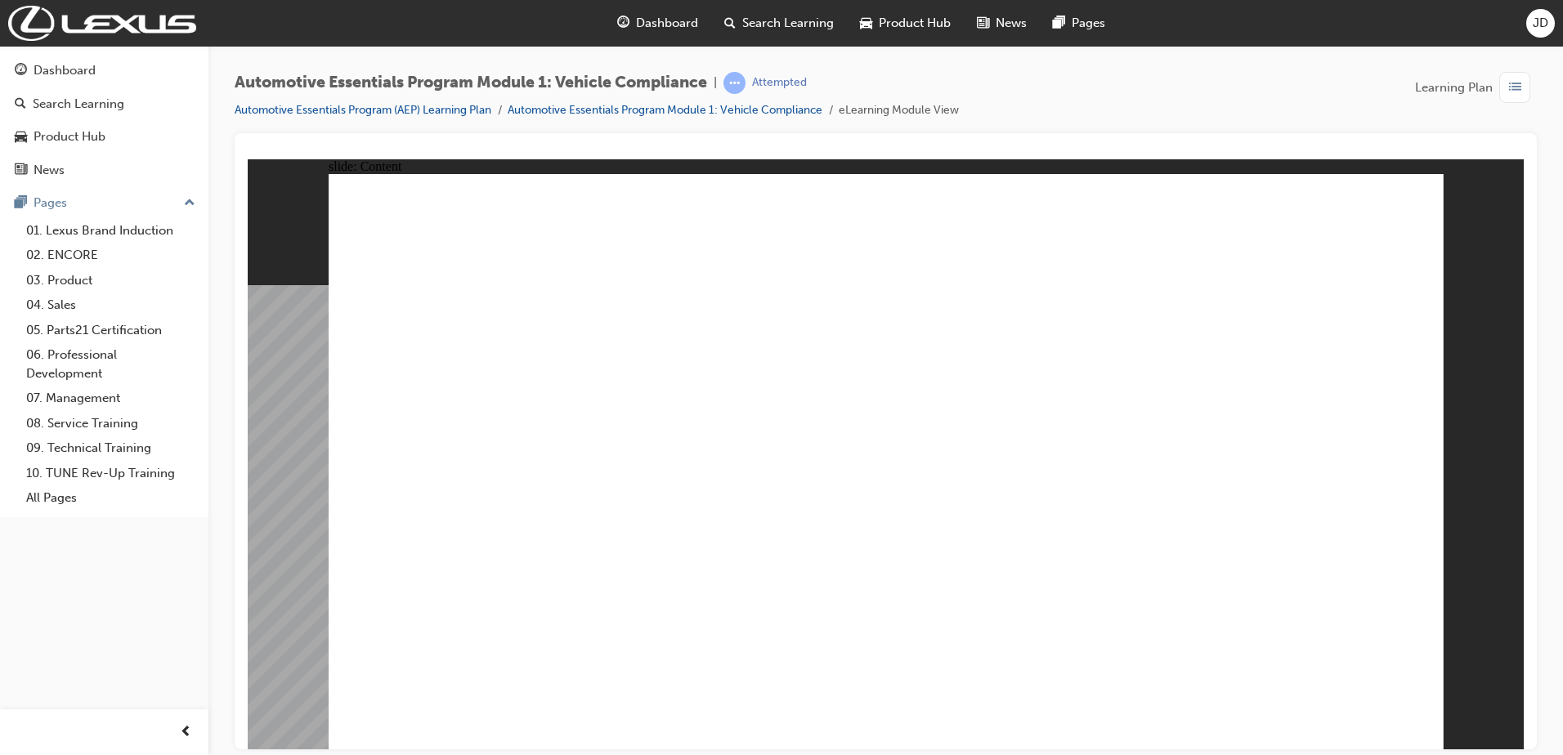
drag, startPoint x: 1408, startPoint y: 229, endPoint x: 1398, endPoint y: 310, distance: 81.5
drag, startPoint x: 1357, startPoint y: 693, endPoint x: 1358, endPoint y: 702, distance: 9.0
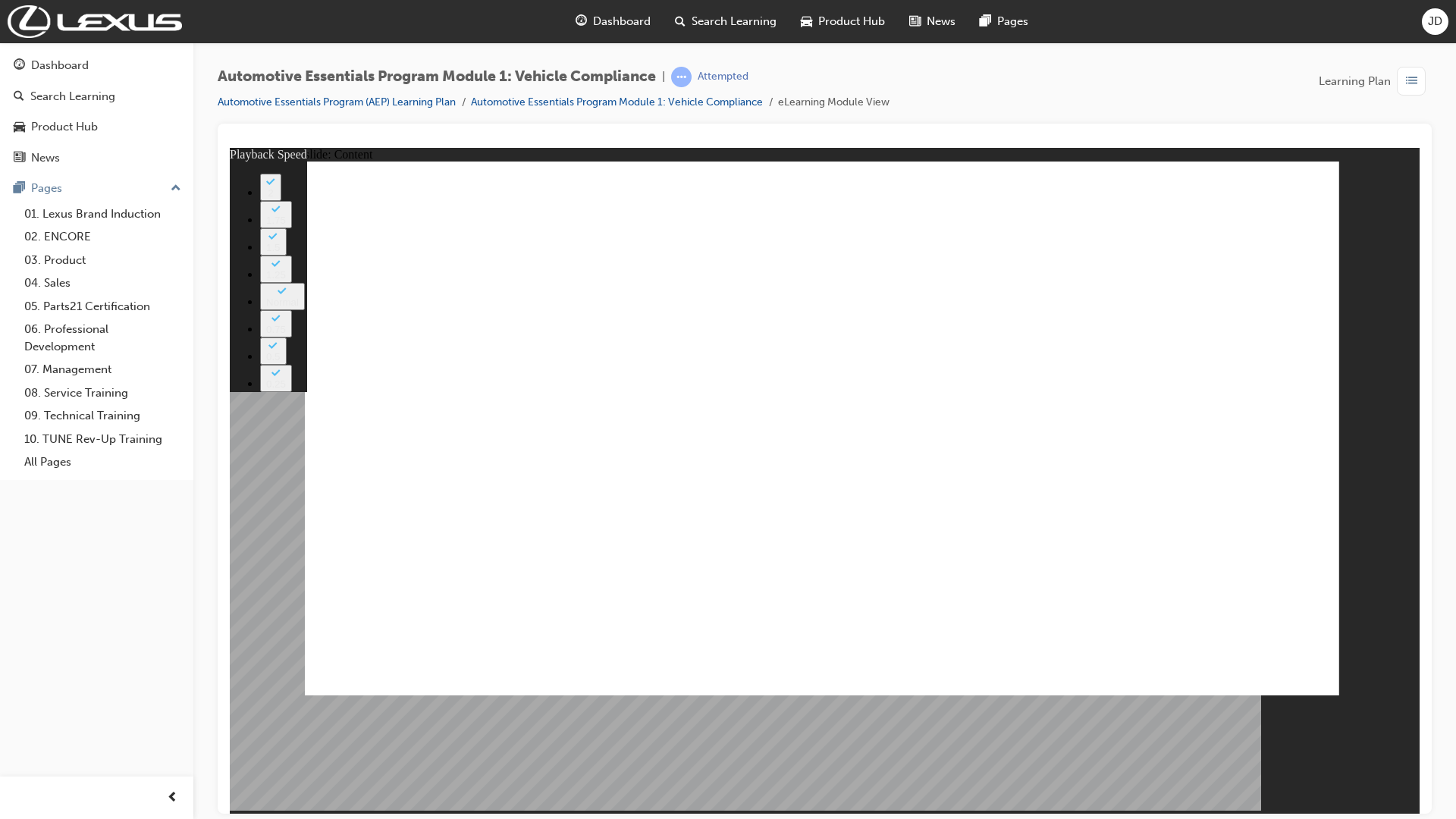
type input "43"
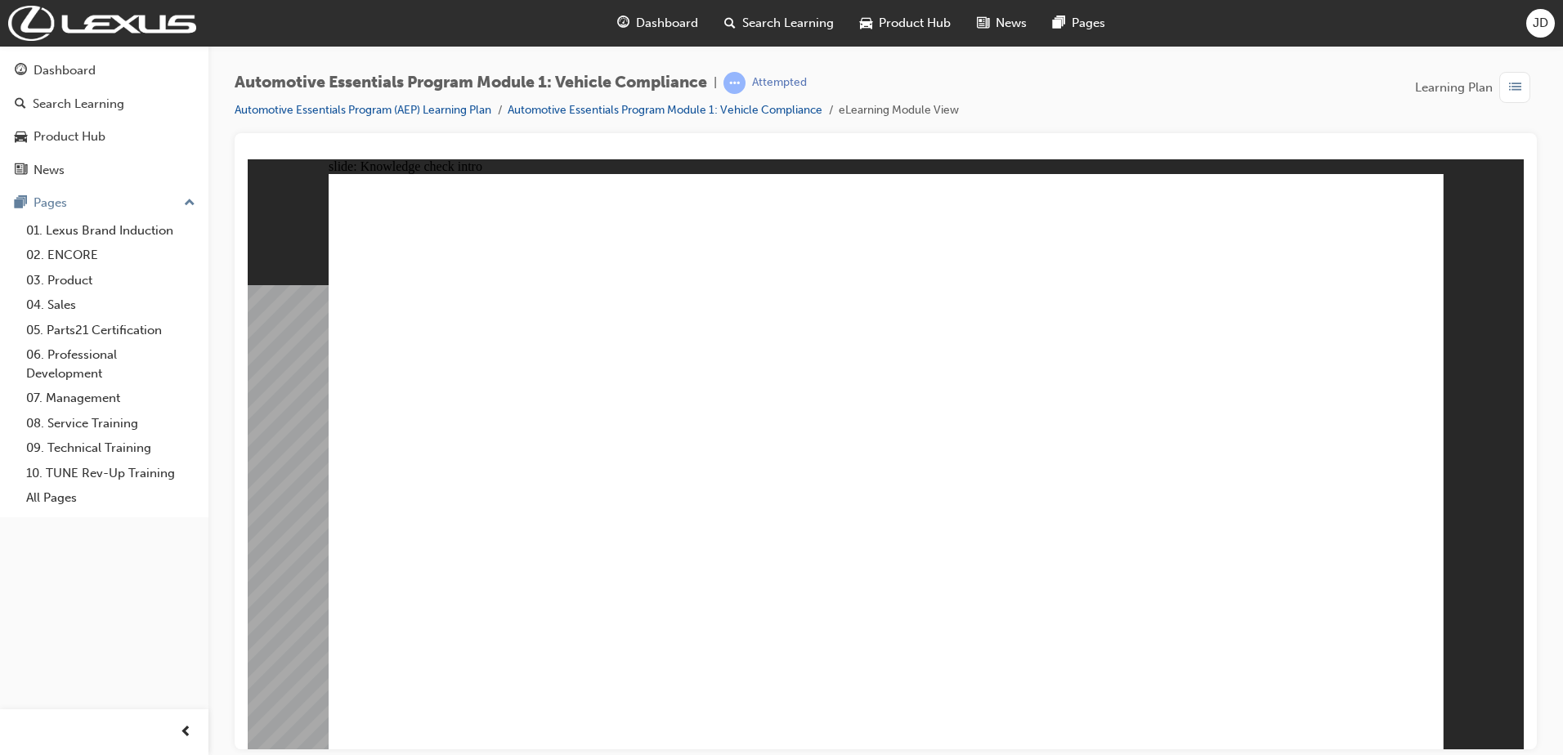
radio input "true"
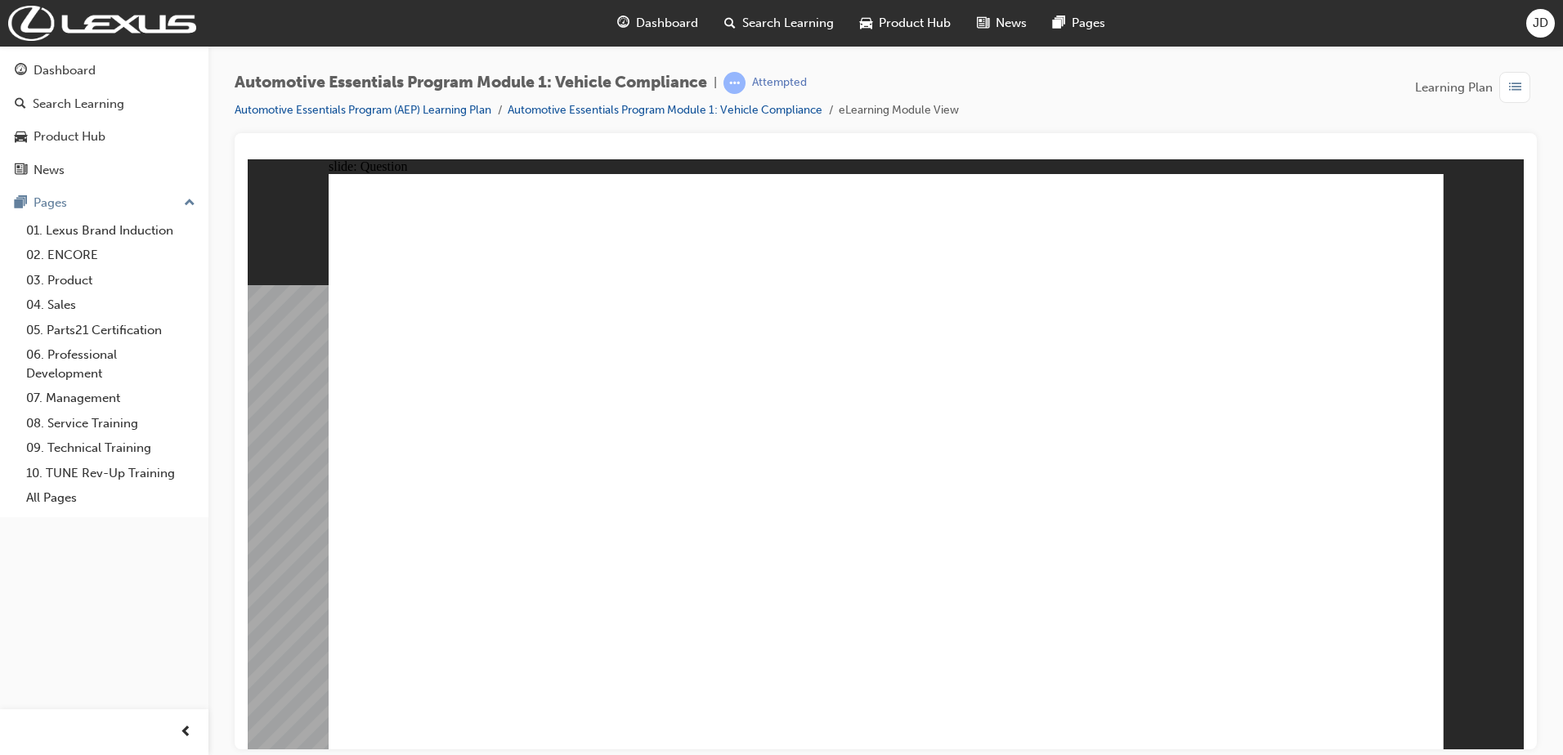
radio input "true"
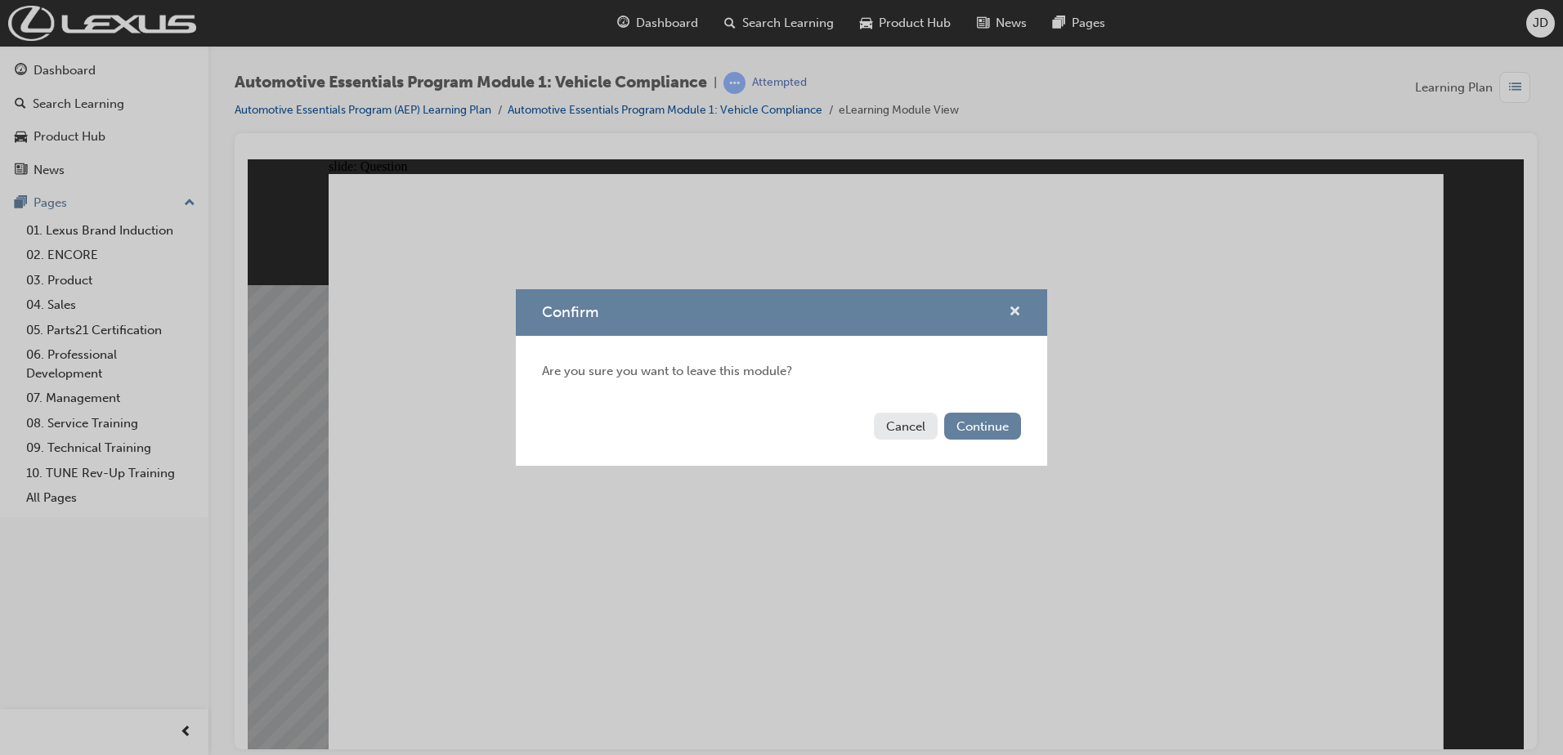
click at [1017, 309] on span "cross-icon" at bounding box center [1015, 313] width 12 height 15
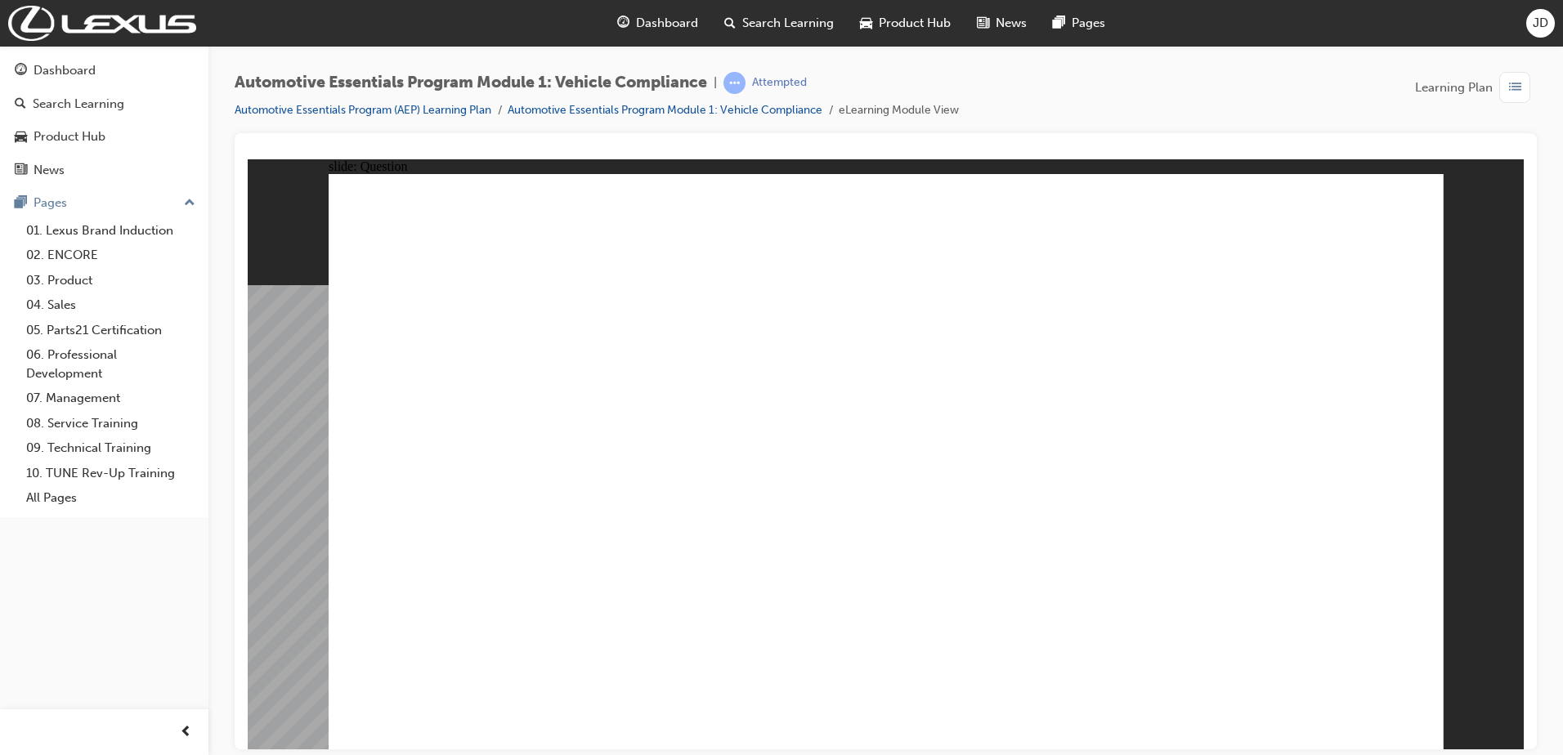
drag, startPoint x: 902, startPoint y: 555, endPoint x: 919, endPoint y: 558, distance: 16.7
radio input "true"
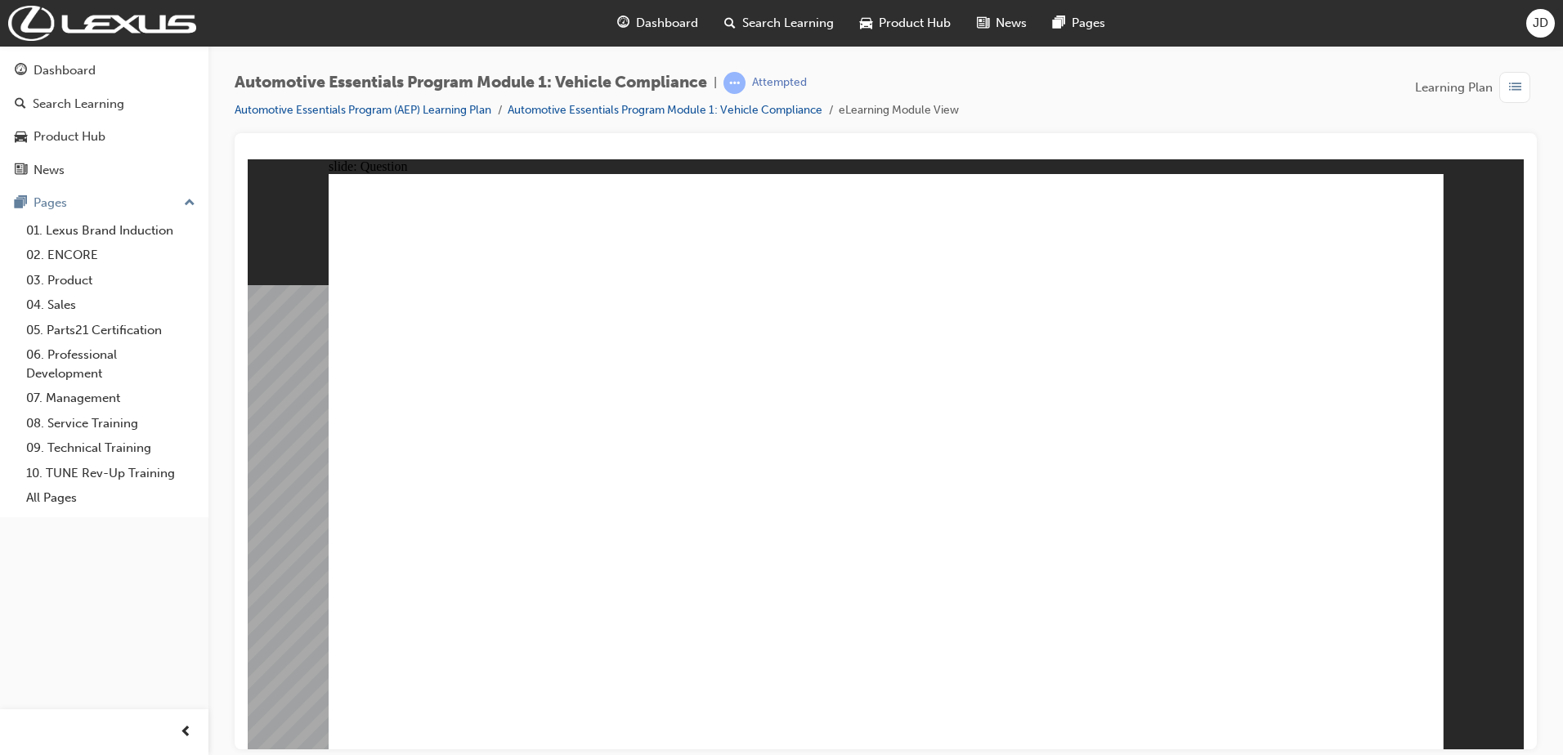
drag, startPoint x: 389, startPoint y: 549, endPoint x: 409, endPoint y: 545, distance: 20.8
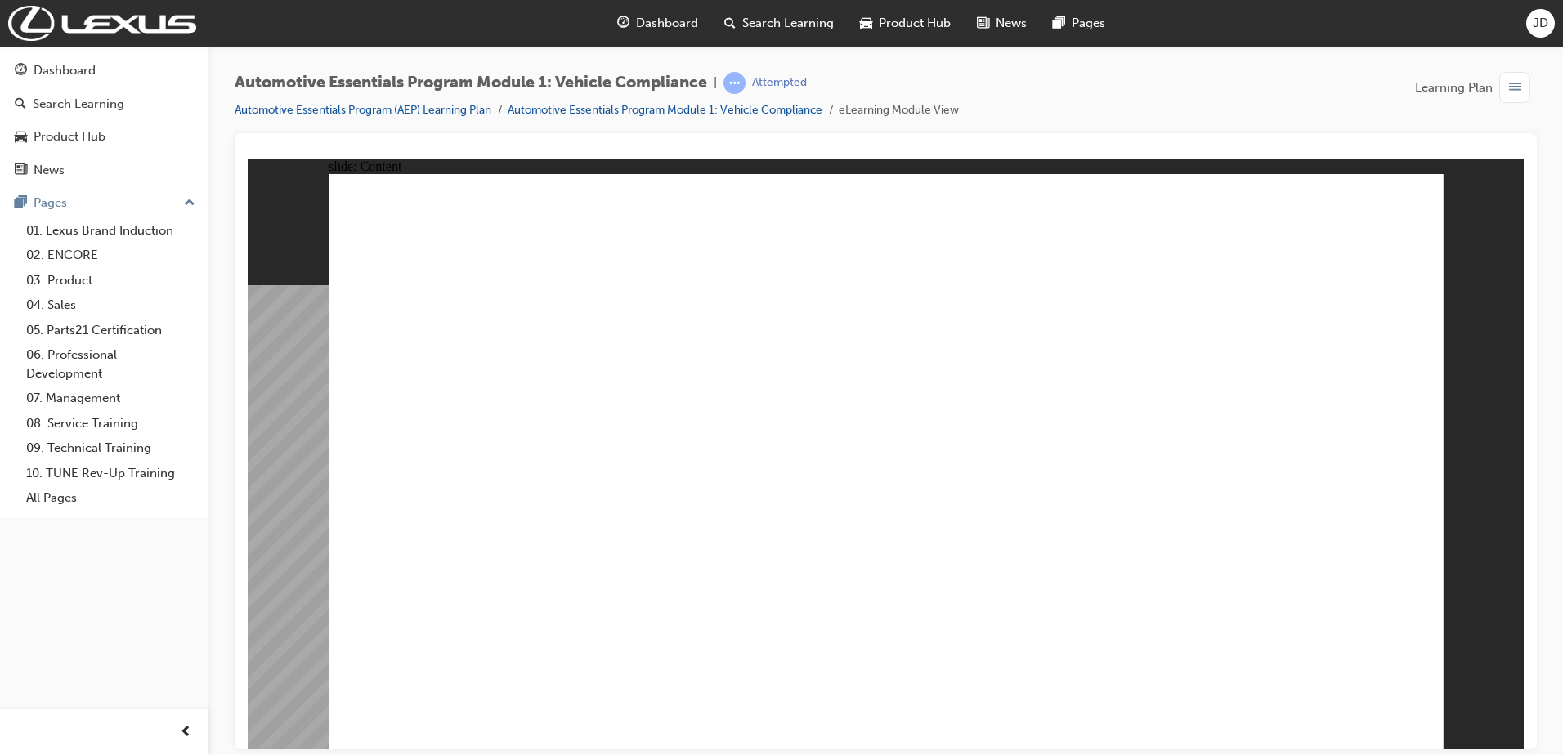
drag, startPoint x: 1113, startPoint y: 454, endPoint x: 1123, endPoint y: 450, distance: 10.3
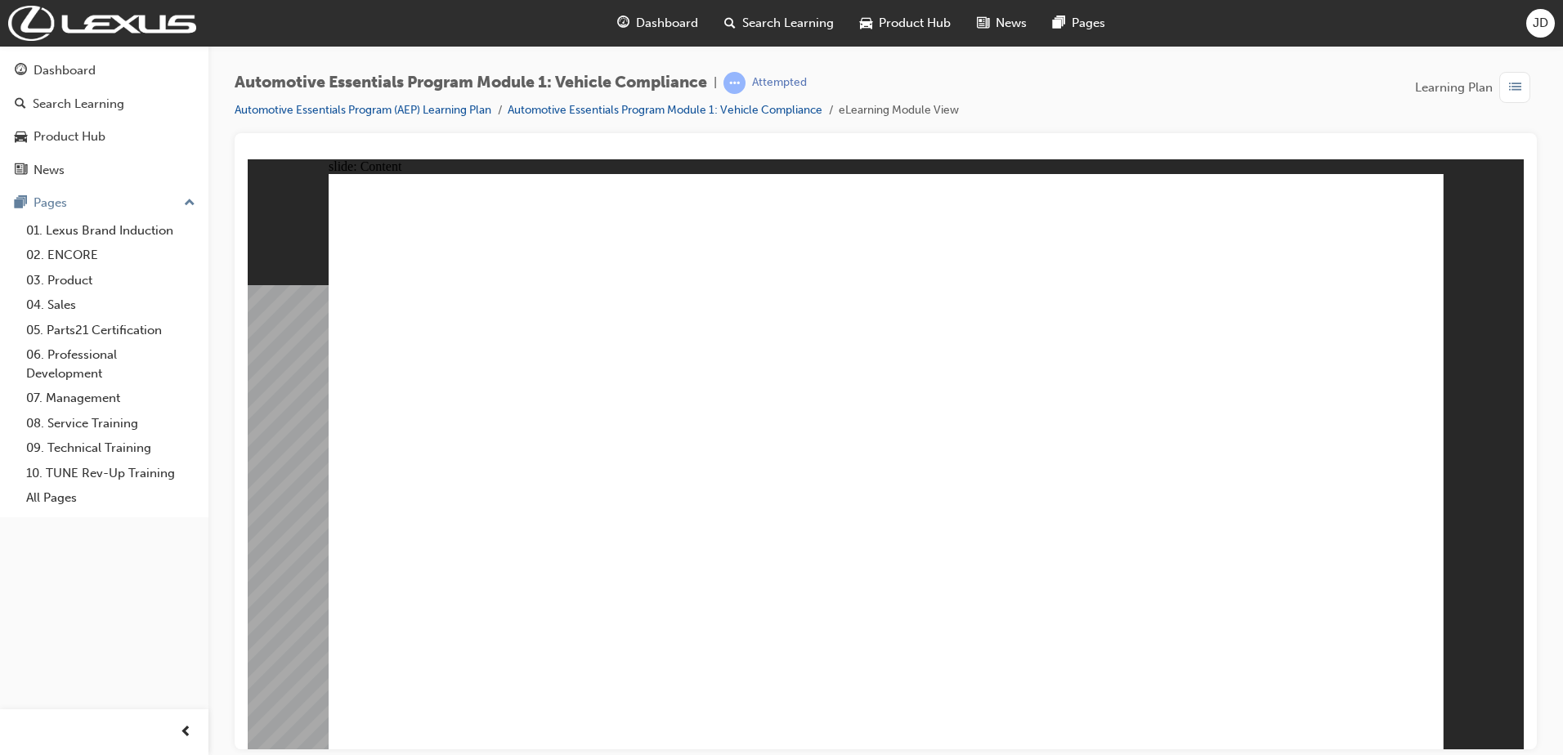
drag, startPoint x: 935, startPoint y: 466, endPoint x: 928, endPoint y: 474, distance: 10.5
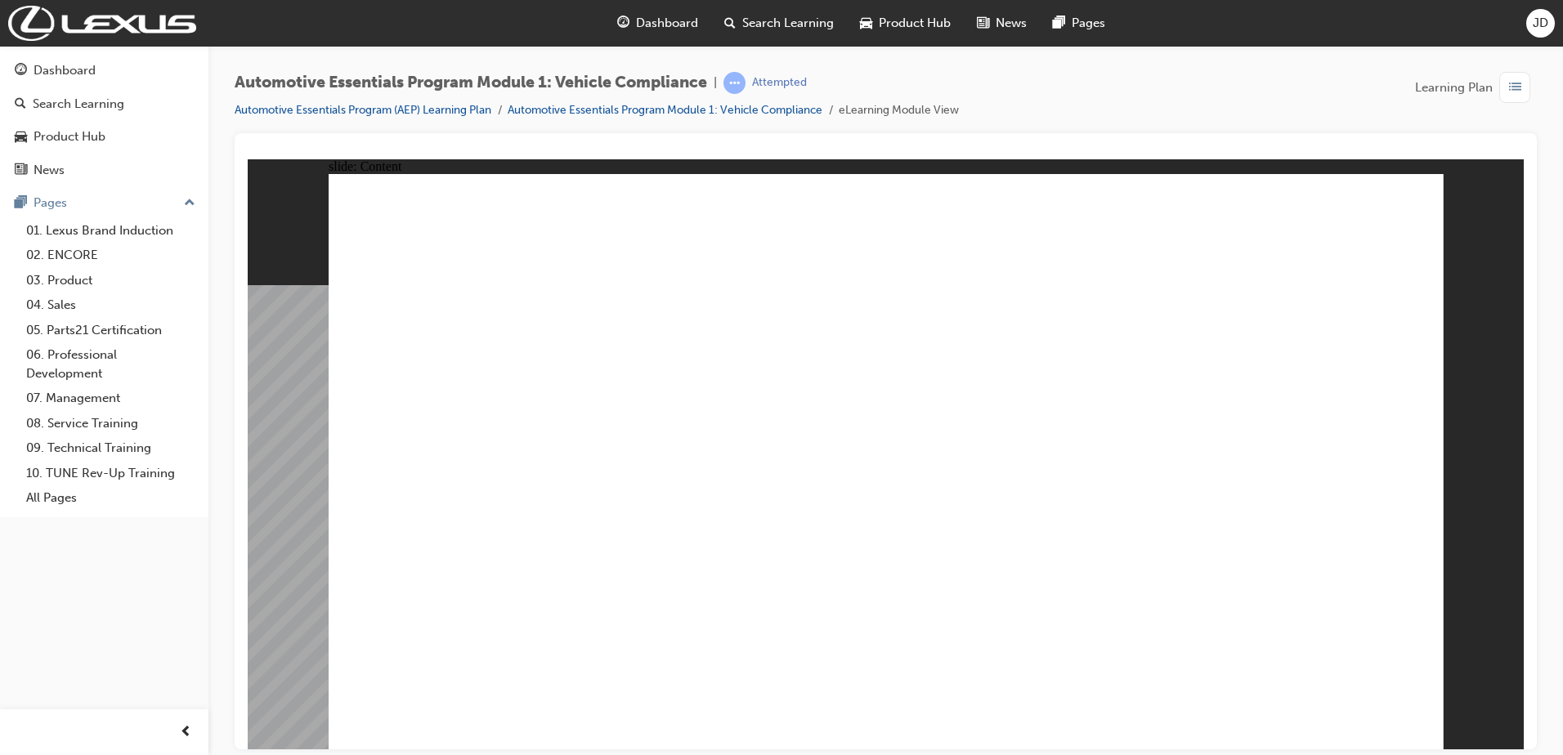
drag, startPoint x: 1106, startPoint y: 474, endPoint x: 1130, endPoint y: 473, distance: 23.7
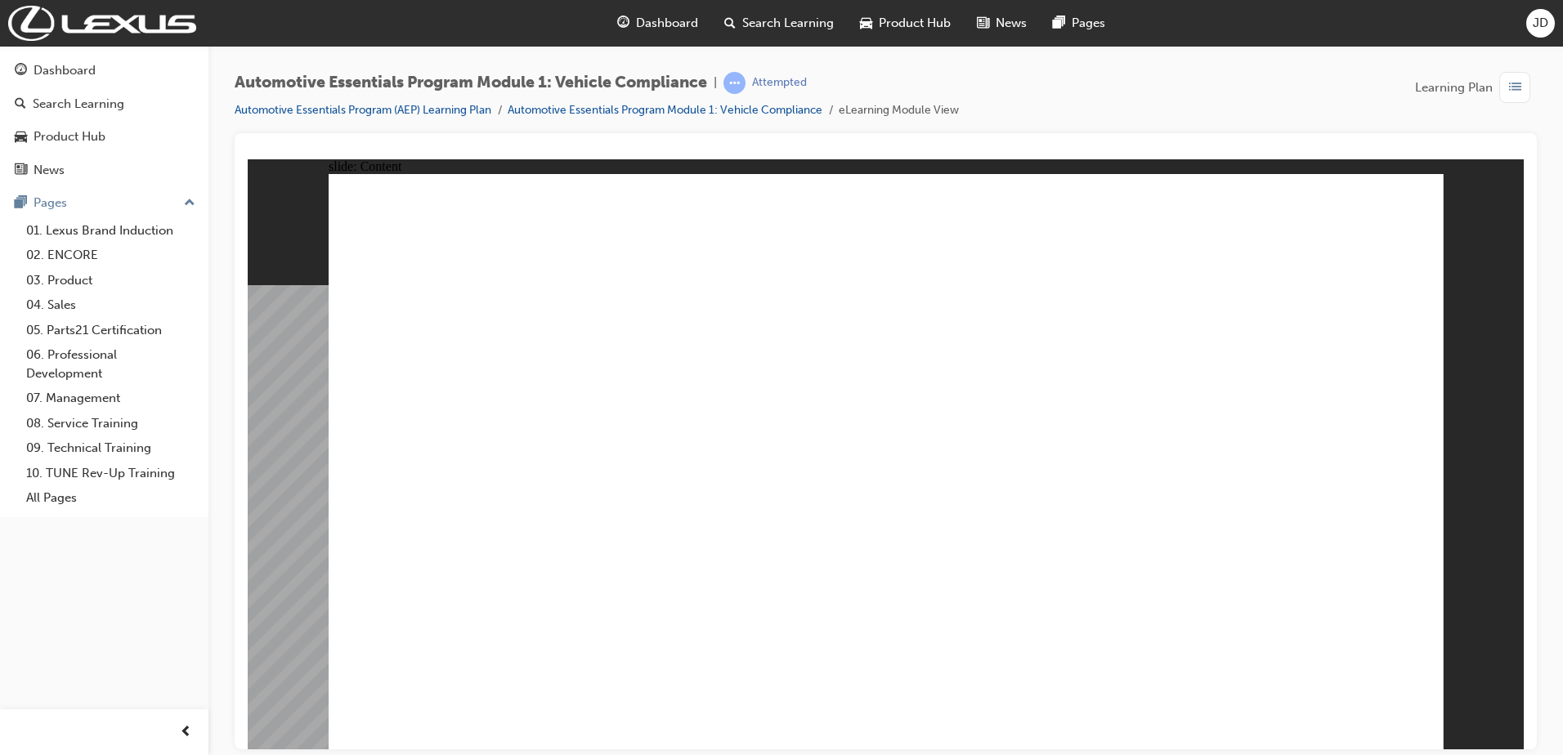
drag, startPoint x: 703, startPoint y: 470, endPoint x: 727, endPoint y: 468, distance: 24.6
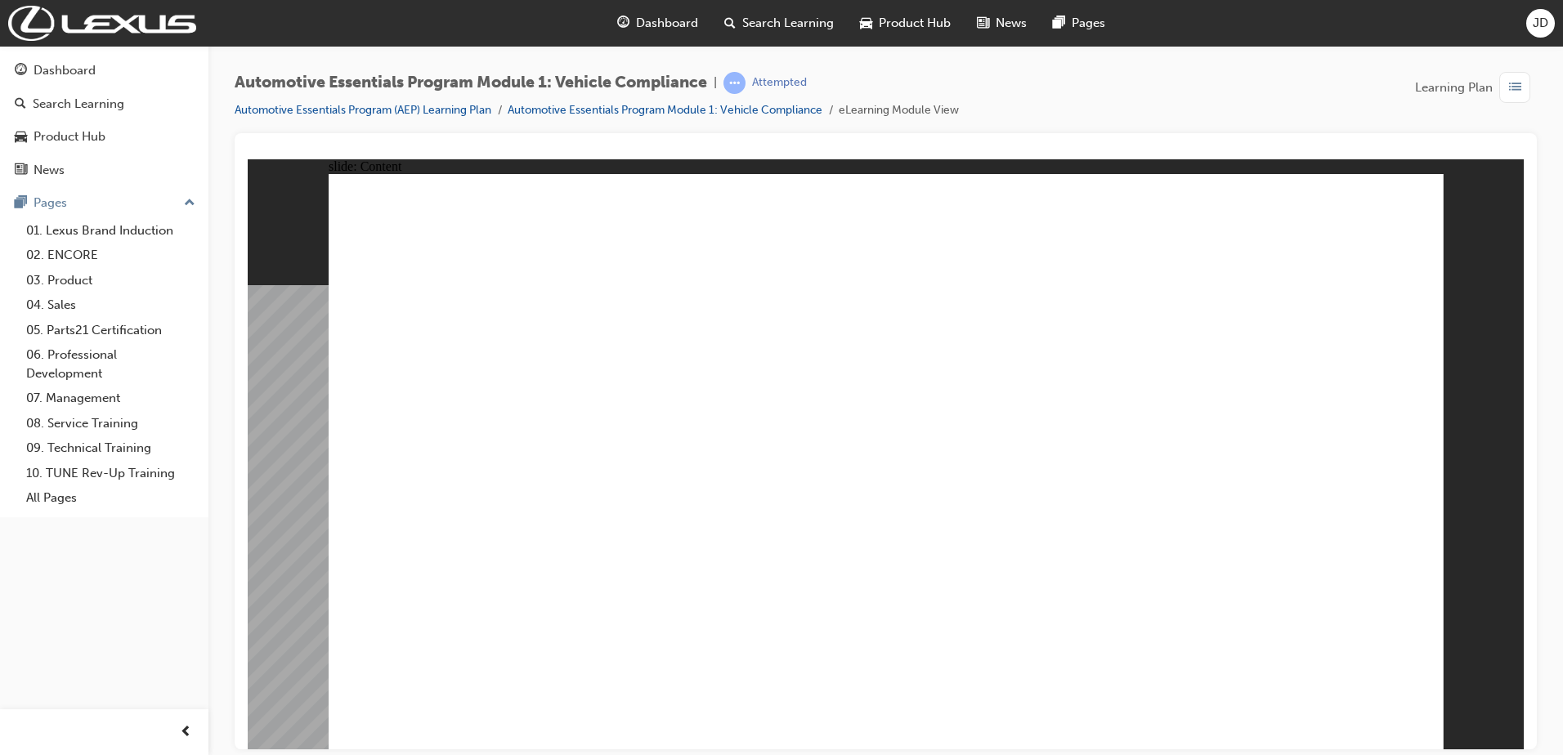
drag, startPoint x: 1406, startPoint y: 195, endPoint x: 1377, endPoint y: 244, distance: 56.8
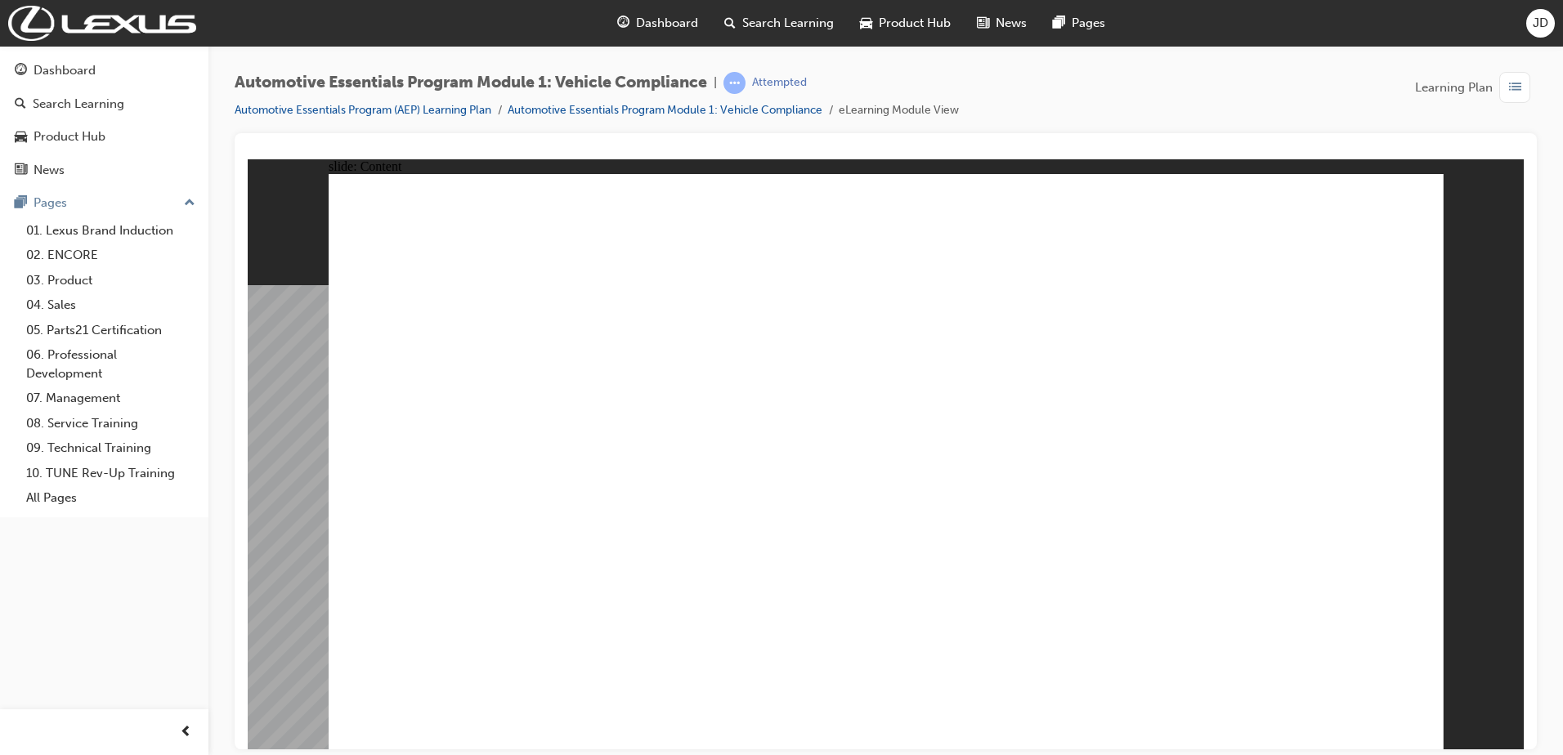
drag, startPoint x: 554, startPoint y: 463, endPoint x: 544, endPoint y: 467, distance: 10.6
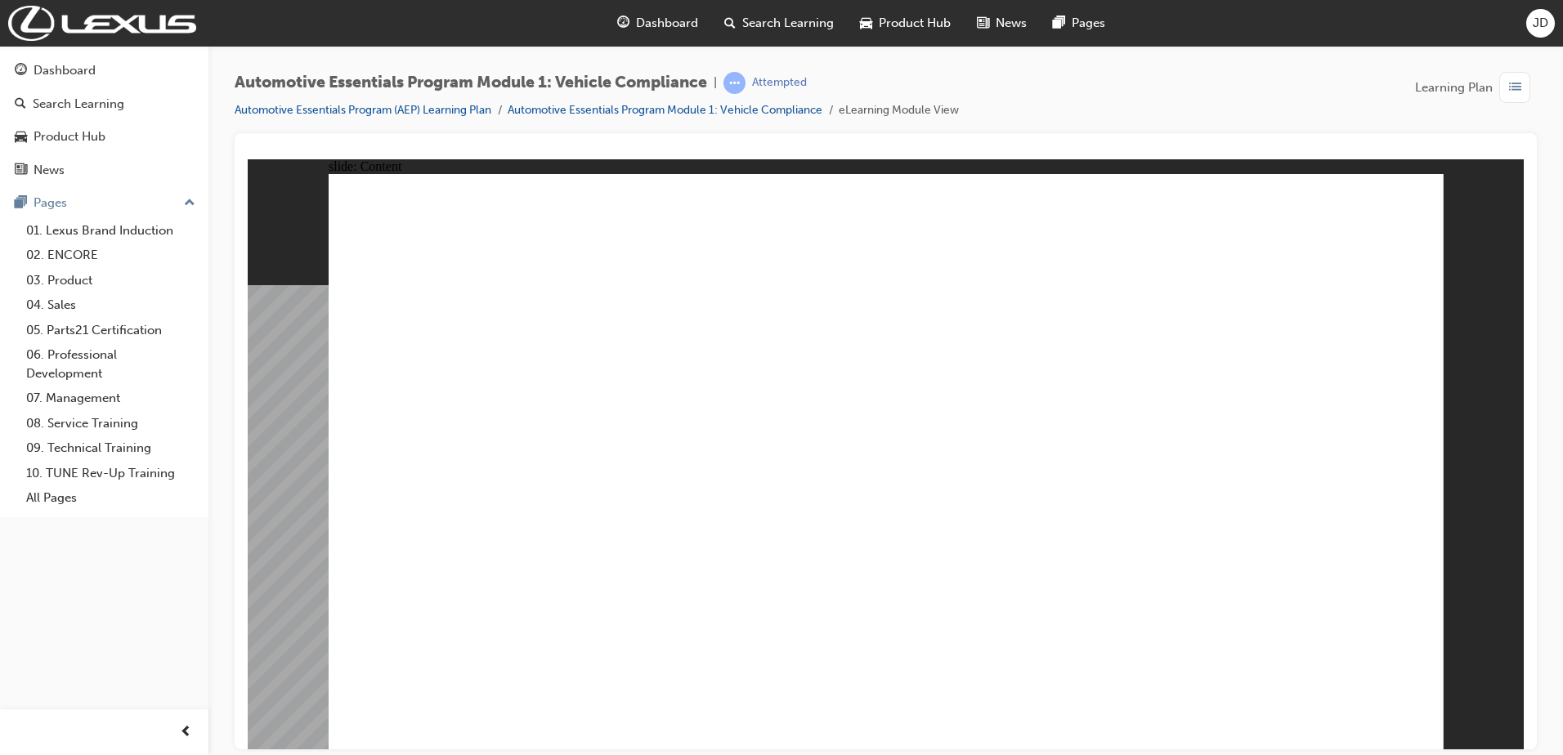
drag, startPoint x: 1411, startPoint y: 228, endPoint x: 1360, endPoint y: 321, distance: 106.5
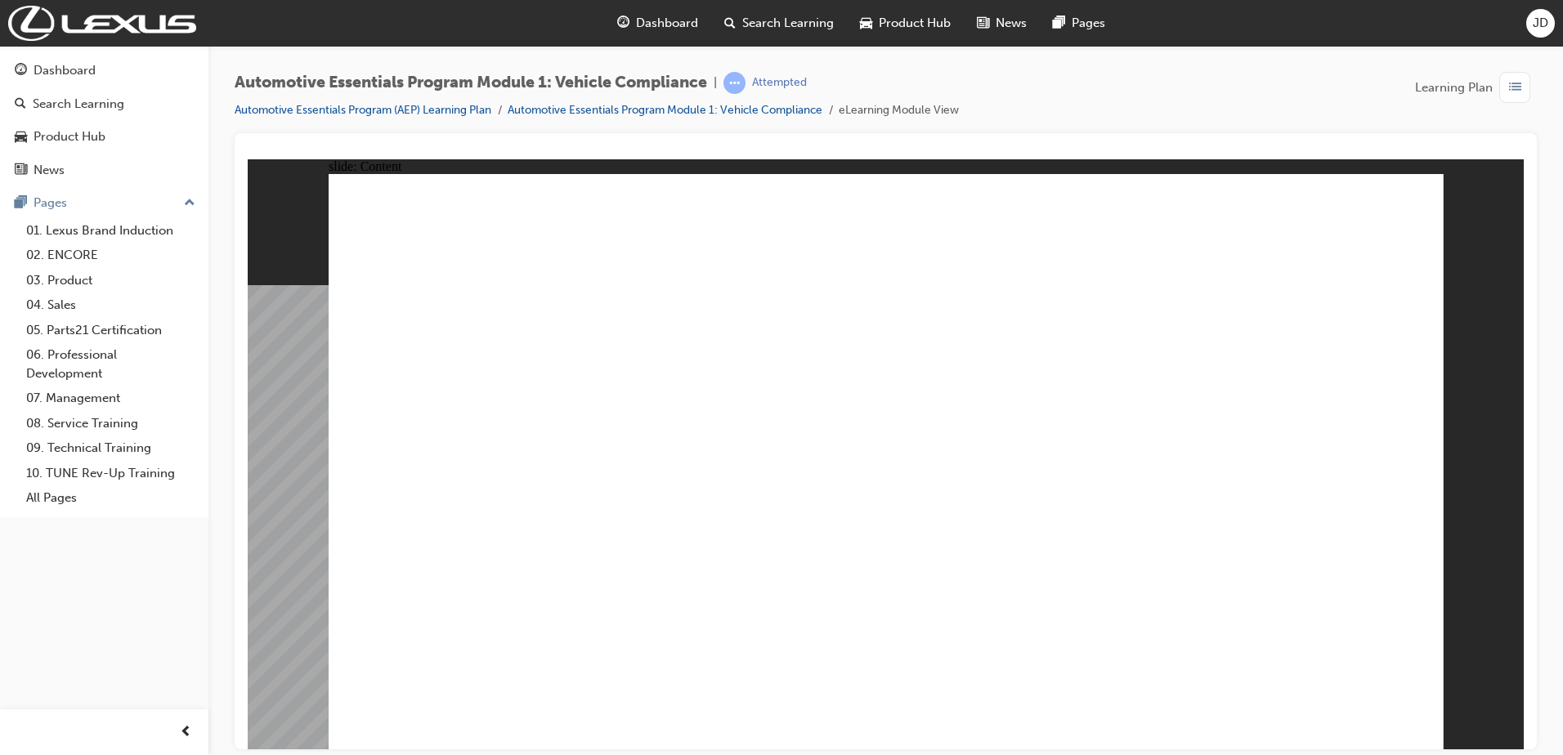
radio input "true"
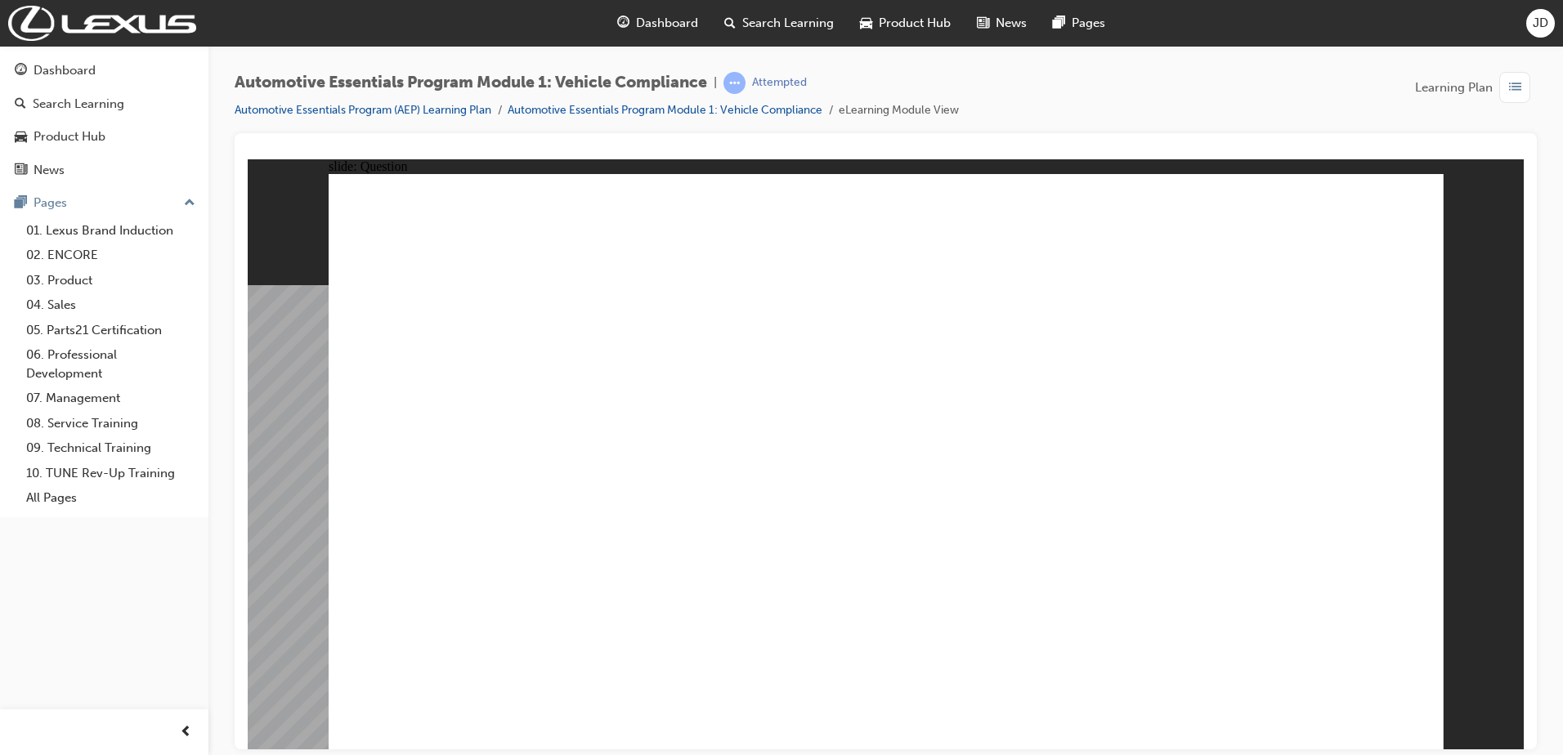
radio input "true"
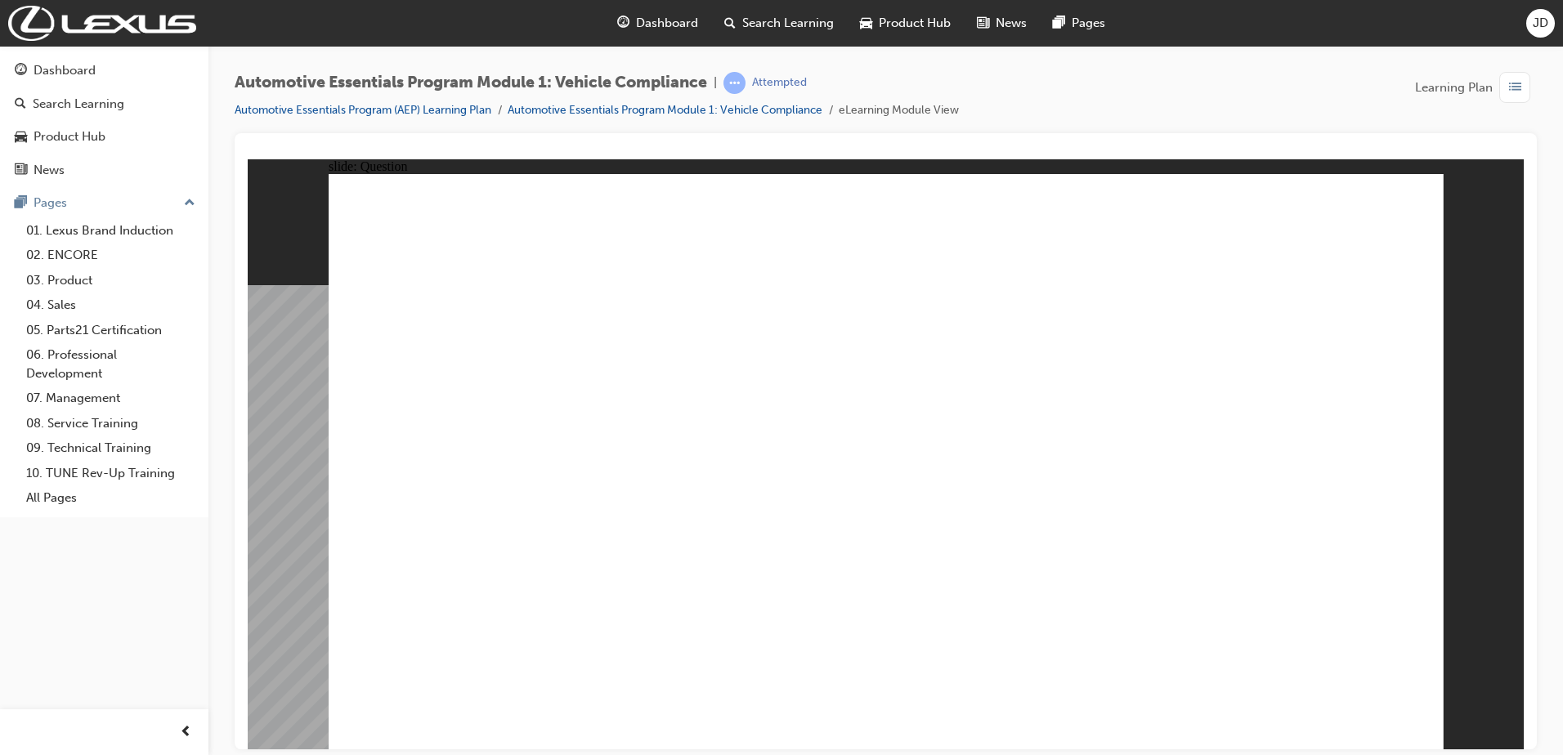
radio input "true"
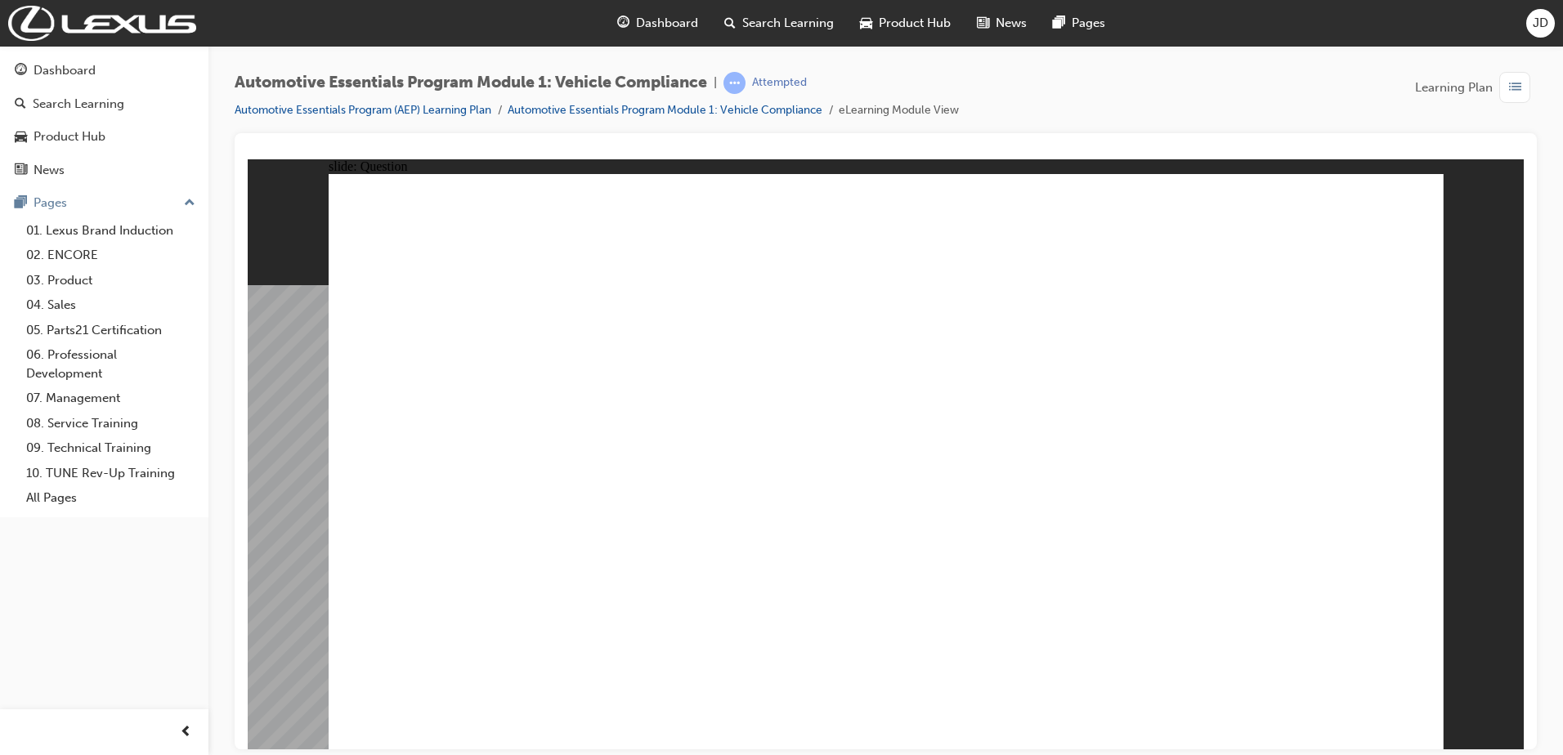
radio input "true"
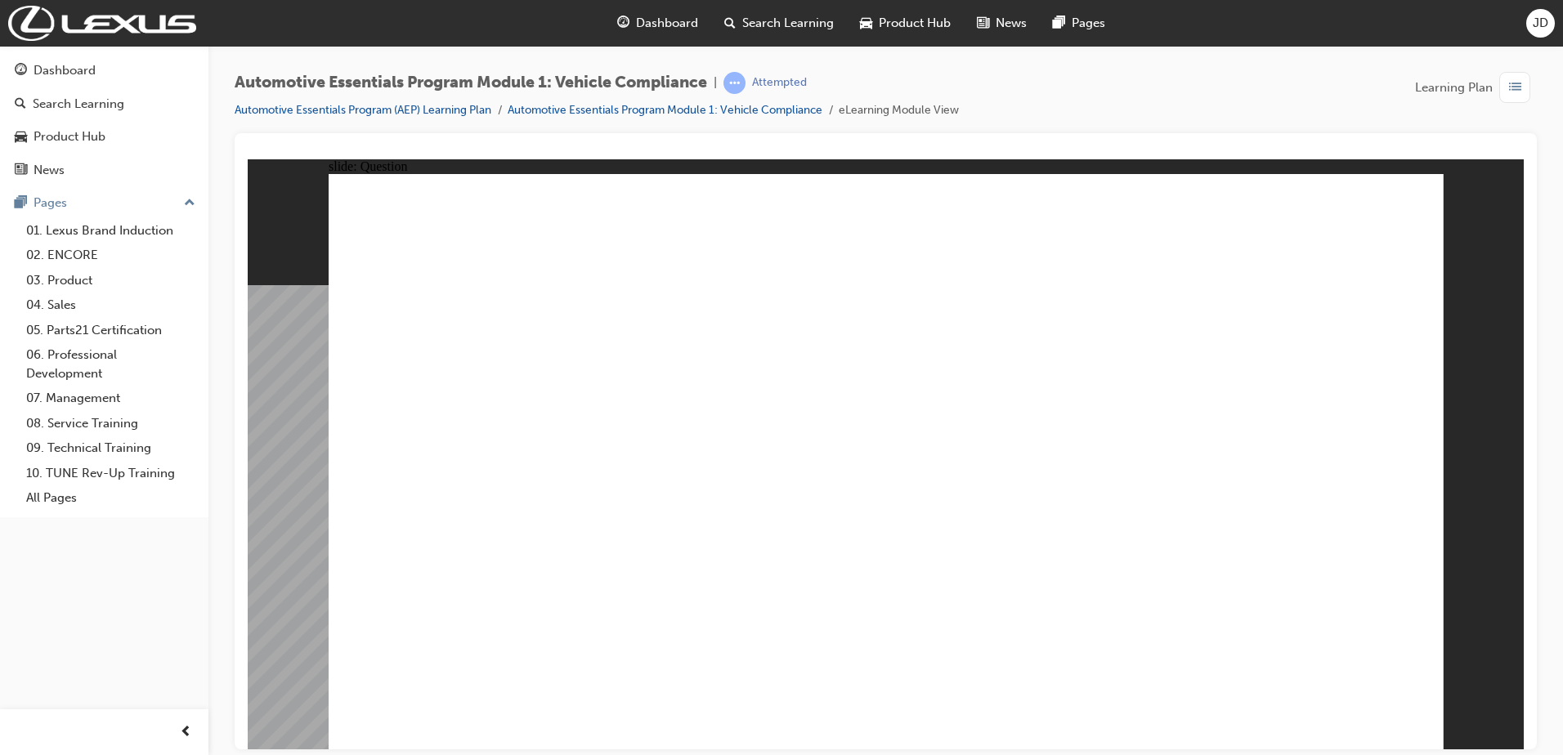
radio input "true"
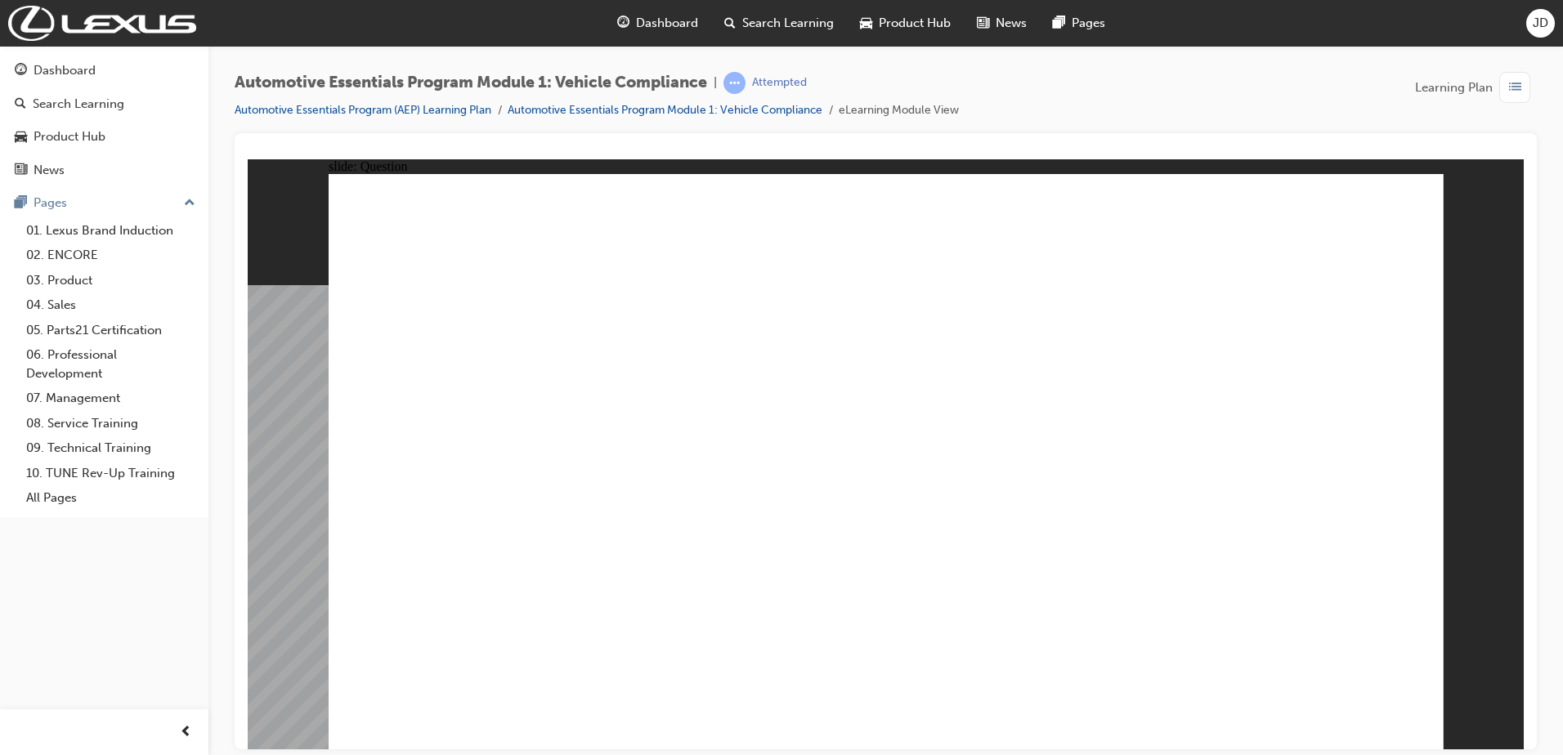
radio input "true"
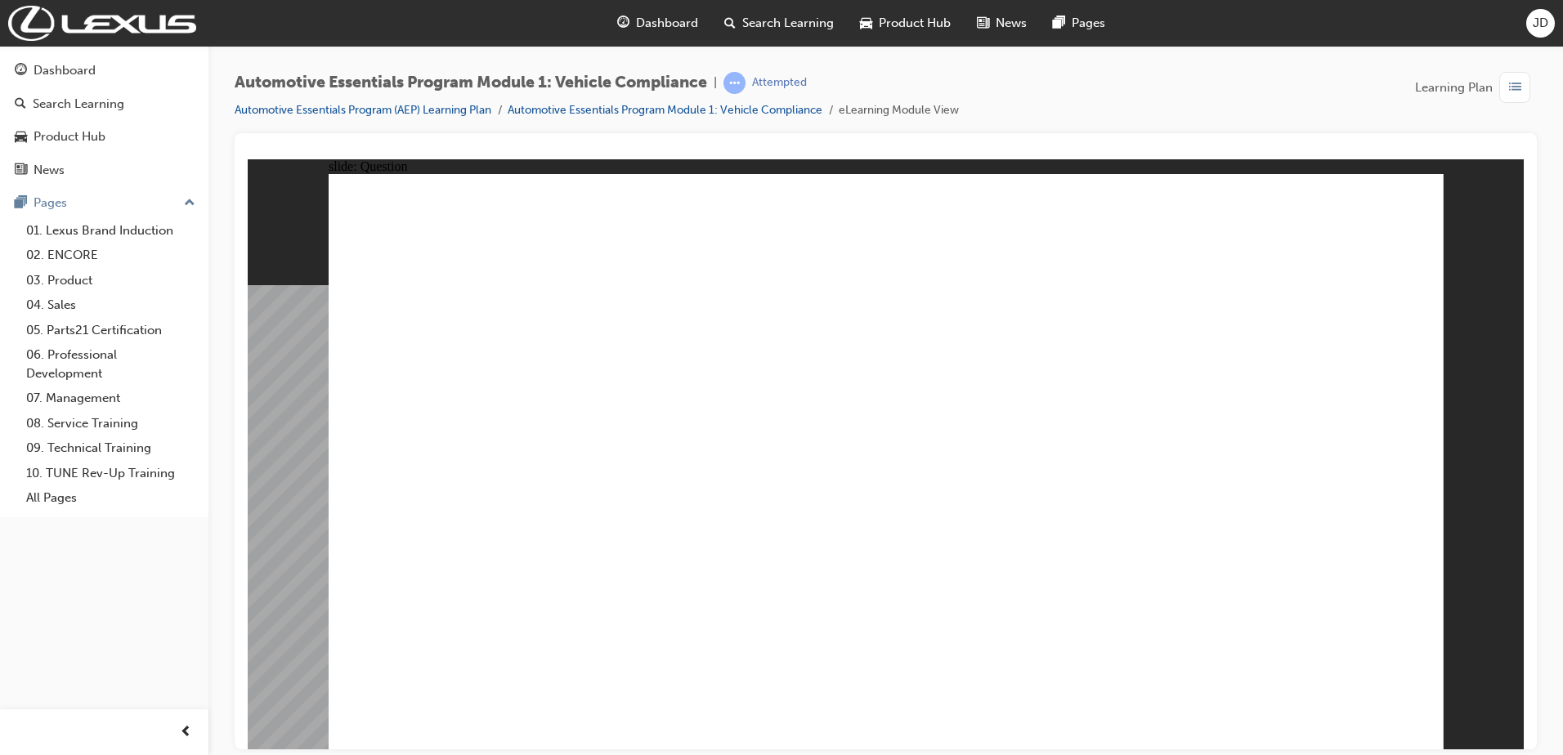
radio input "true"
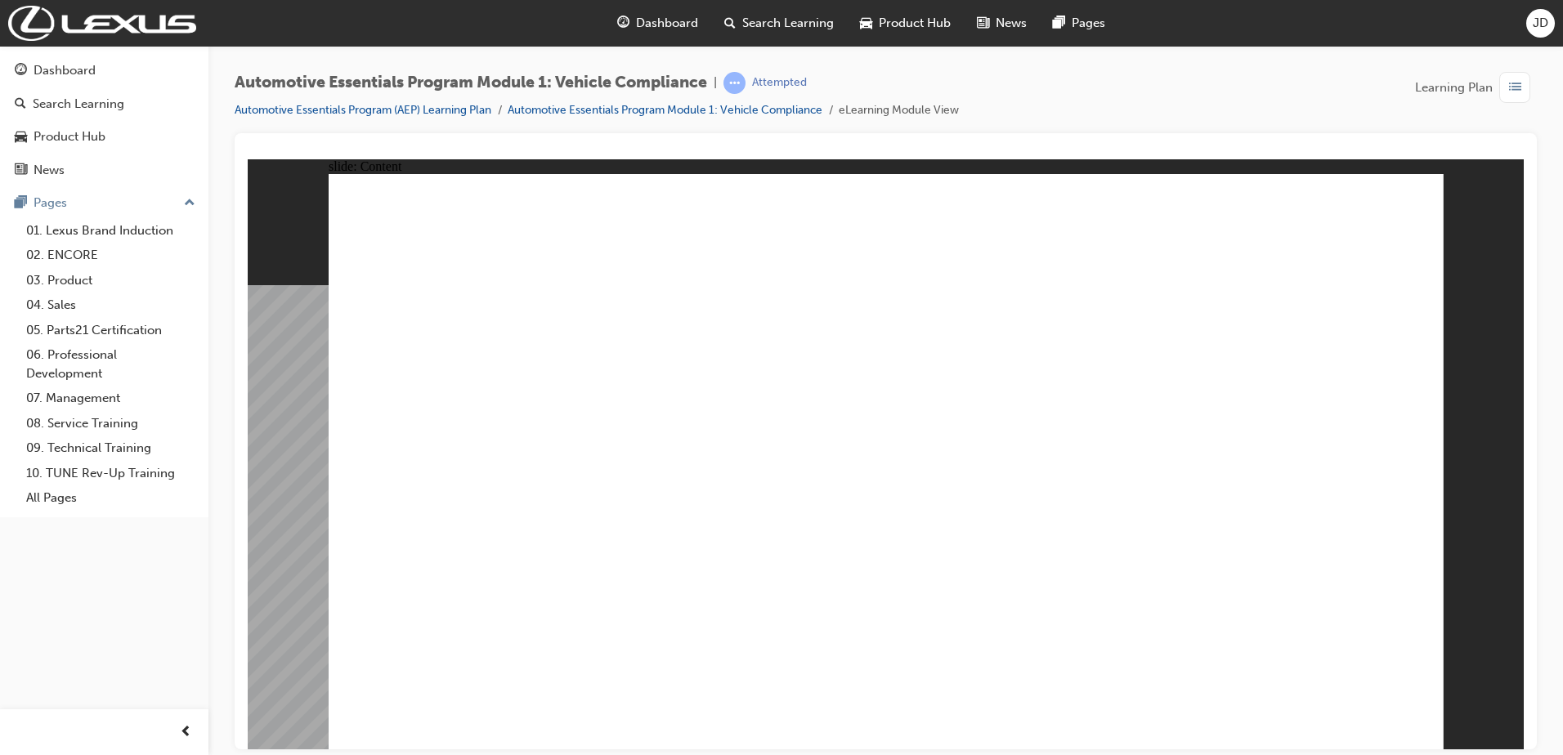
drag, startPoint x: 1182, startPoint y: 558, endPoint x: 1161, endPoint y: 574, distance: 26.3
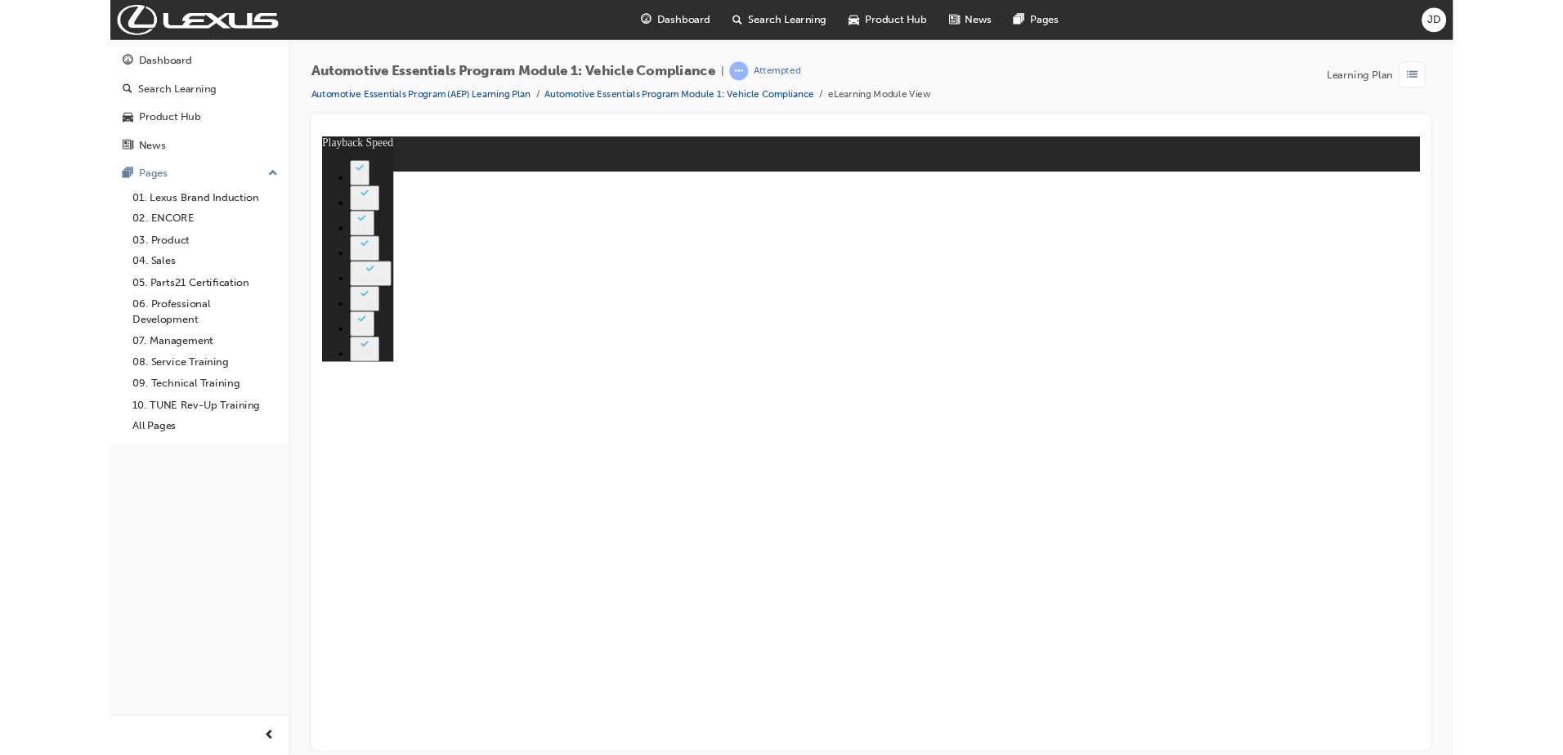
type input "35"
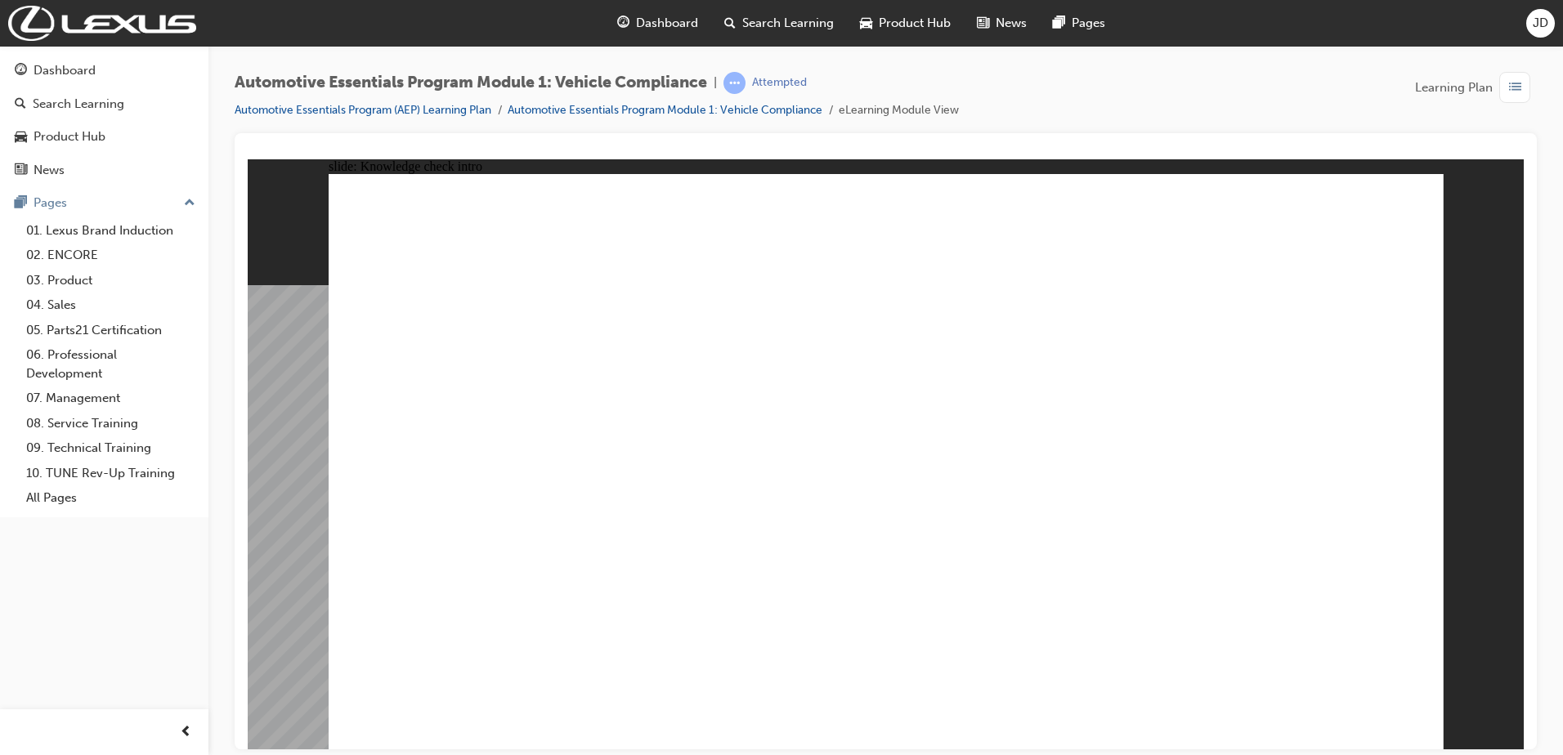
radio input "true"
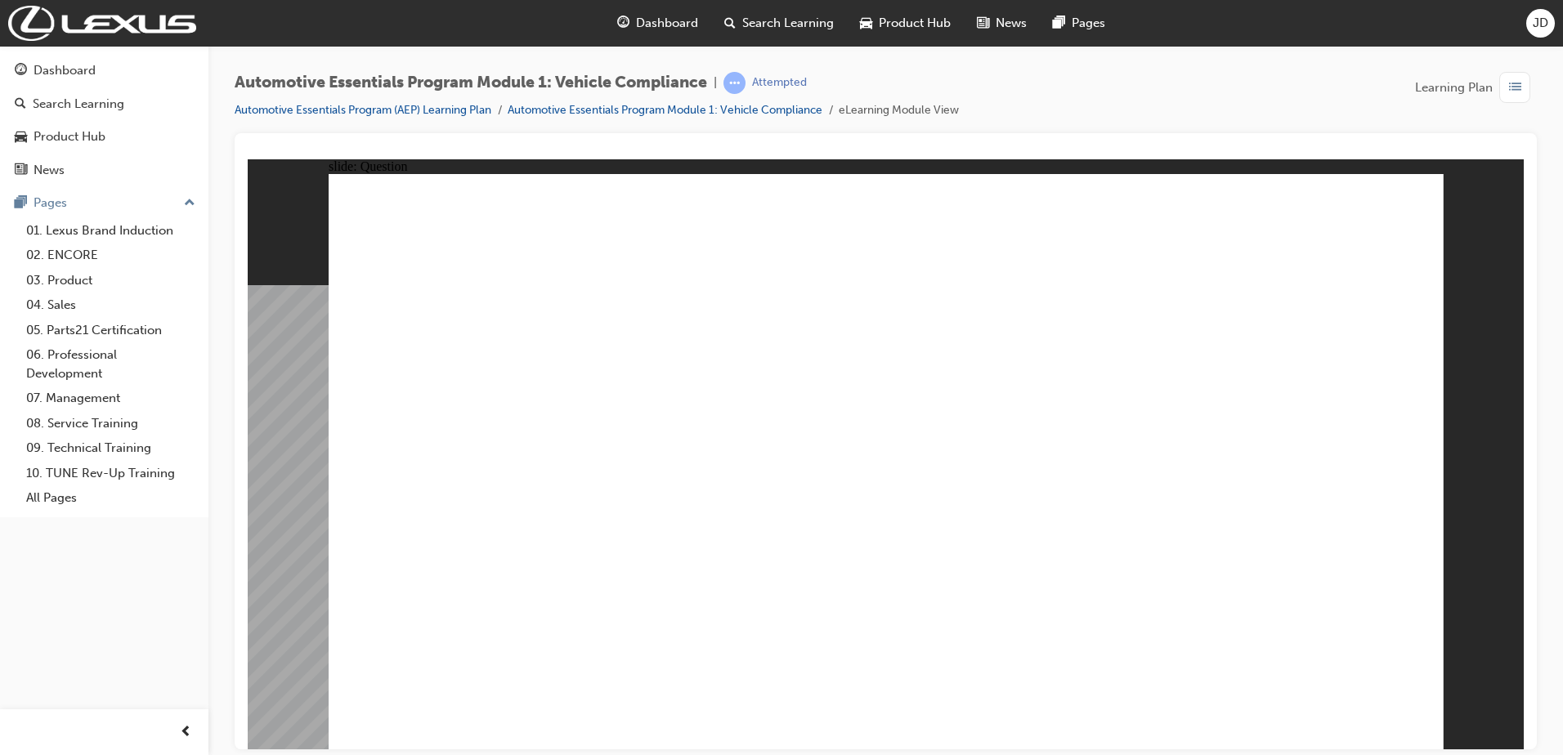
radio input "true"
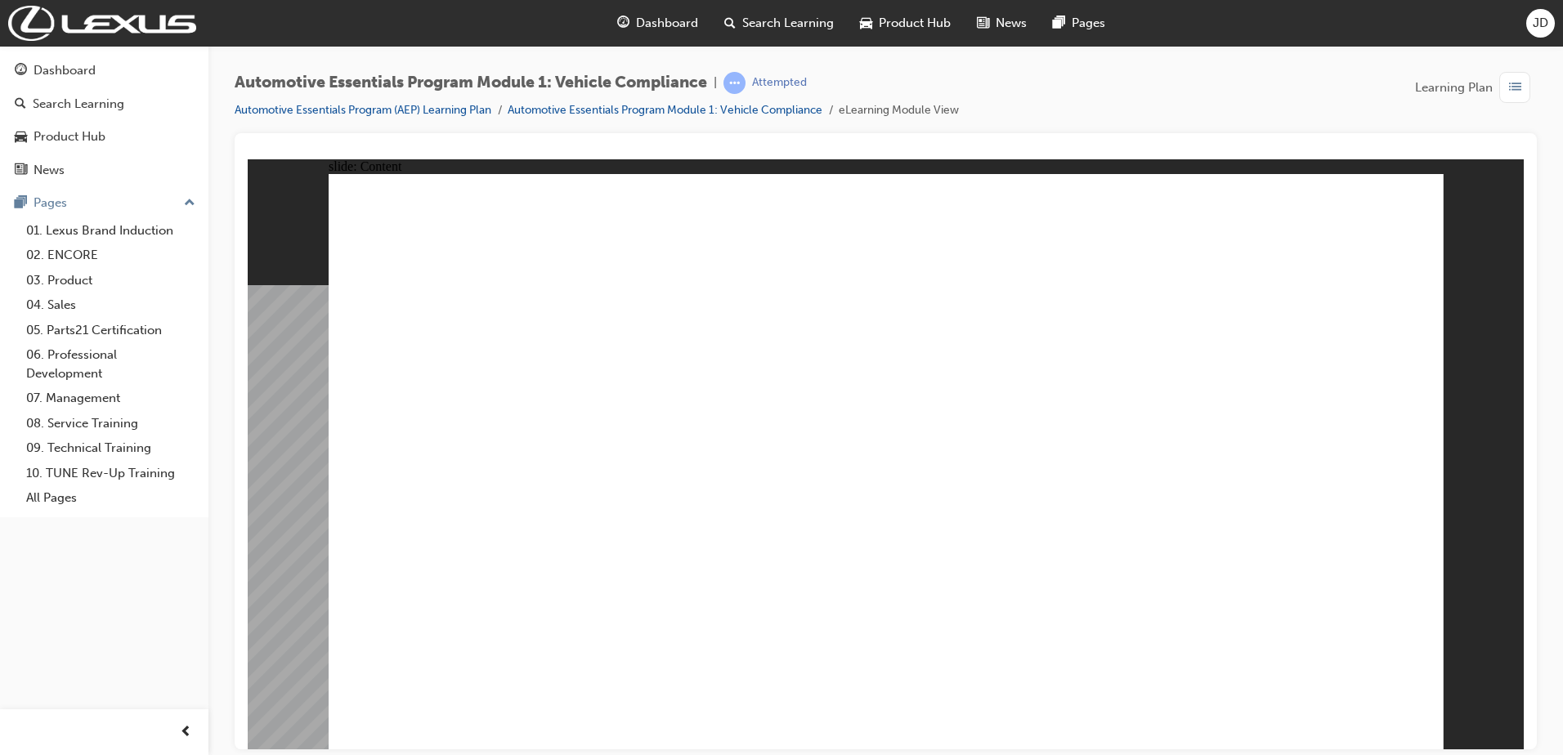
drag, startPoint x: 1383, startPoint y: 191, endPoint x: 1385, endPoint y: 204, distance: 12.5
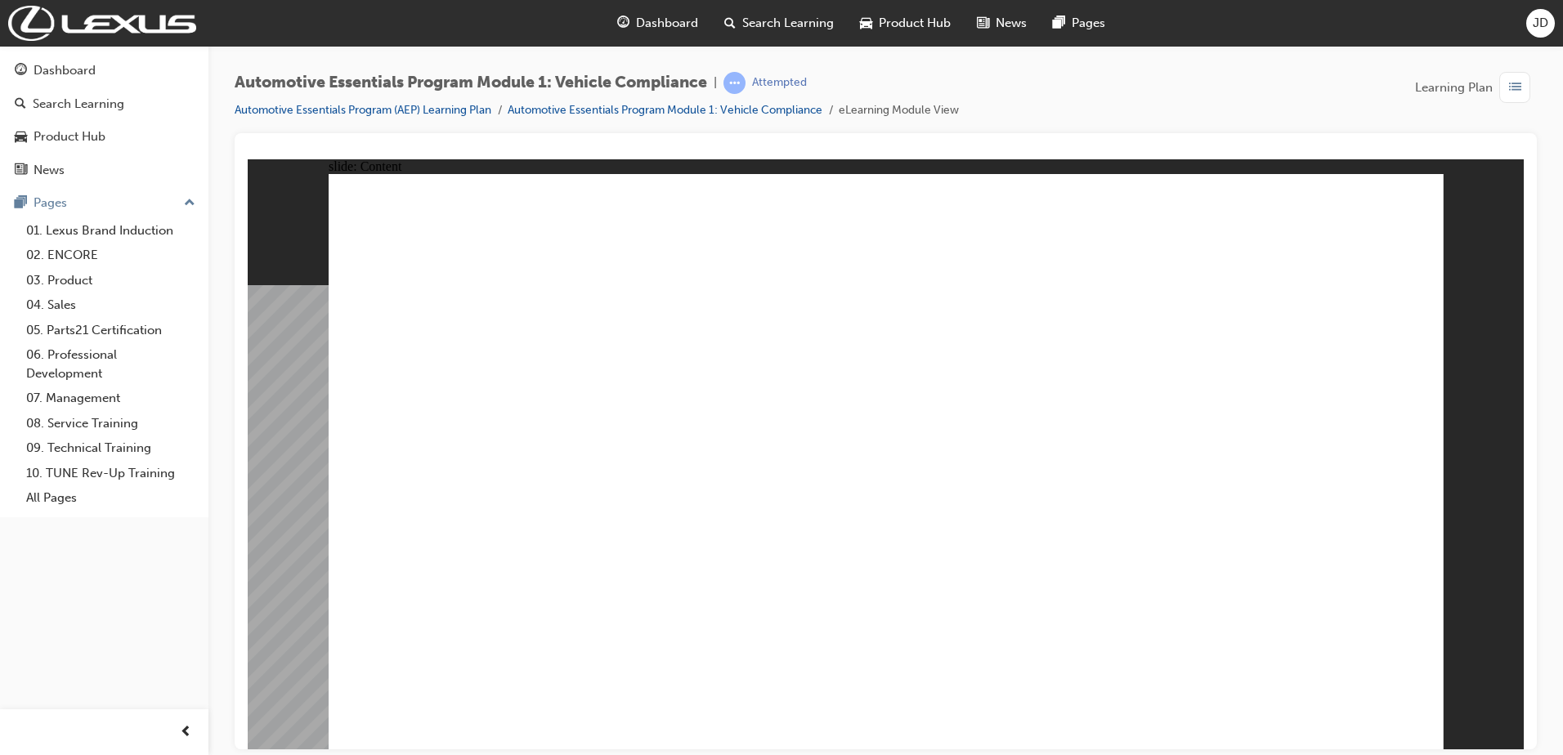
drag, startPoint x: 696, startPoint y: 597, endPoint x: 698, endPoint y: 586, distance: 11.7
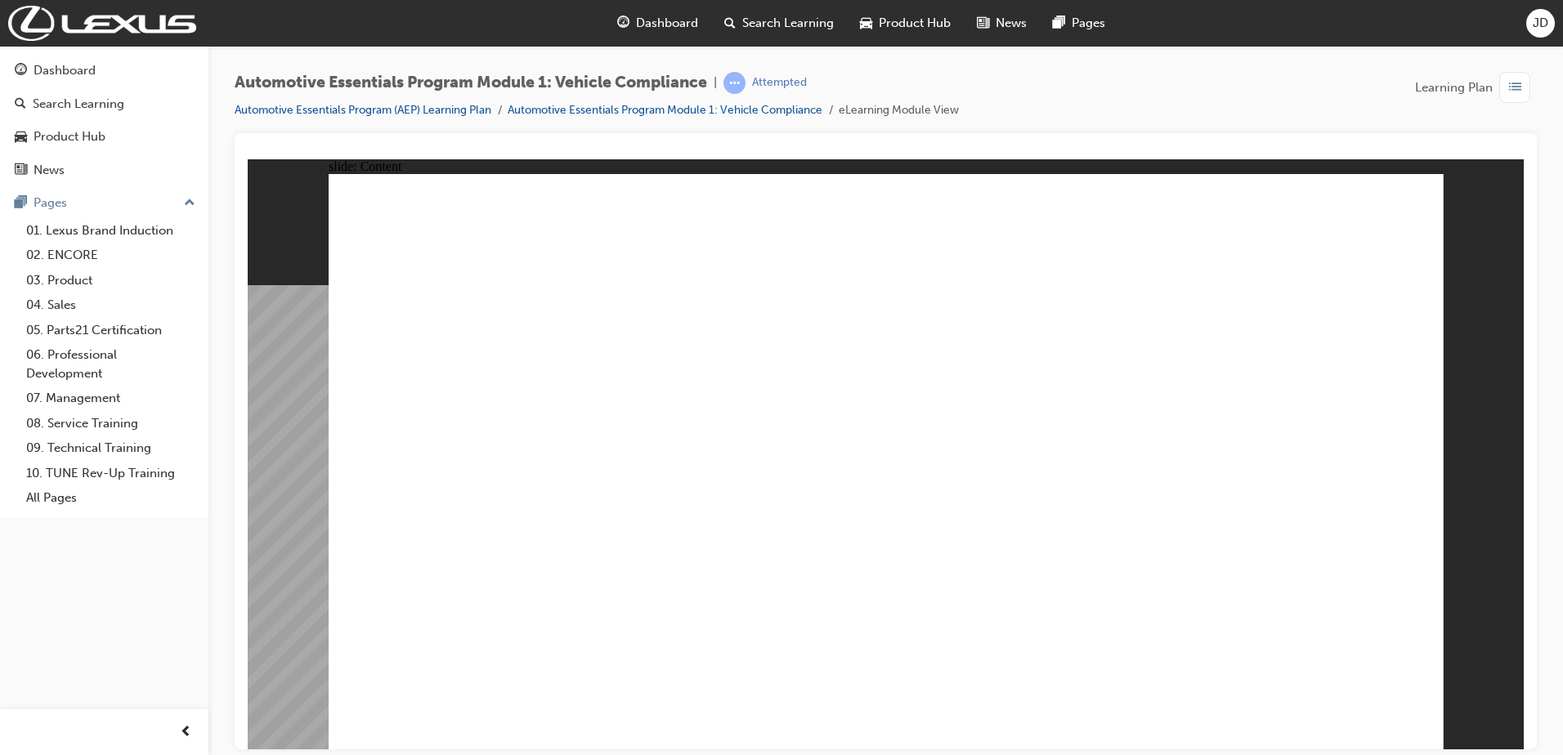
drag, startPoint x: 951, startPoint y: 499, endPoint x: 964, endPoint y: 501, distance: 13.2
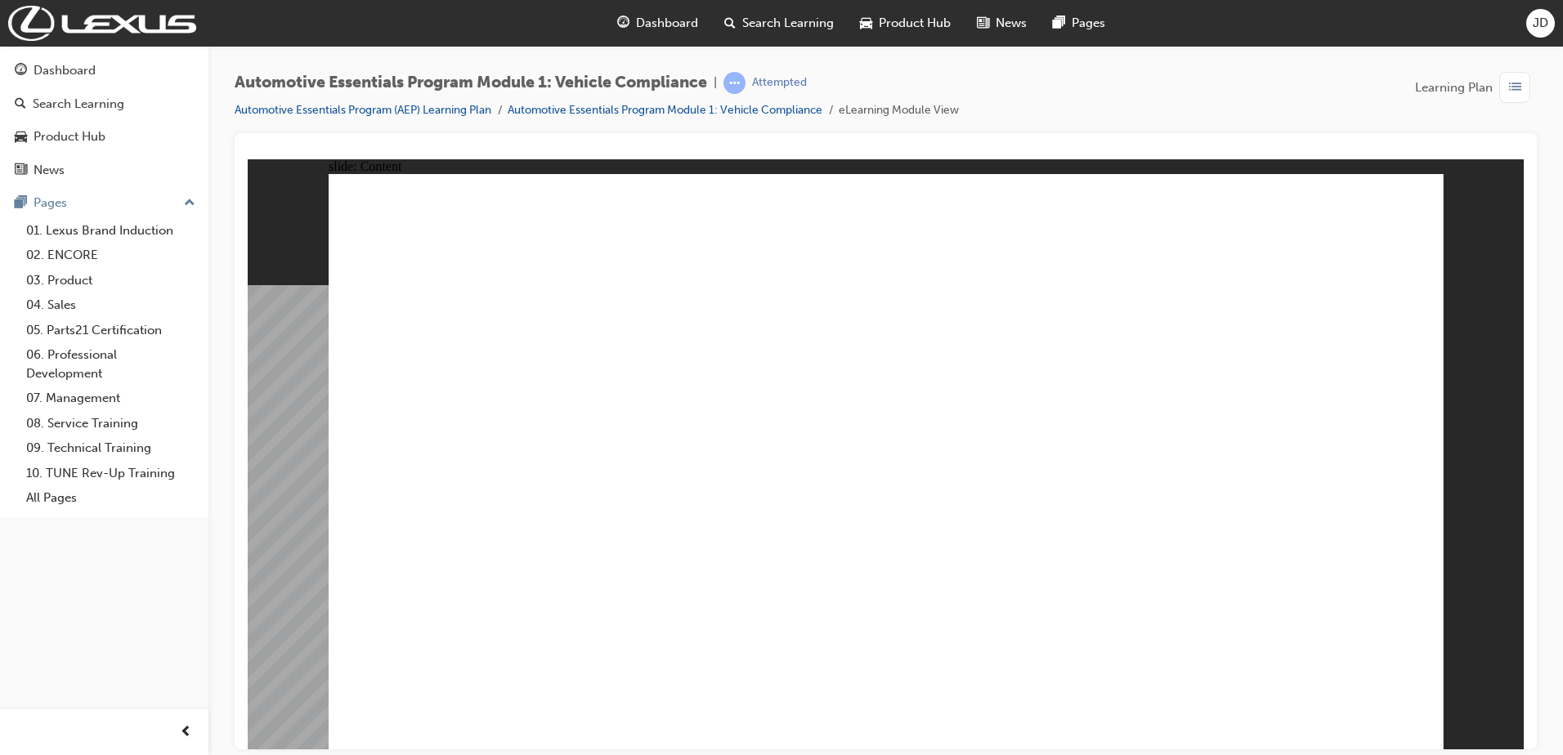
drag, startPoint x: 1038, startPoint y: 405, endPoint x: 1046, endPoint y: 407, distance: 8.5
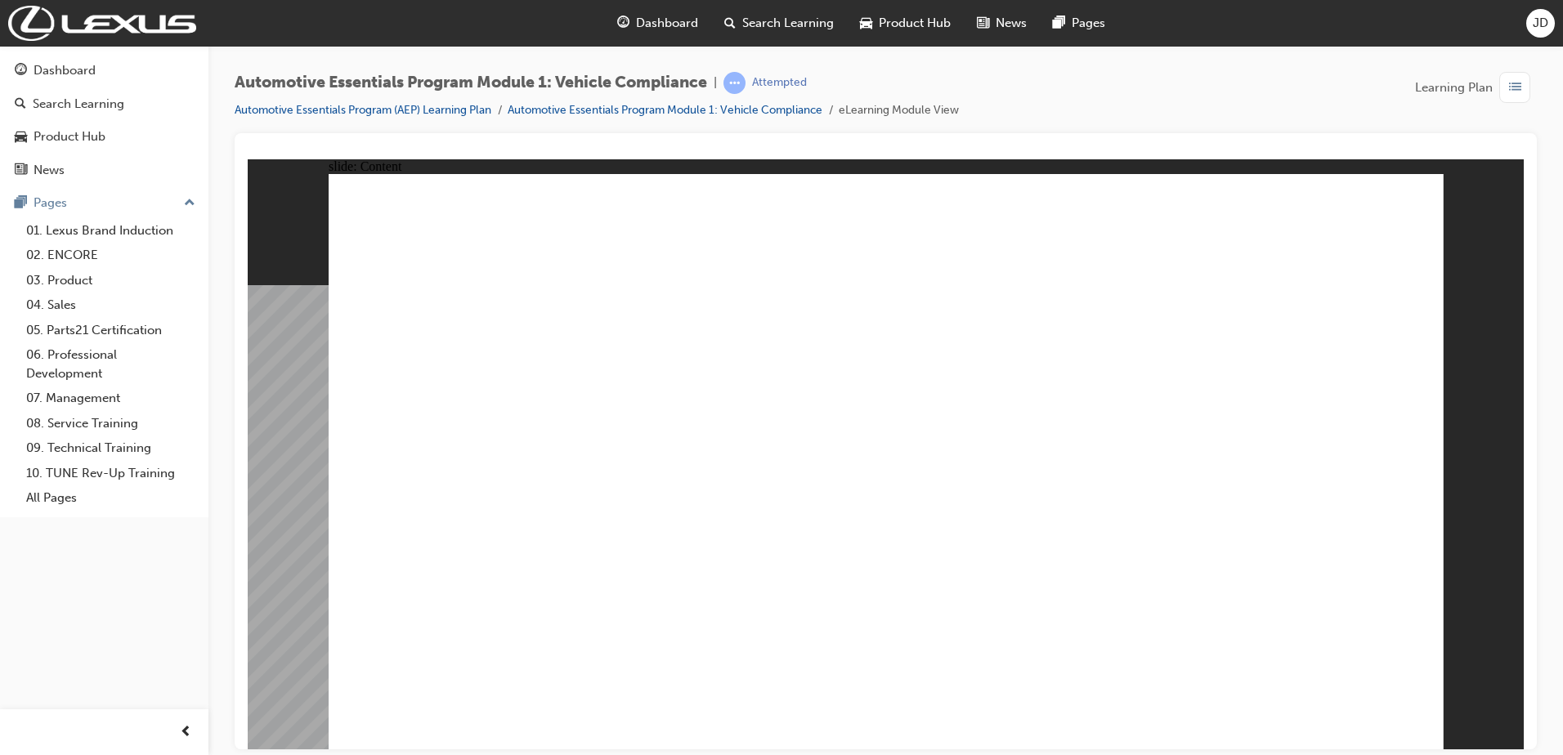
drag, startPoint x: 1255, startPoint y: 529, endPoint x: 687, endPoint y: 310, distance: 608.8
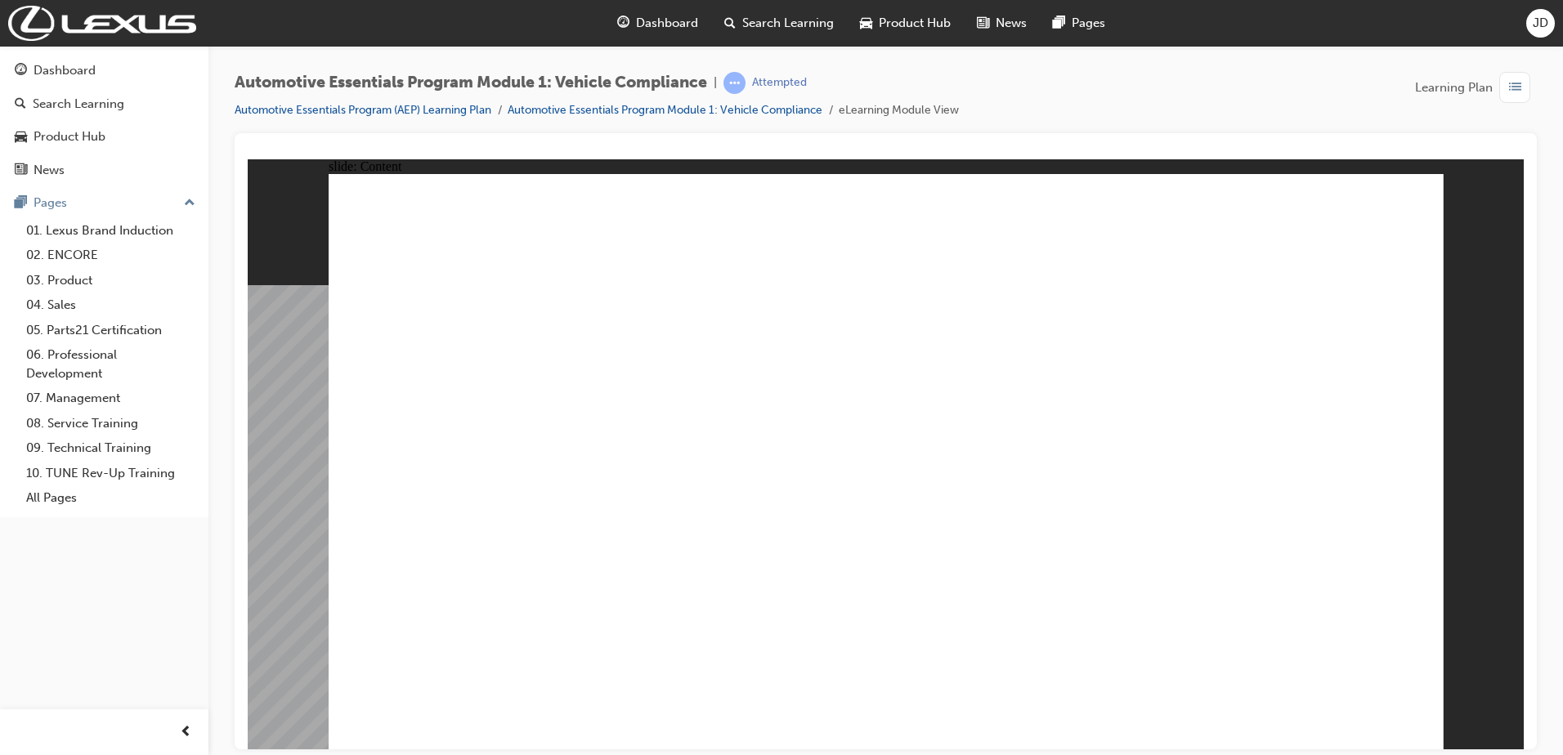
radio input "true"
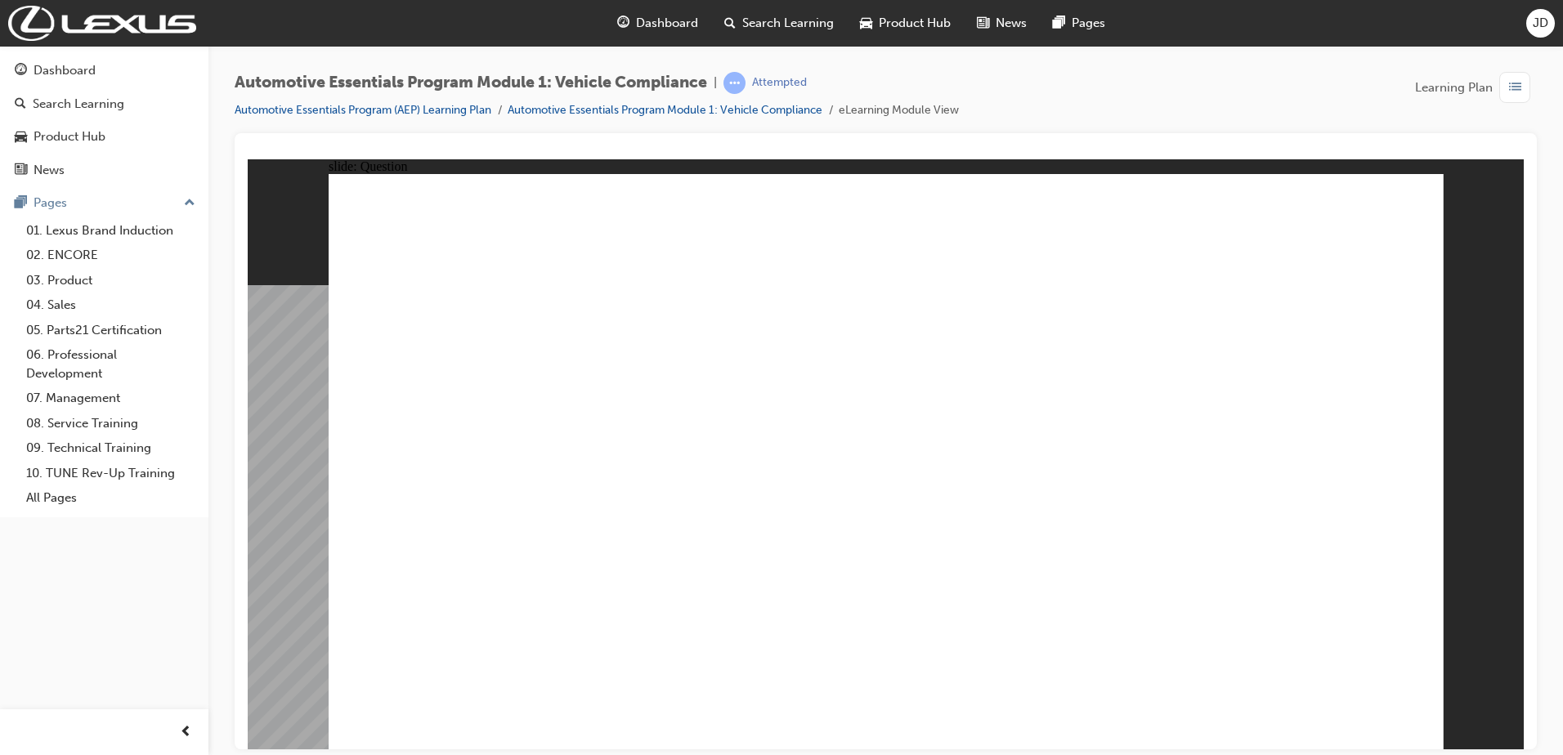
radio input "true"
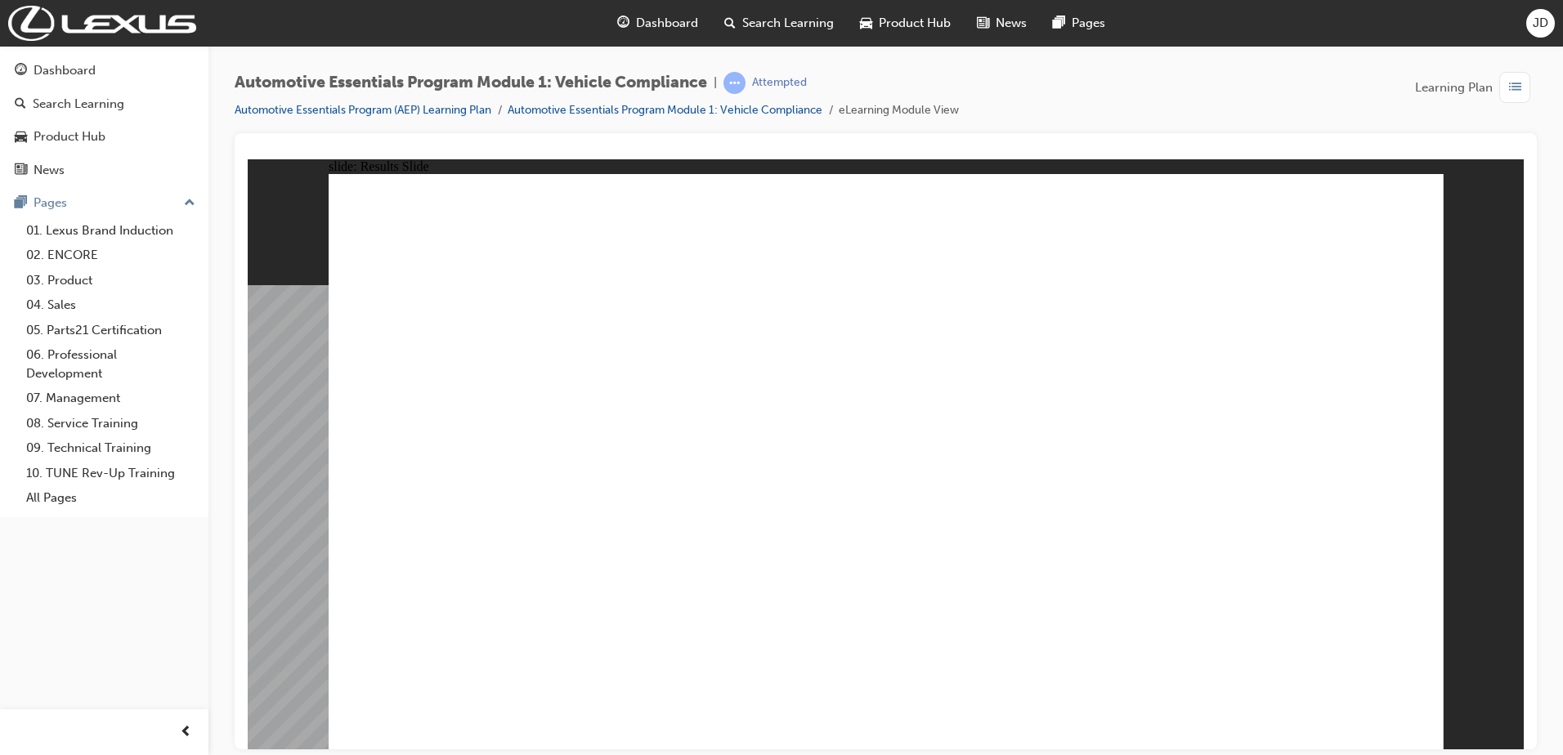
radio input "true"
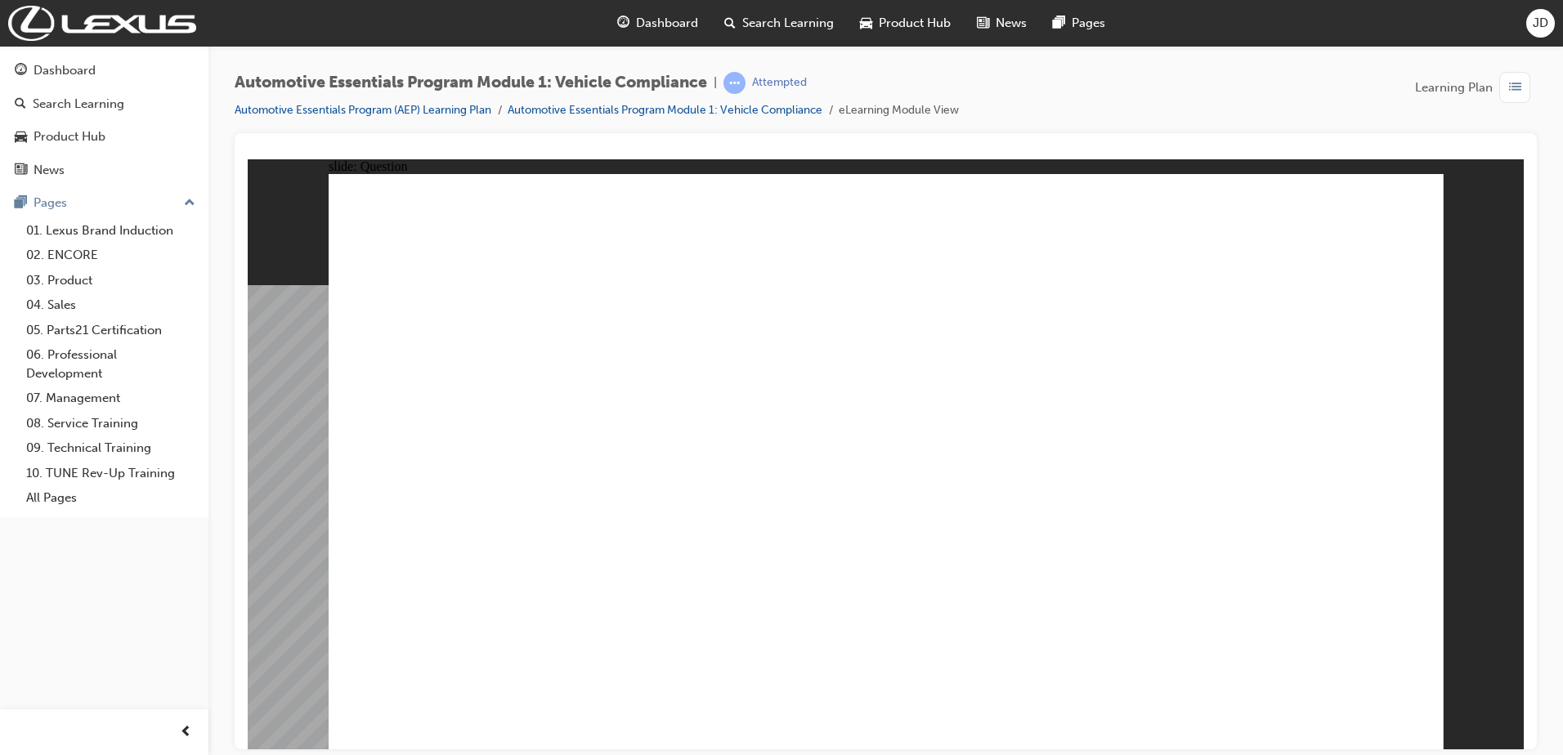
radio input "true"
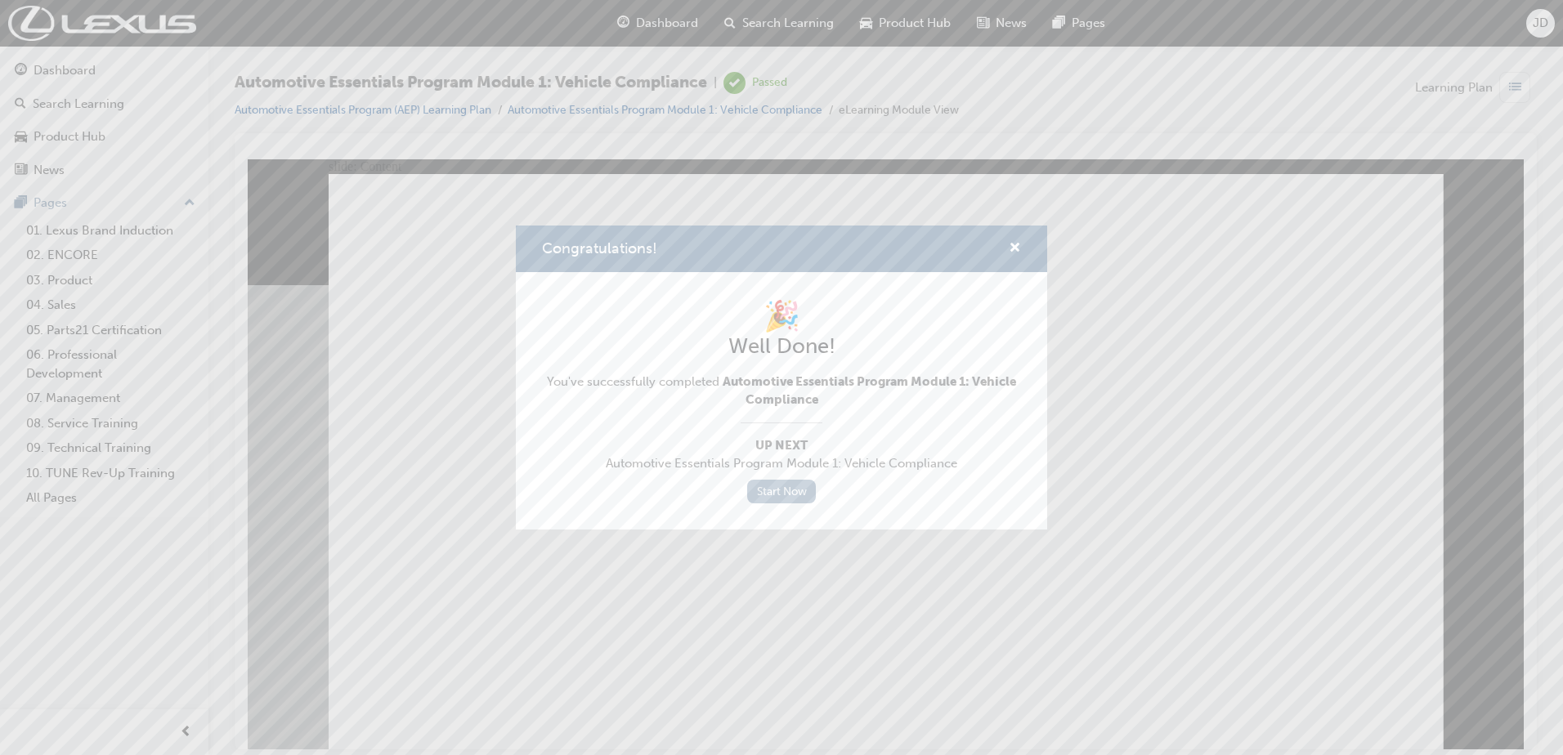
click at [776, 494] on link "Start Now" at bounding box center [781, 492] width 69 height 24
